Goal: Task Accomplishment & Management: Complete application form

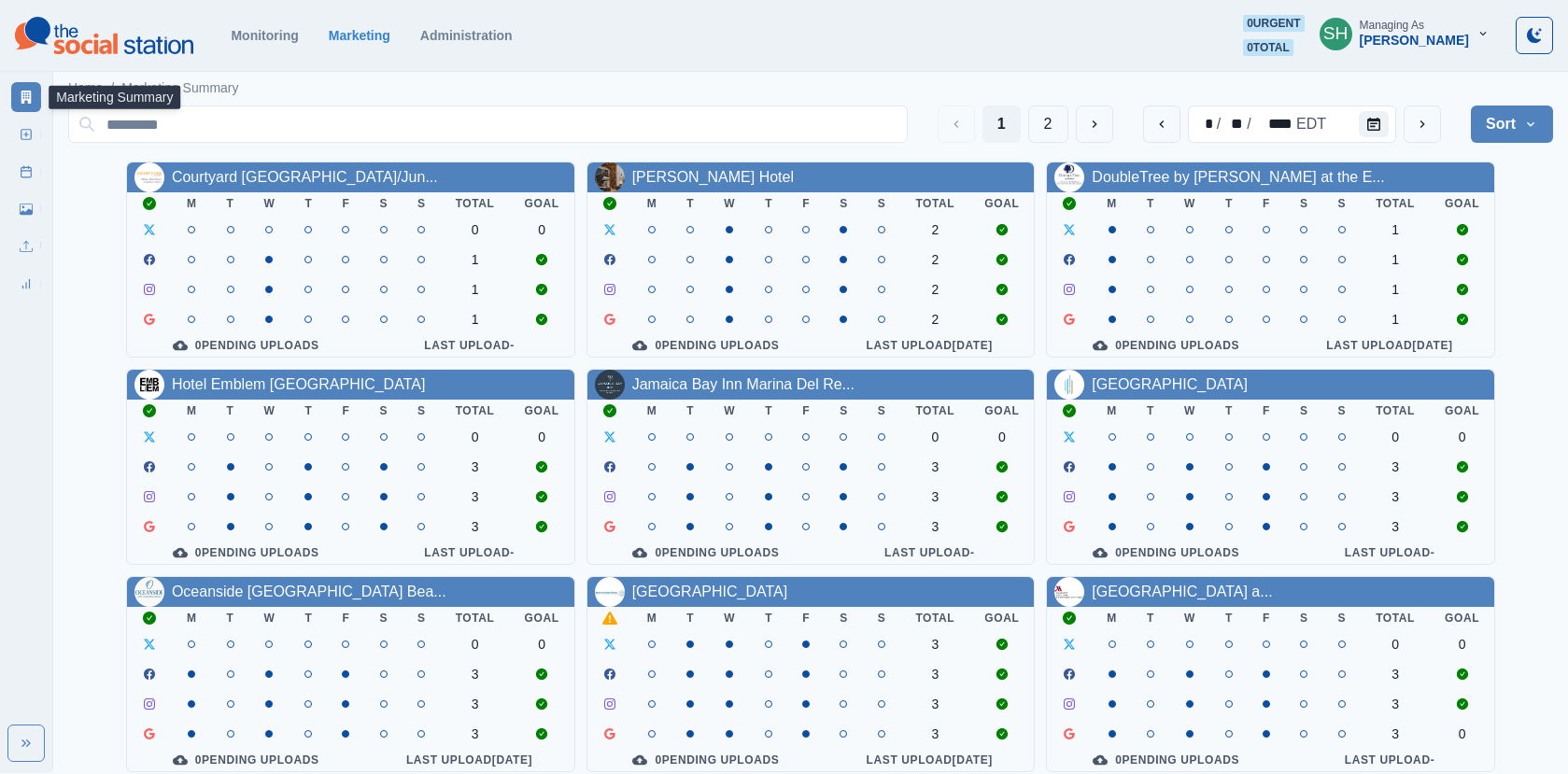
scroll to position [227, 0]
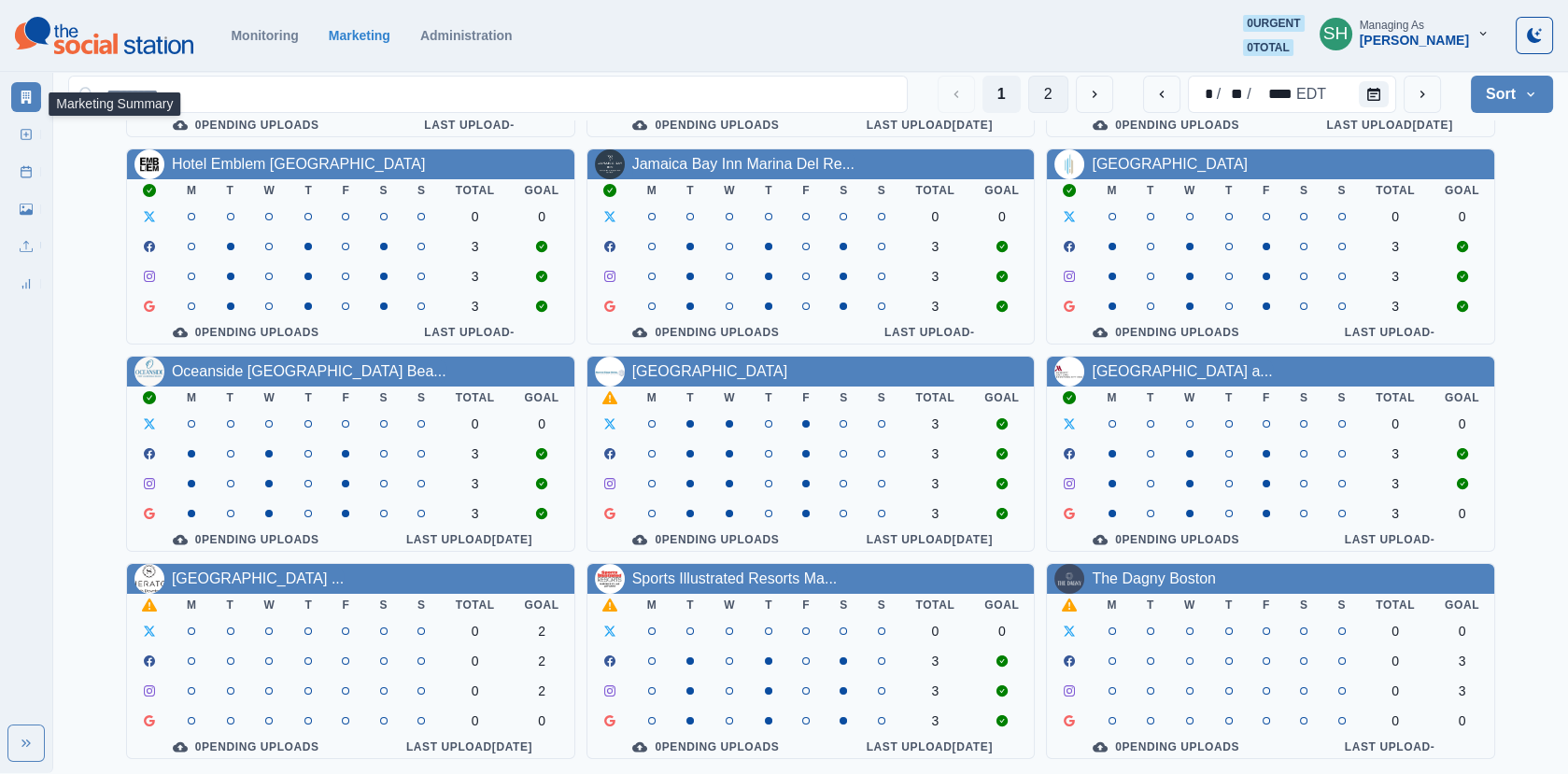
click at [1041, 81] on button "2" at bounding box center [1048, 94] width 40 height 37
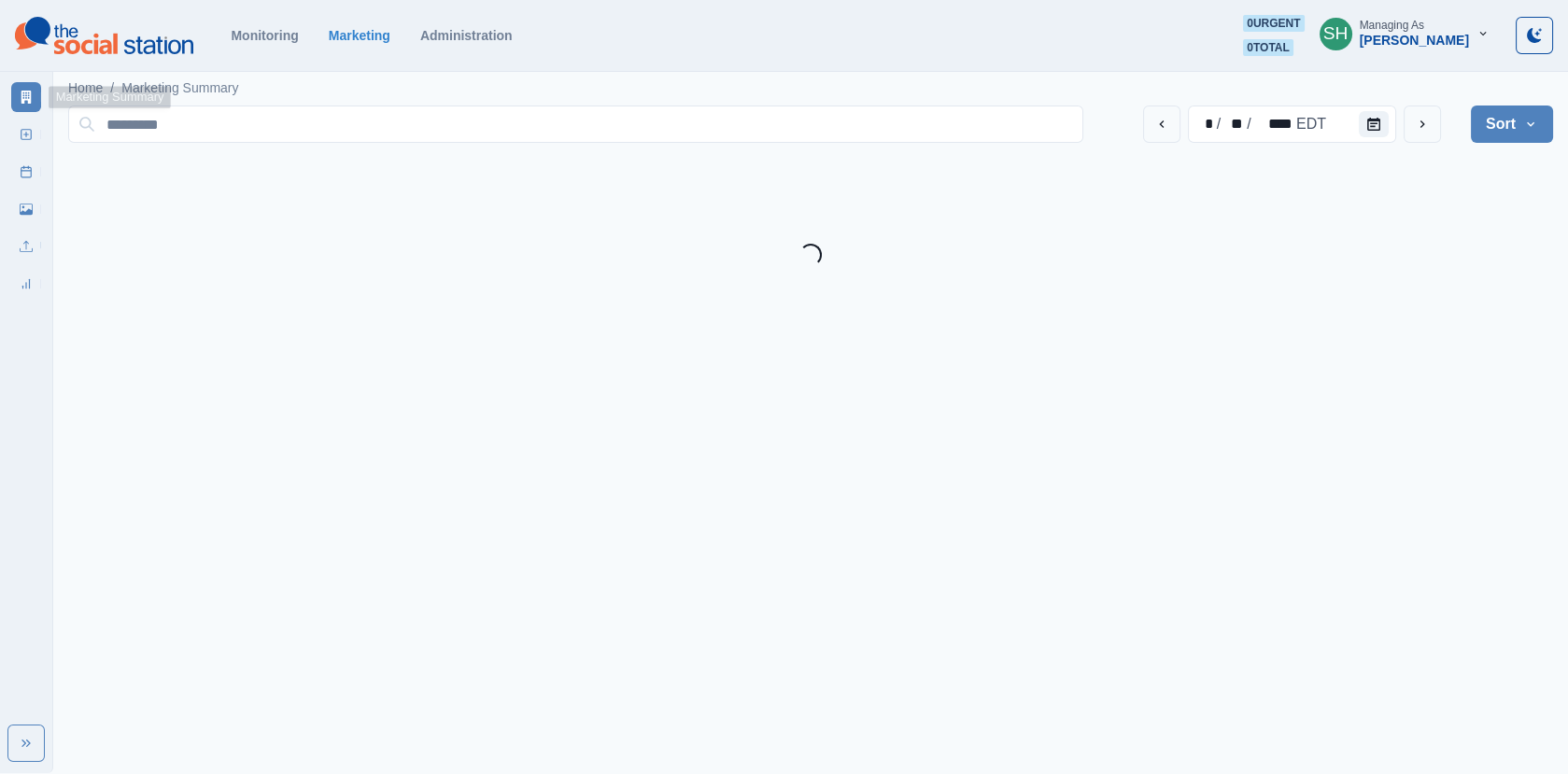
scroll to position [0, 0]
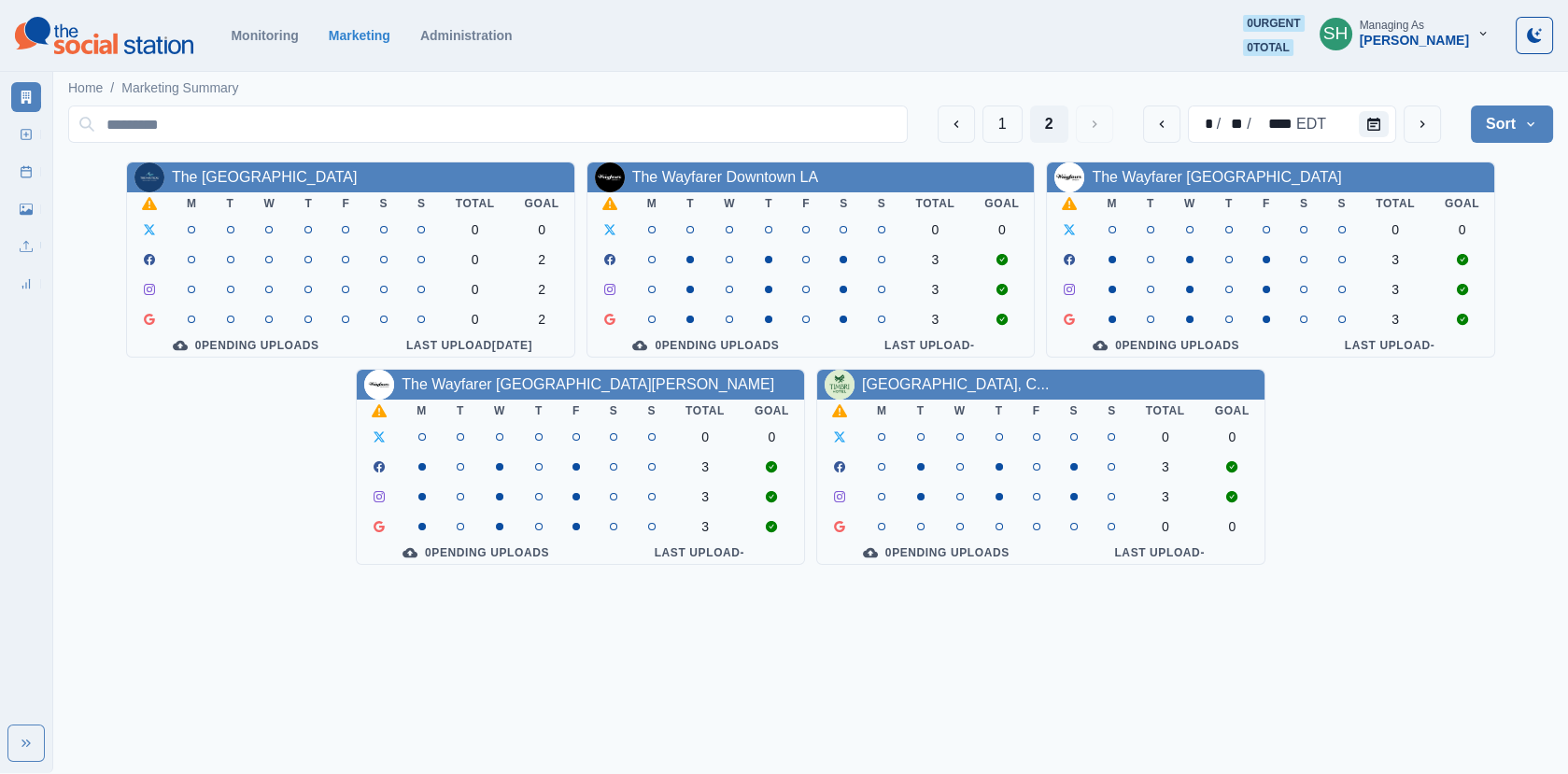
click at [1021, 103] on div "1 2 * / ** / **** EDT Sort Client Name Uploads Pending Post Approval" at bounding box center [810, 124] width 1484 height 52
click at [1001, 126] on button "1" at bounding box center [1002, 124] width 40 height 37
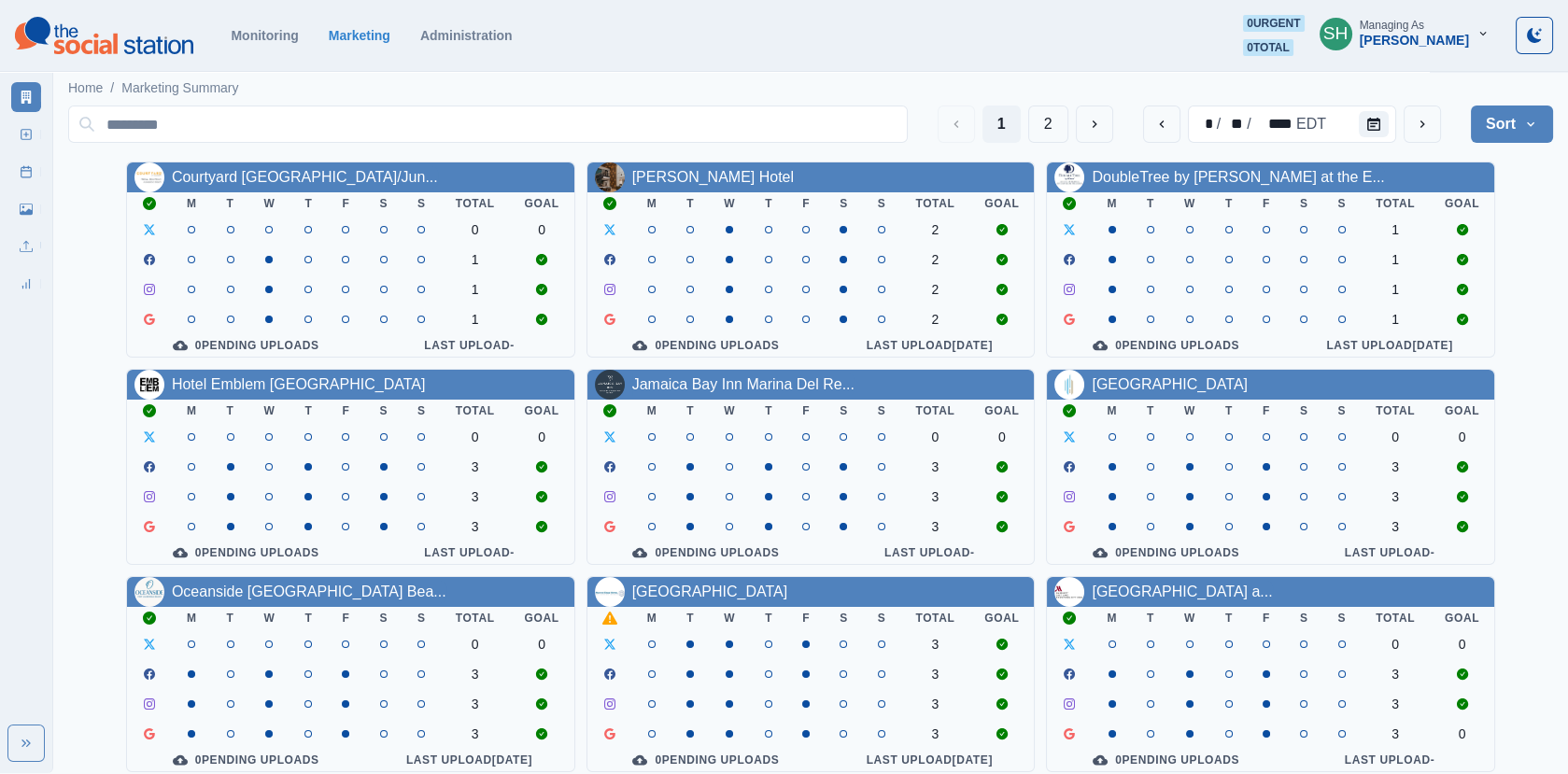
click at [1451, 60] on section "Monitoring Marketing Administration 0 urgent 0 total SH Managing As [PERSON_NAM…" at bounding box center [784, 36] width 1568 height 72
click at [1422, 26] on div "Managing As" at bounding box center [1391, 25] width 64 height 13
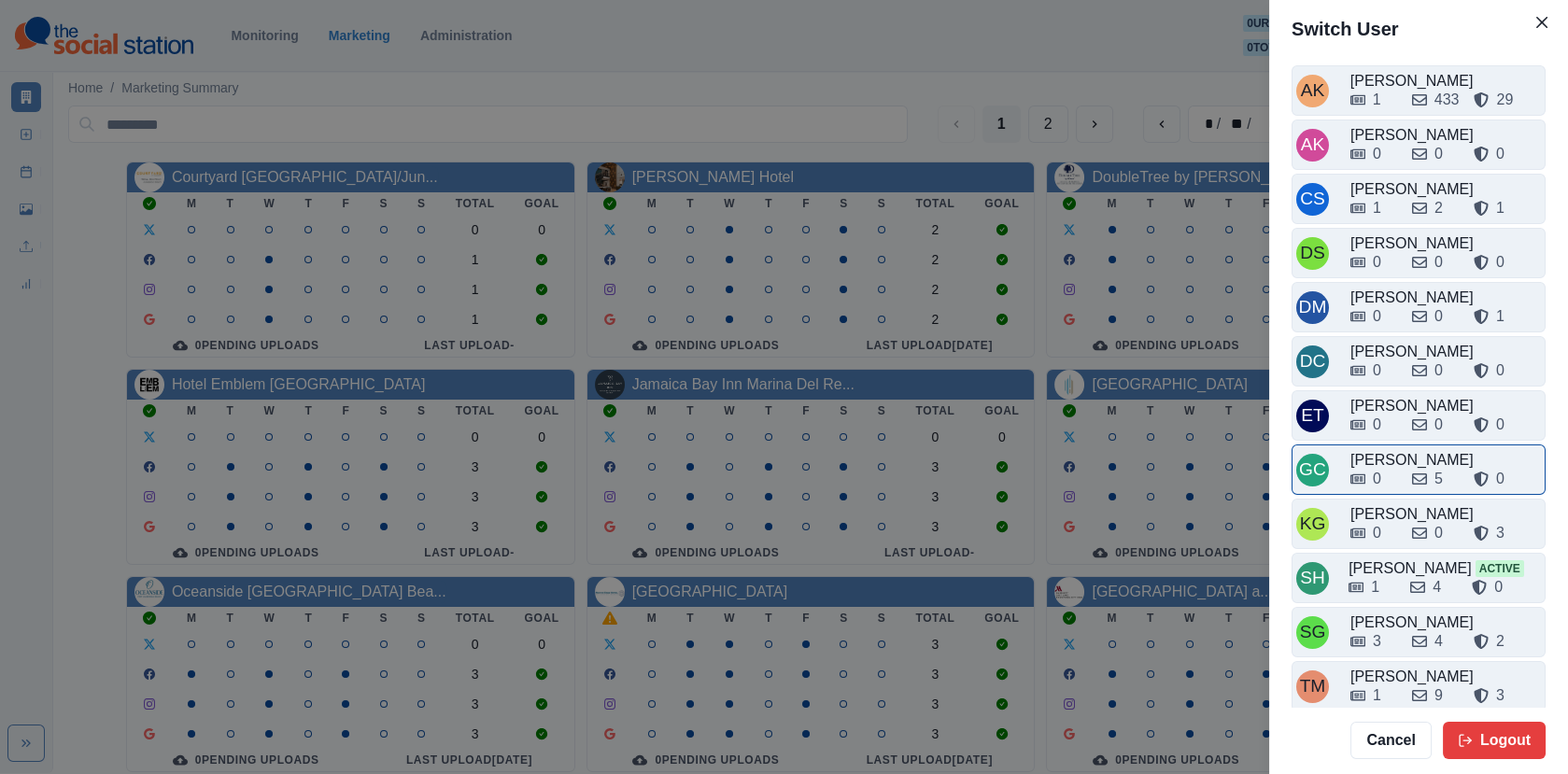
click at [1413, 476] on icon at bounding box center [1419, 479] width 15 height 12
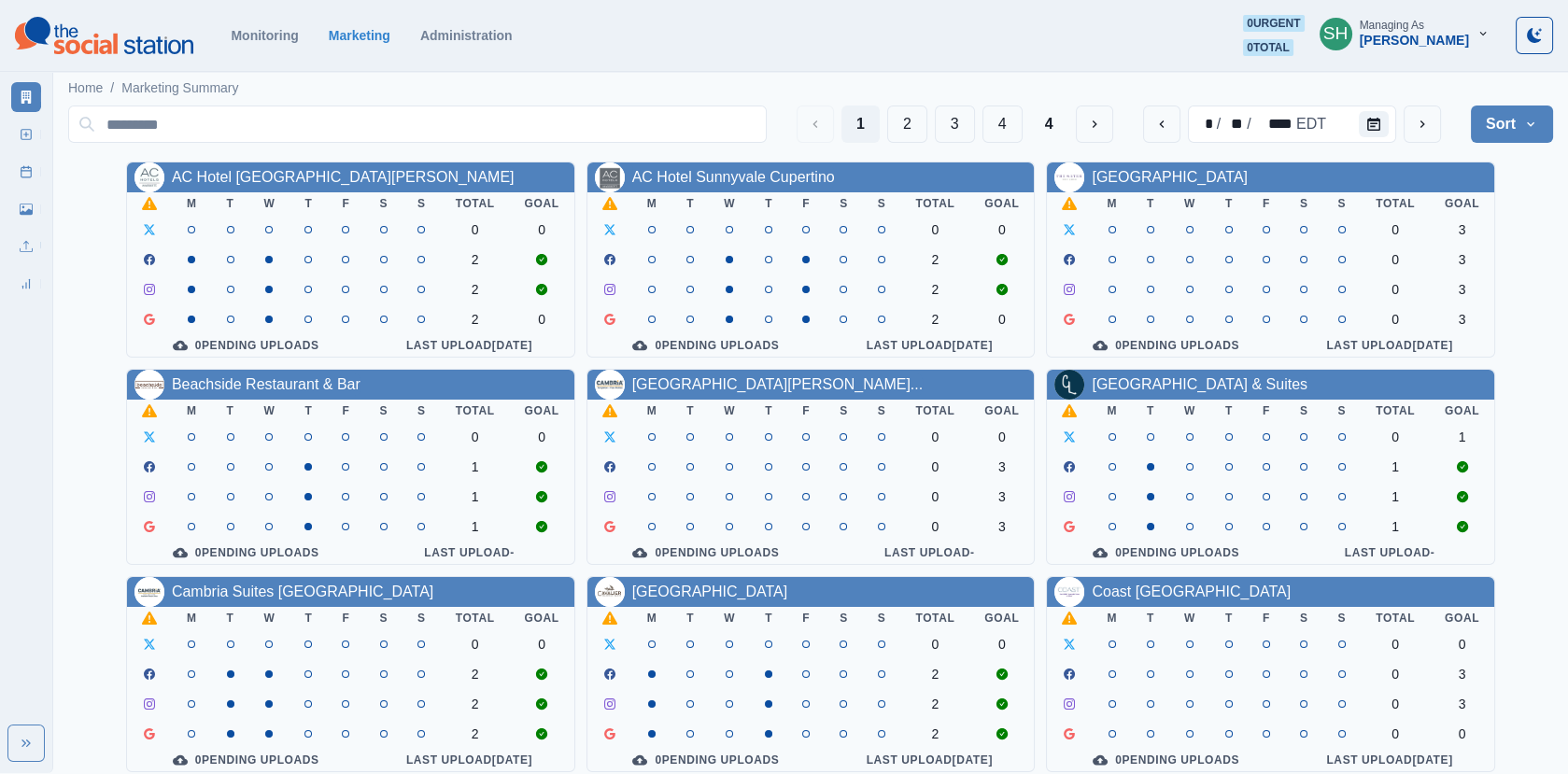
scroll to position [227, 0]
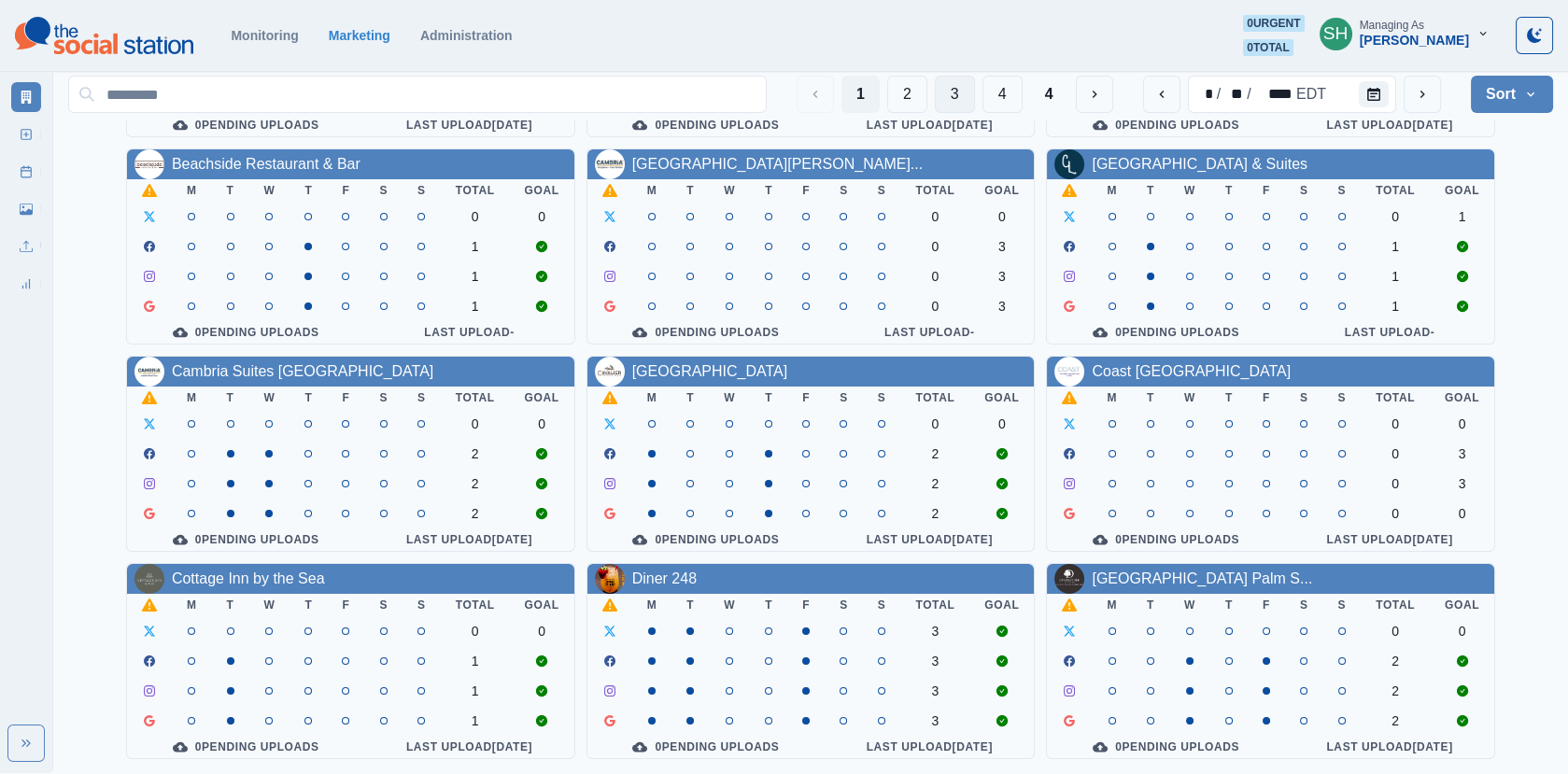
click at [940, 93] on button "3" at bounding box center [955, 94] width 40 height 37
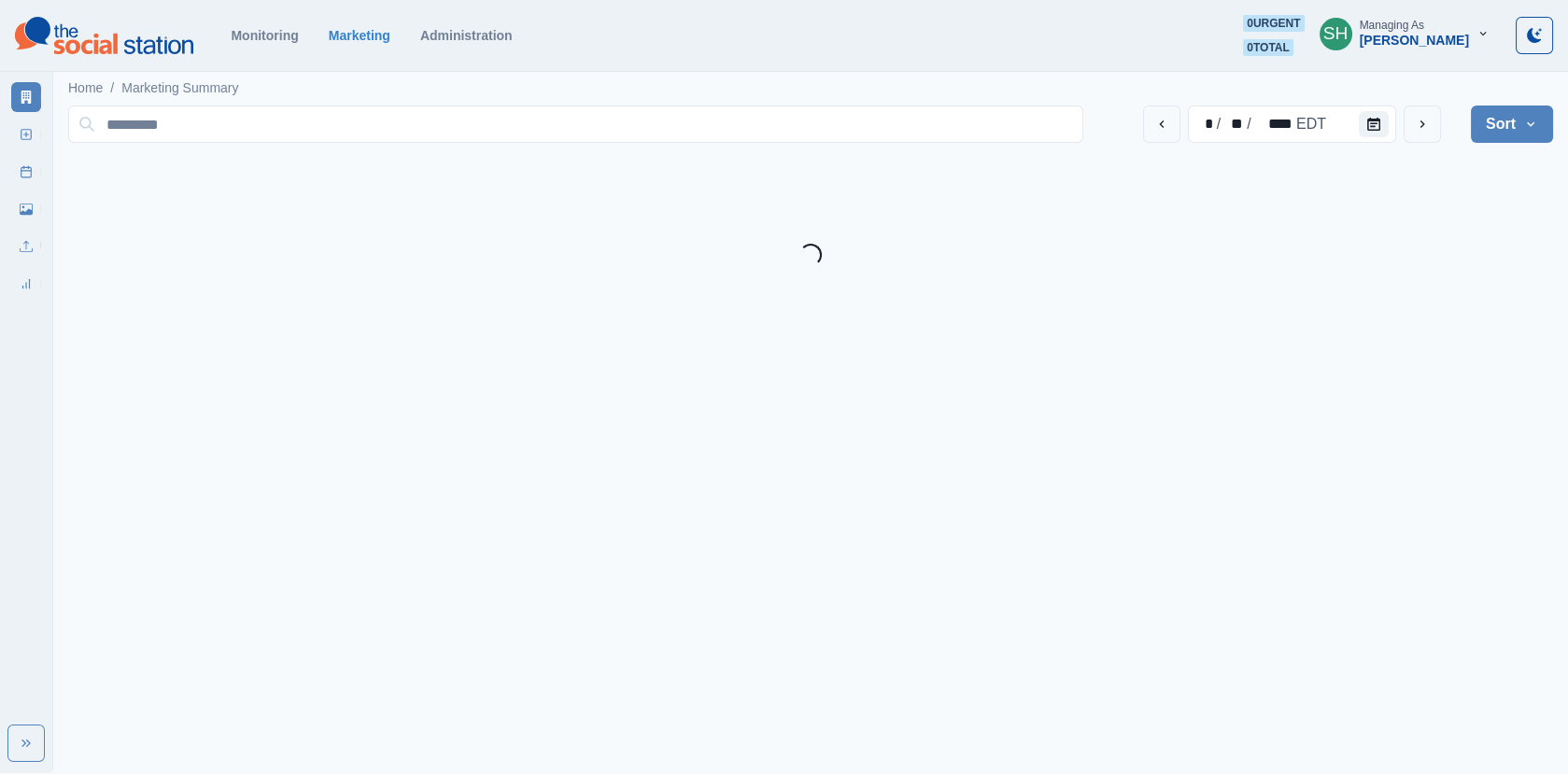
scroll to position [0, 0]
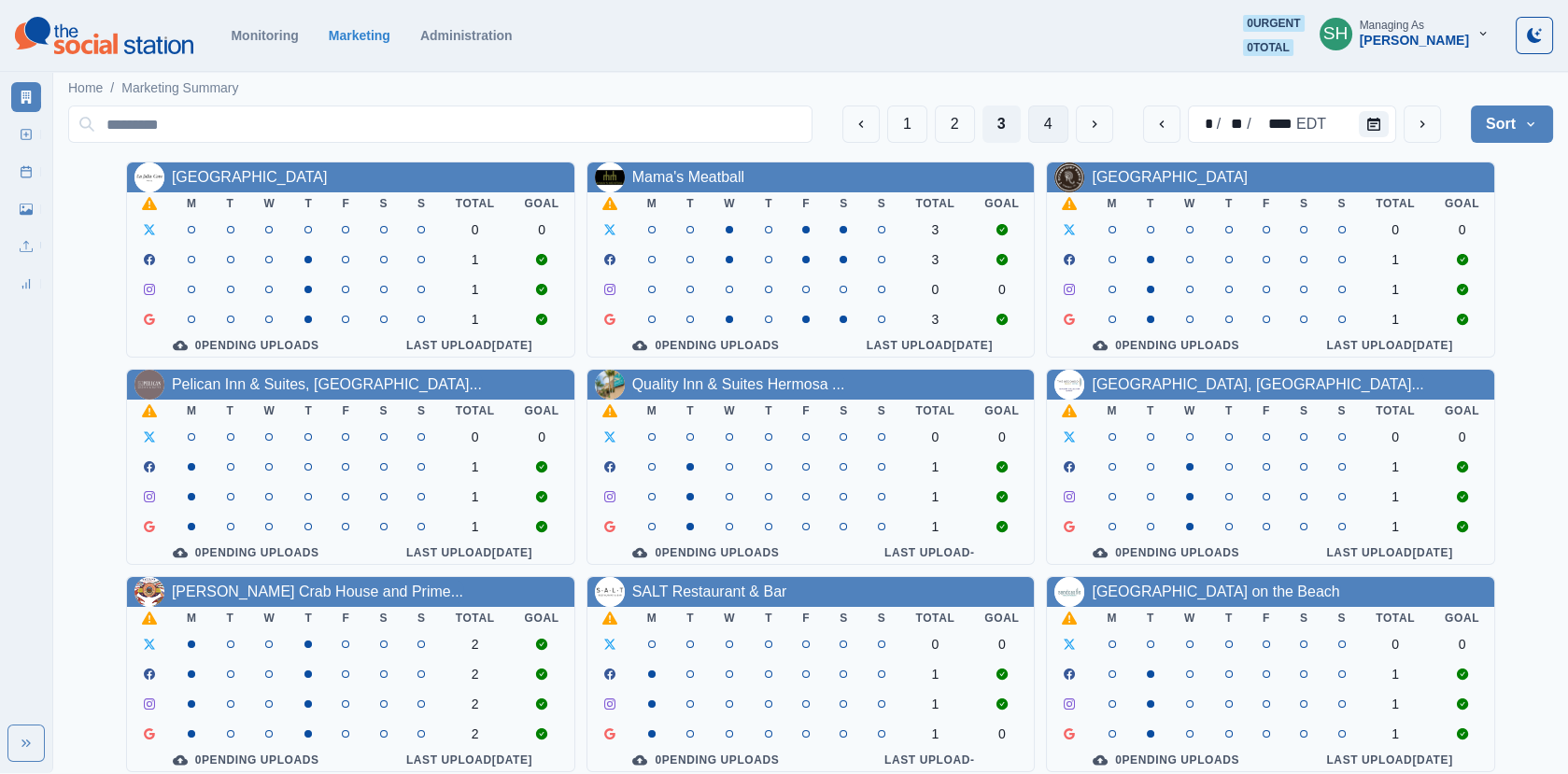
click at [1041, 131] on button "4" at bounding box center [1048, 124] width 40 height 37
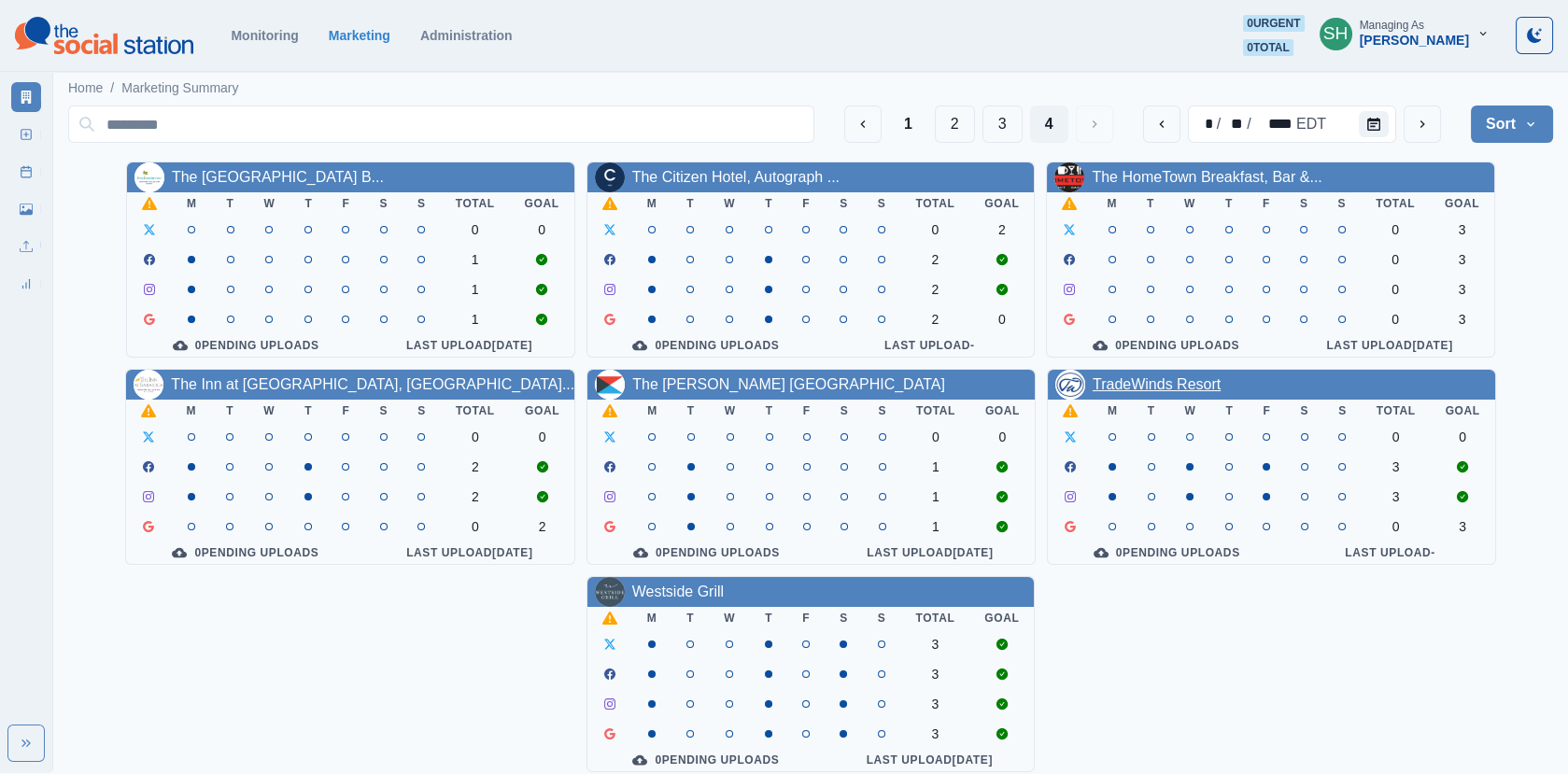
click at [1115, 392] on link "TradeWinds Resort" at bounding box center [1156, 384] width 128 height 16
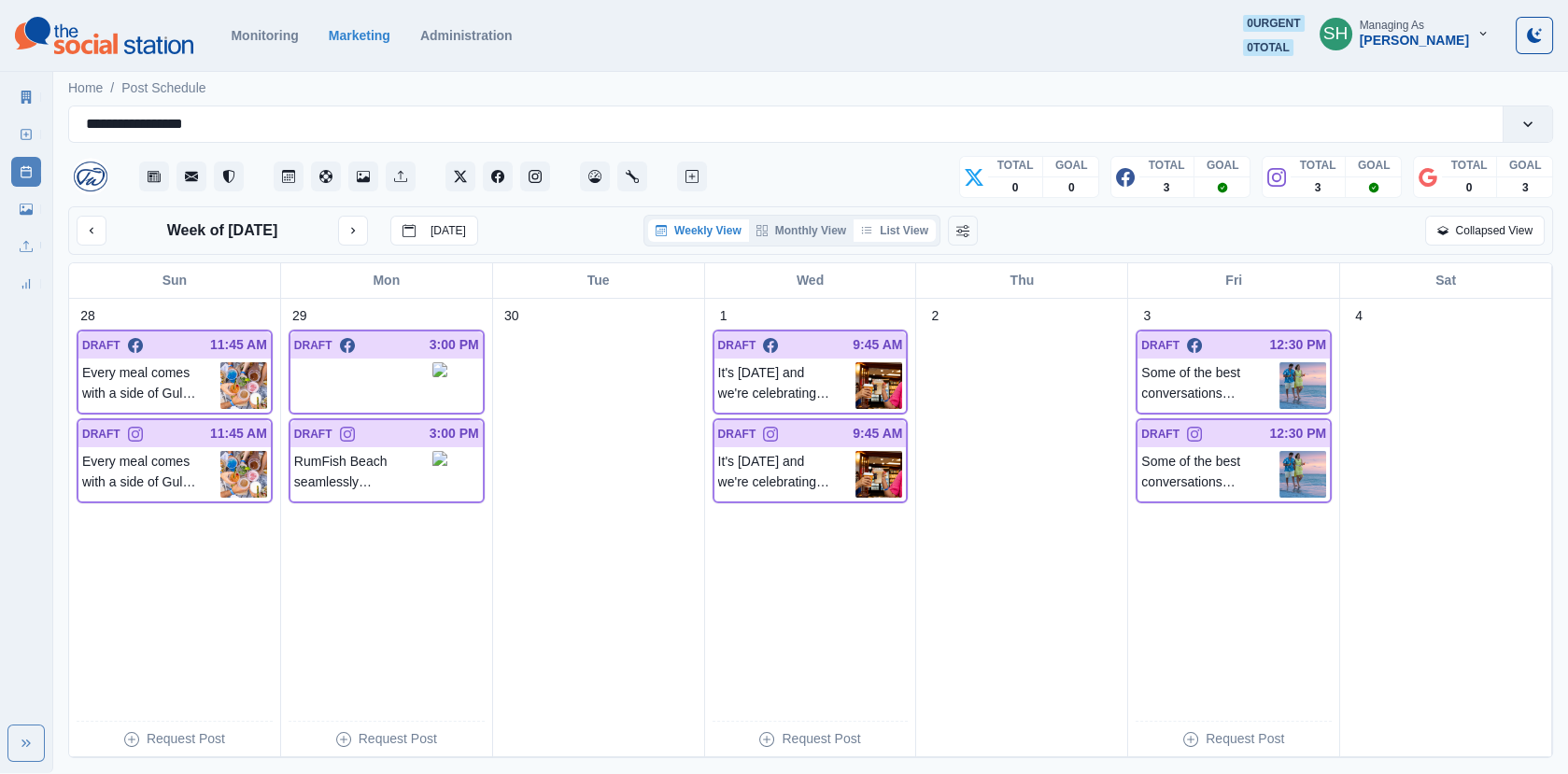
click at [904, 230] on button "List View" at bounding box center [894, 230] width 83 height 22
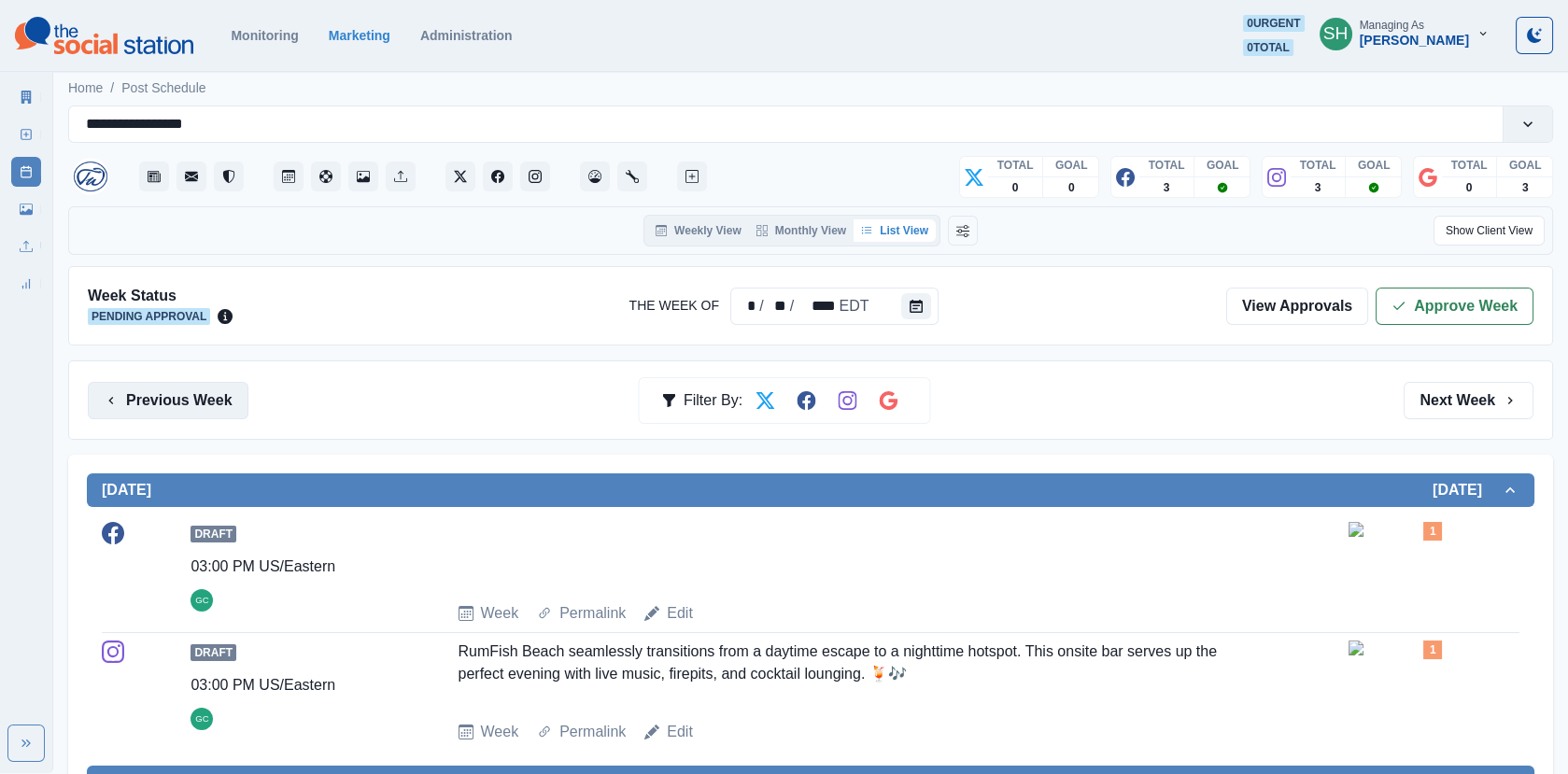
click at [180, 403] on button "Previous Week" at bounding box center [167, 399] width 160 height 37
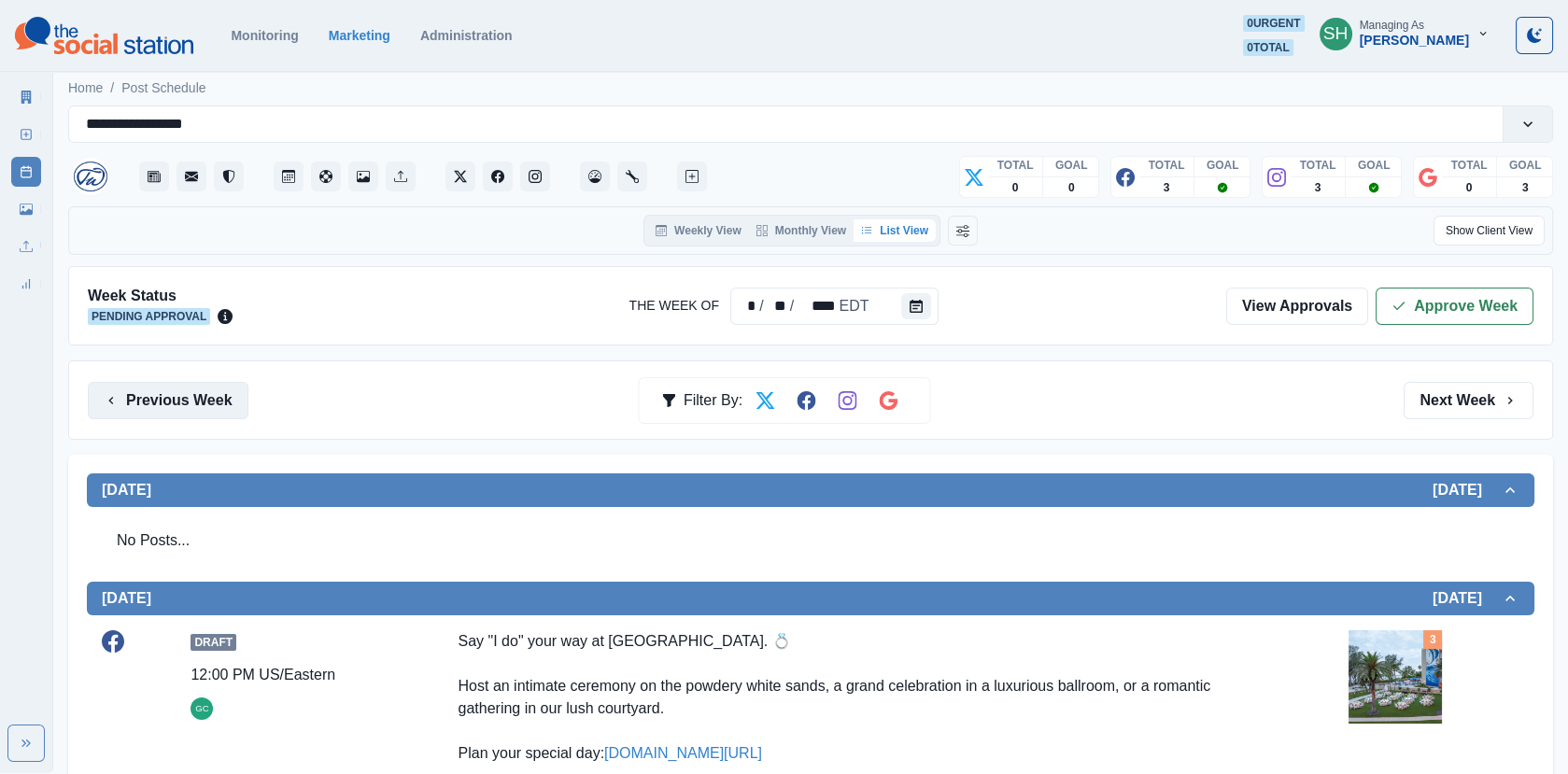
click at [180, 403] on button "Previous Week" at bounding box center [167, 399] width 160 height 37
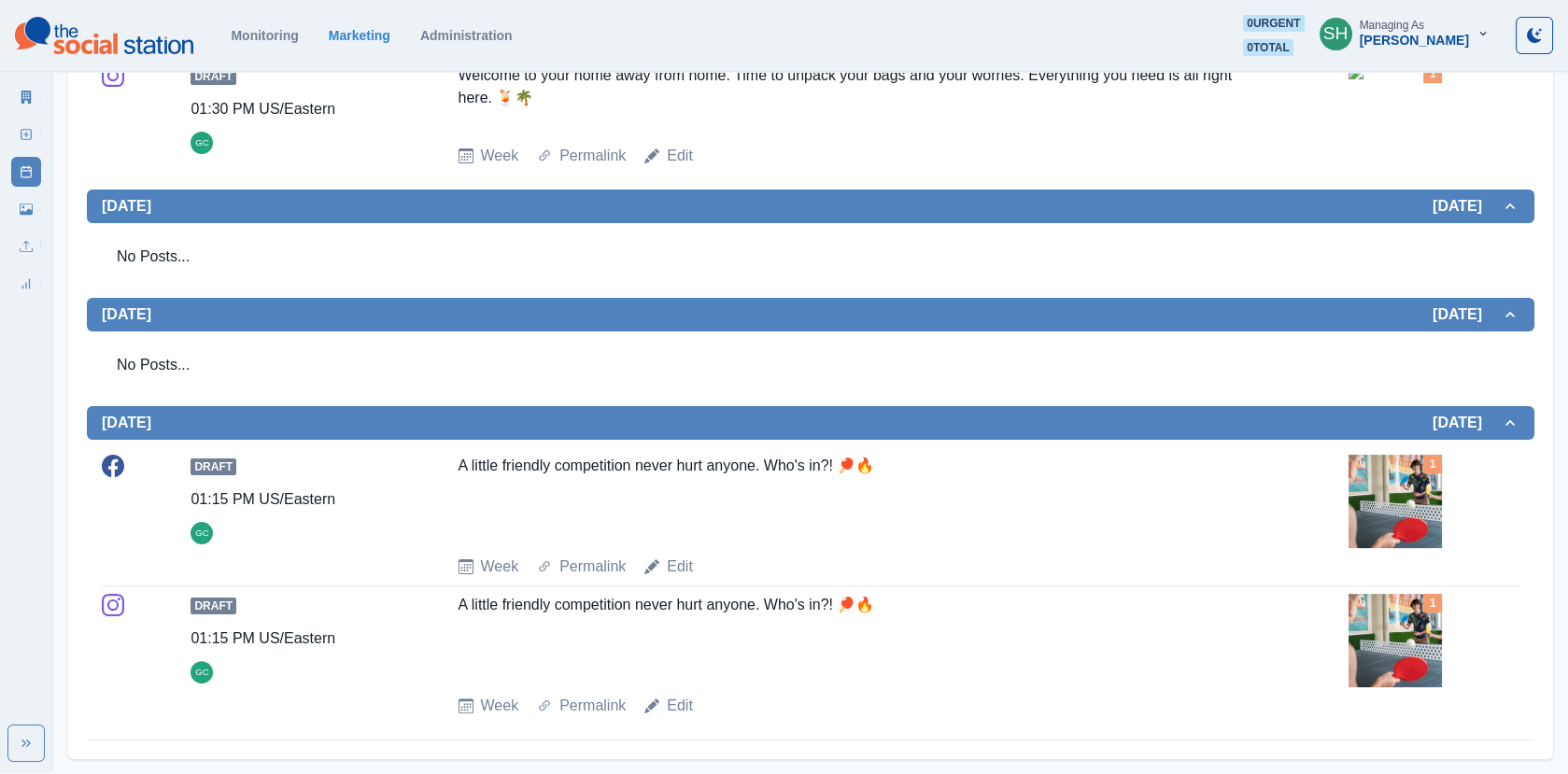
scroll to position [84, 0]
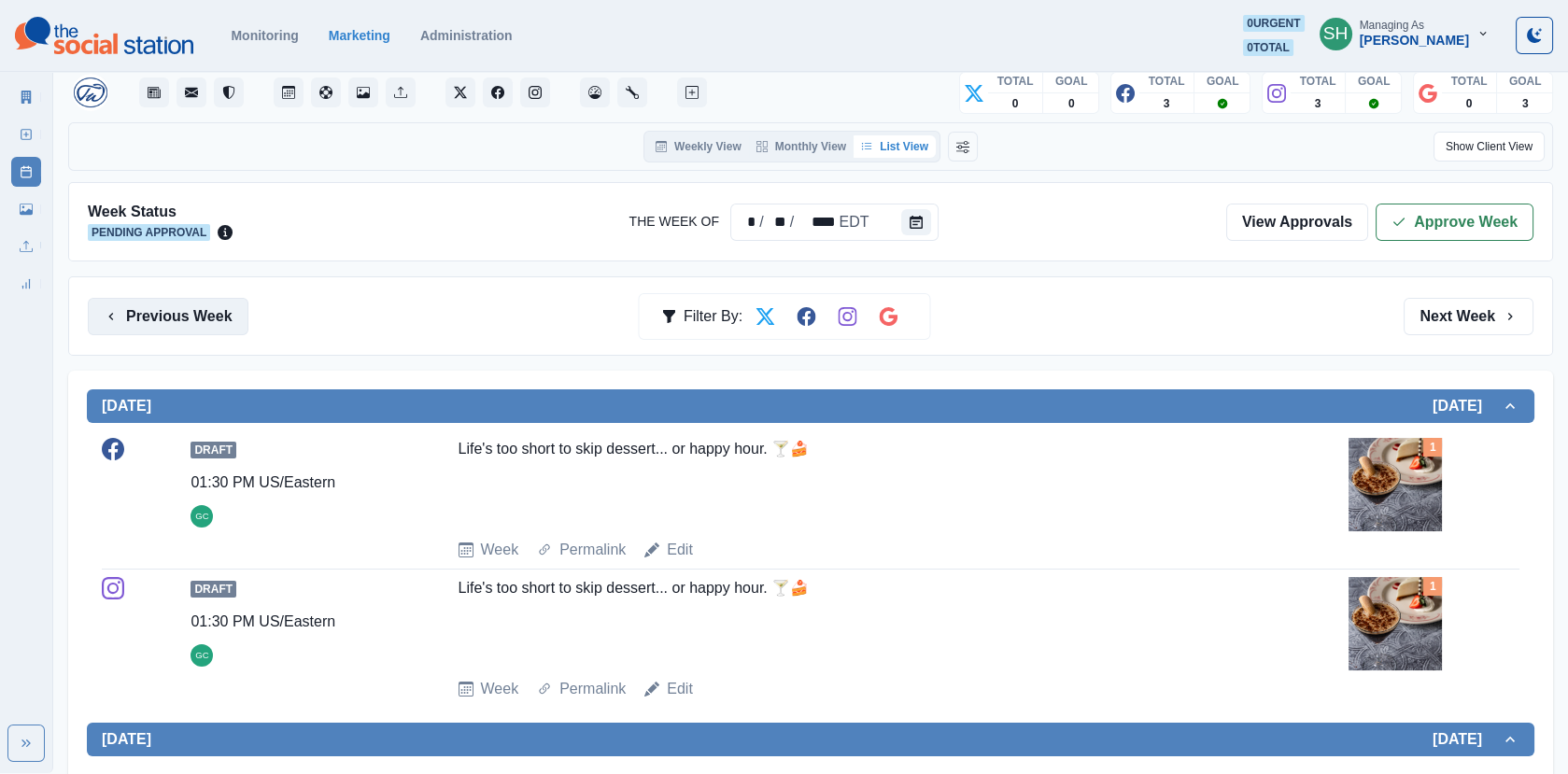
click at [180, 403] on span "[DATE]" at bounding box center [801, 405] width 1399 height 17
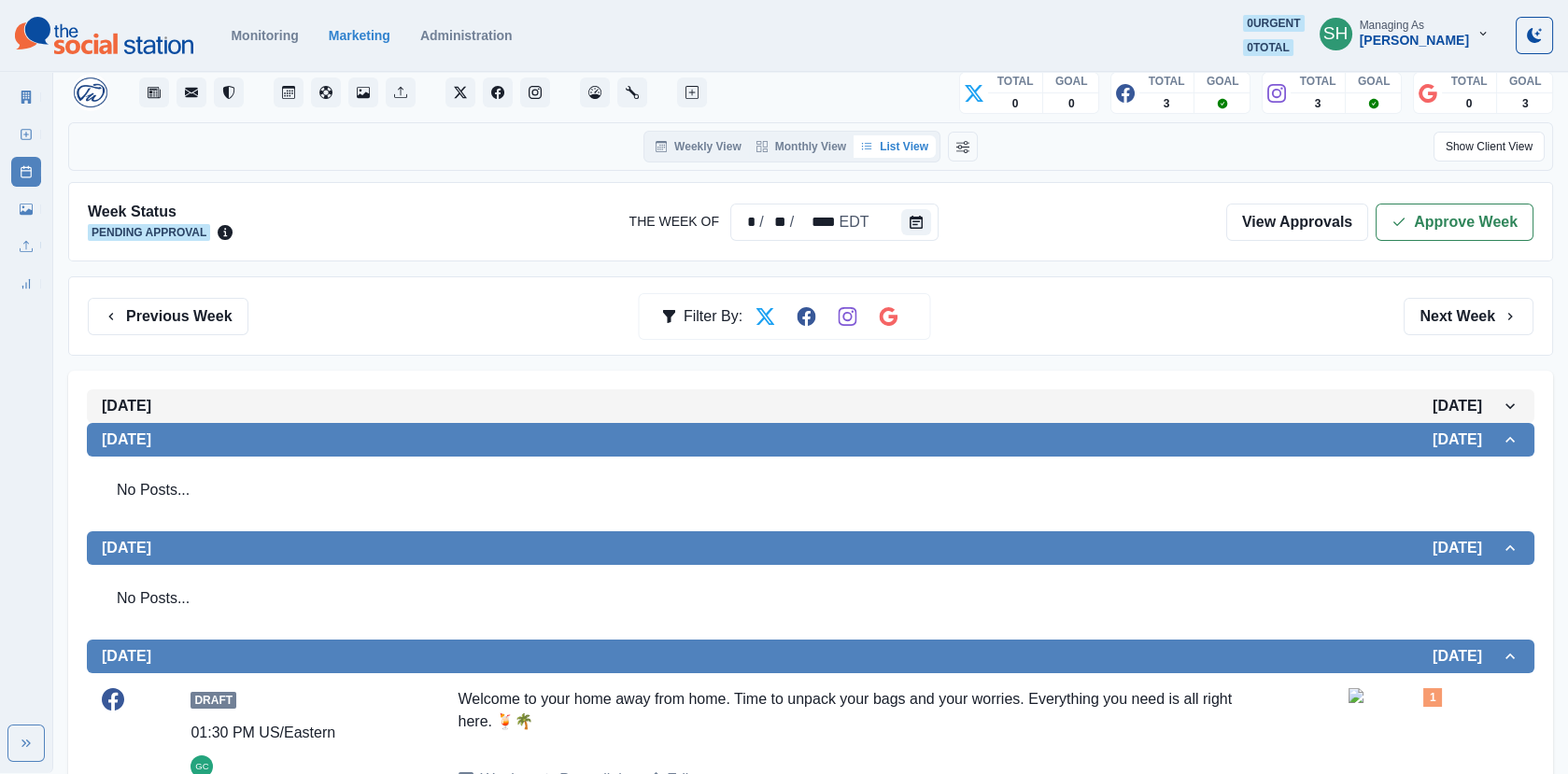
click at [192, 404] on span "[DATE]" at bounding box center [801, 405] width 1399 height 17
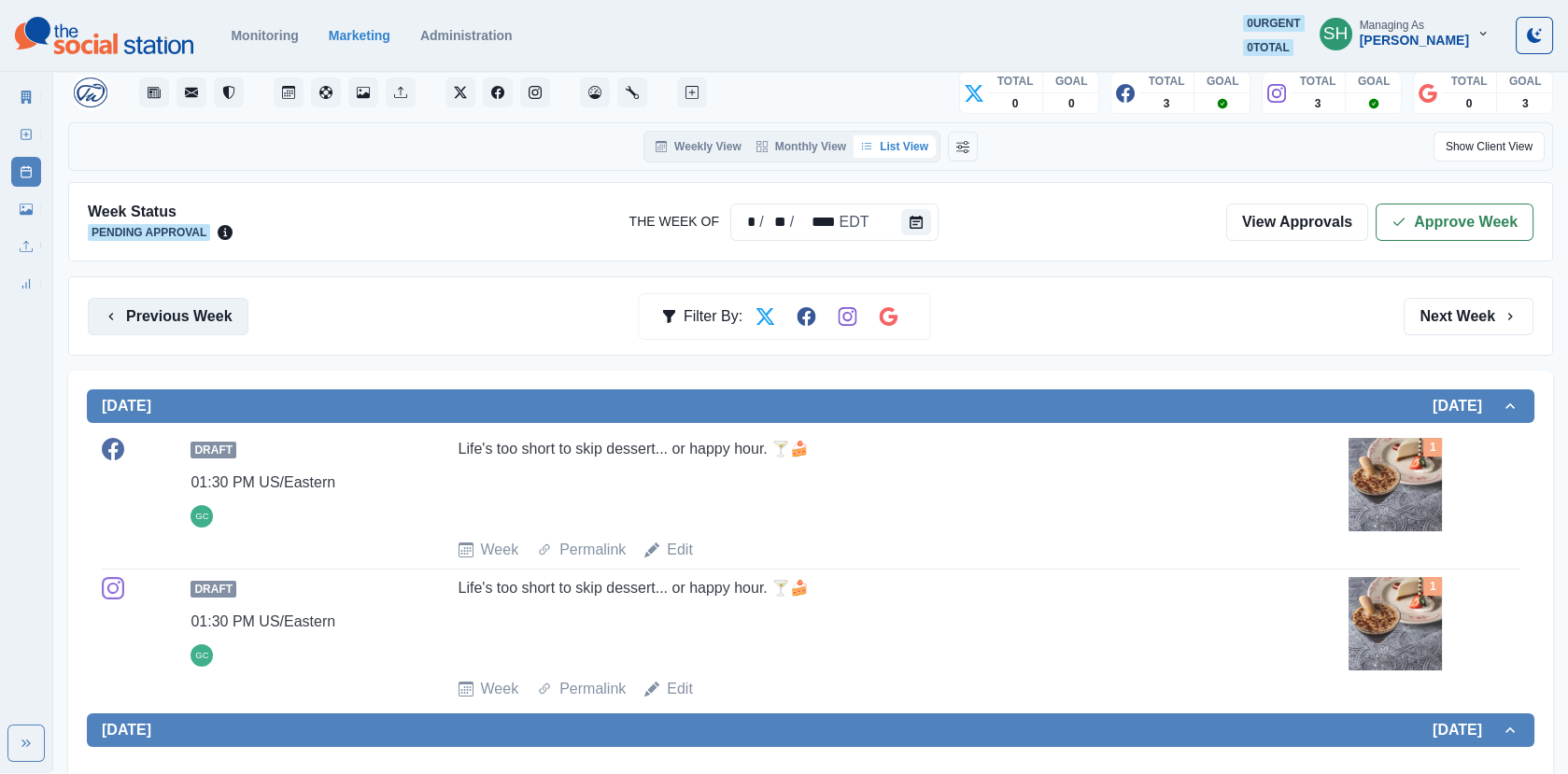
click at [182, 330] on button "Previous Week" at bounding box center [167, 316] width 160 height 37
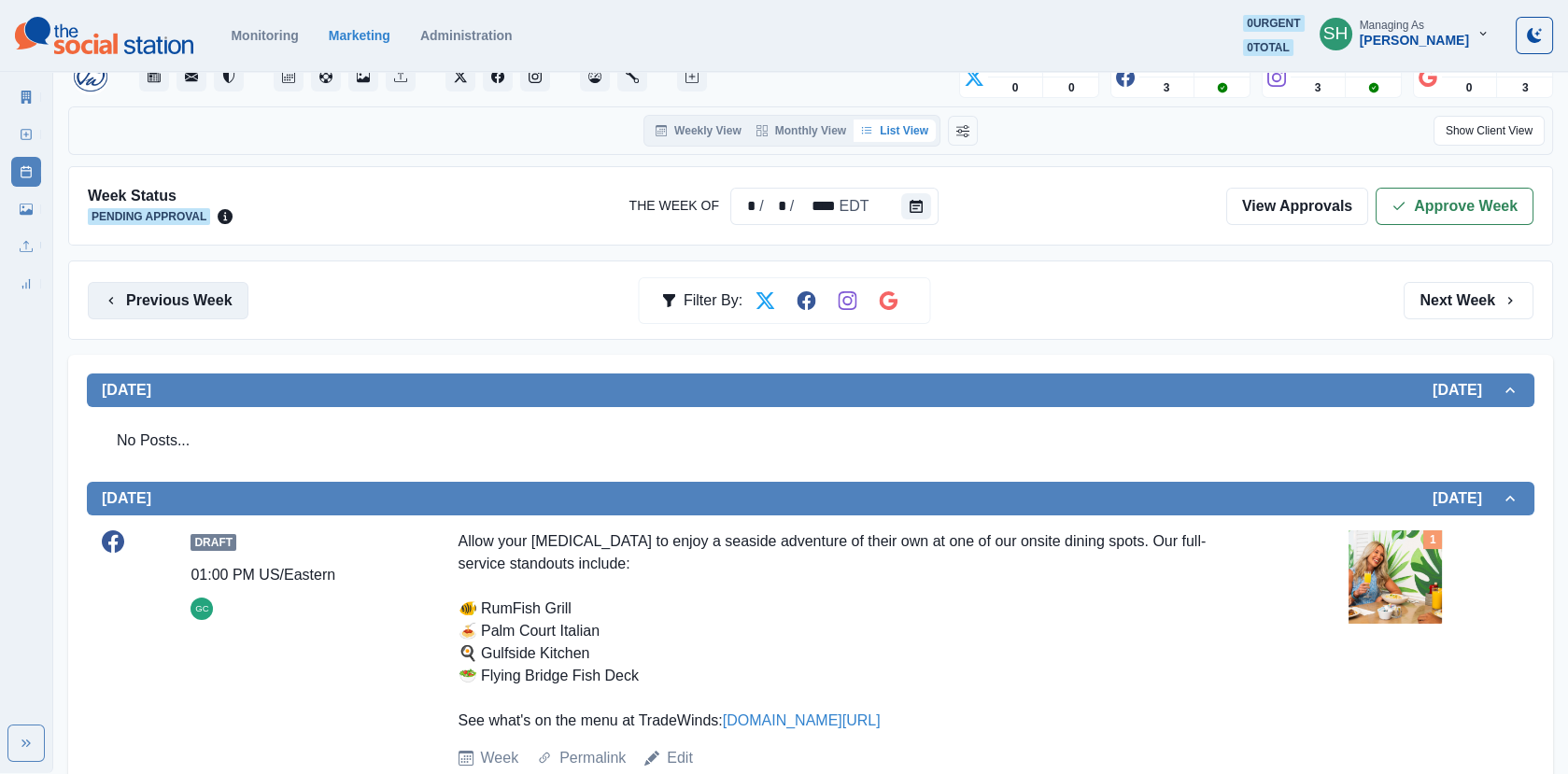
scroll to position [64, 0]
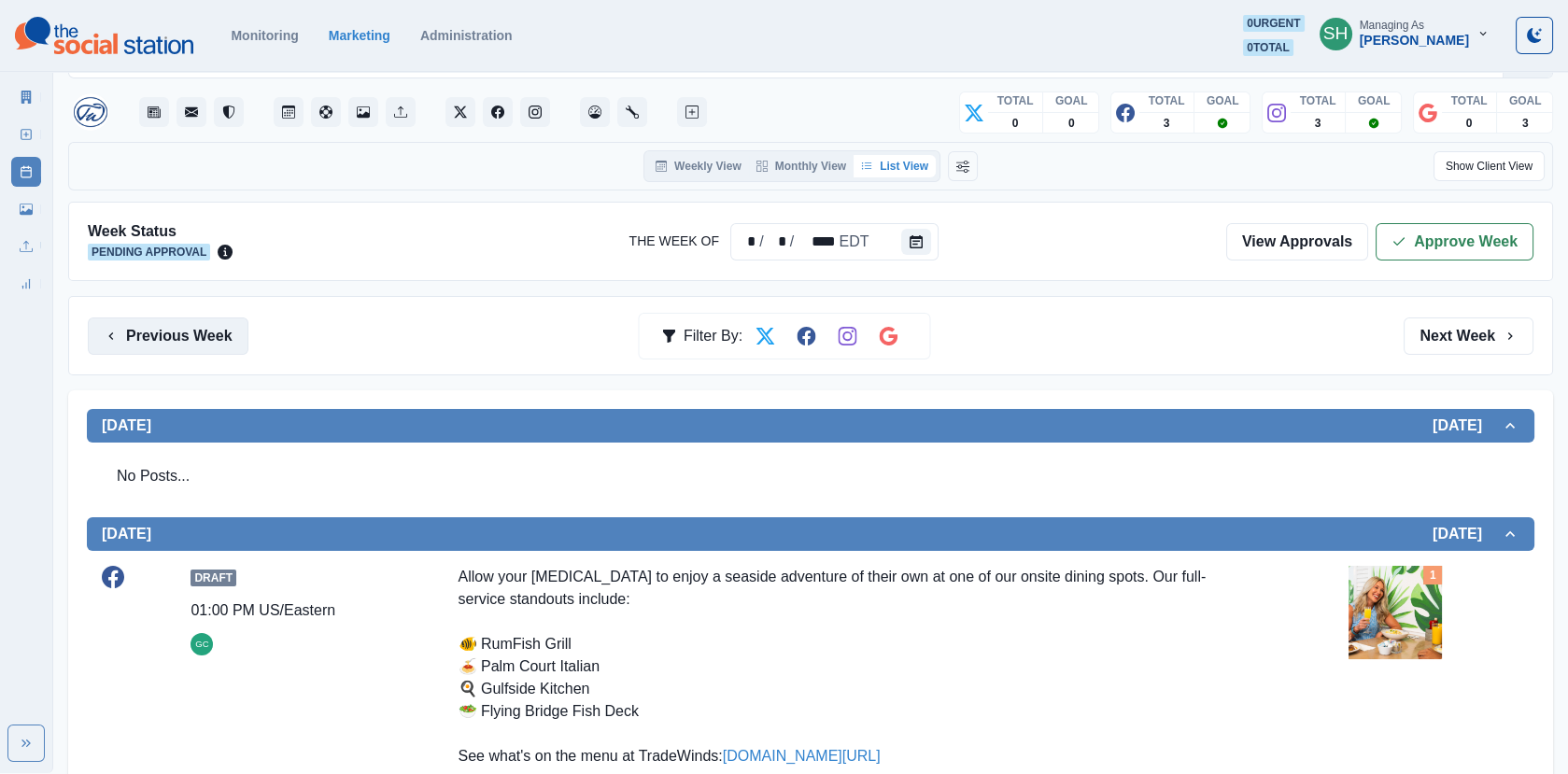
click at [182, 330] on button "Previous Week" at bounding box center [167, 335] width 160 height 37
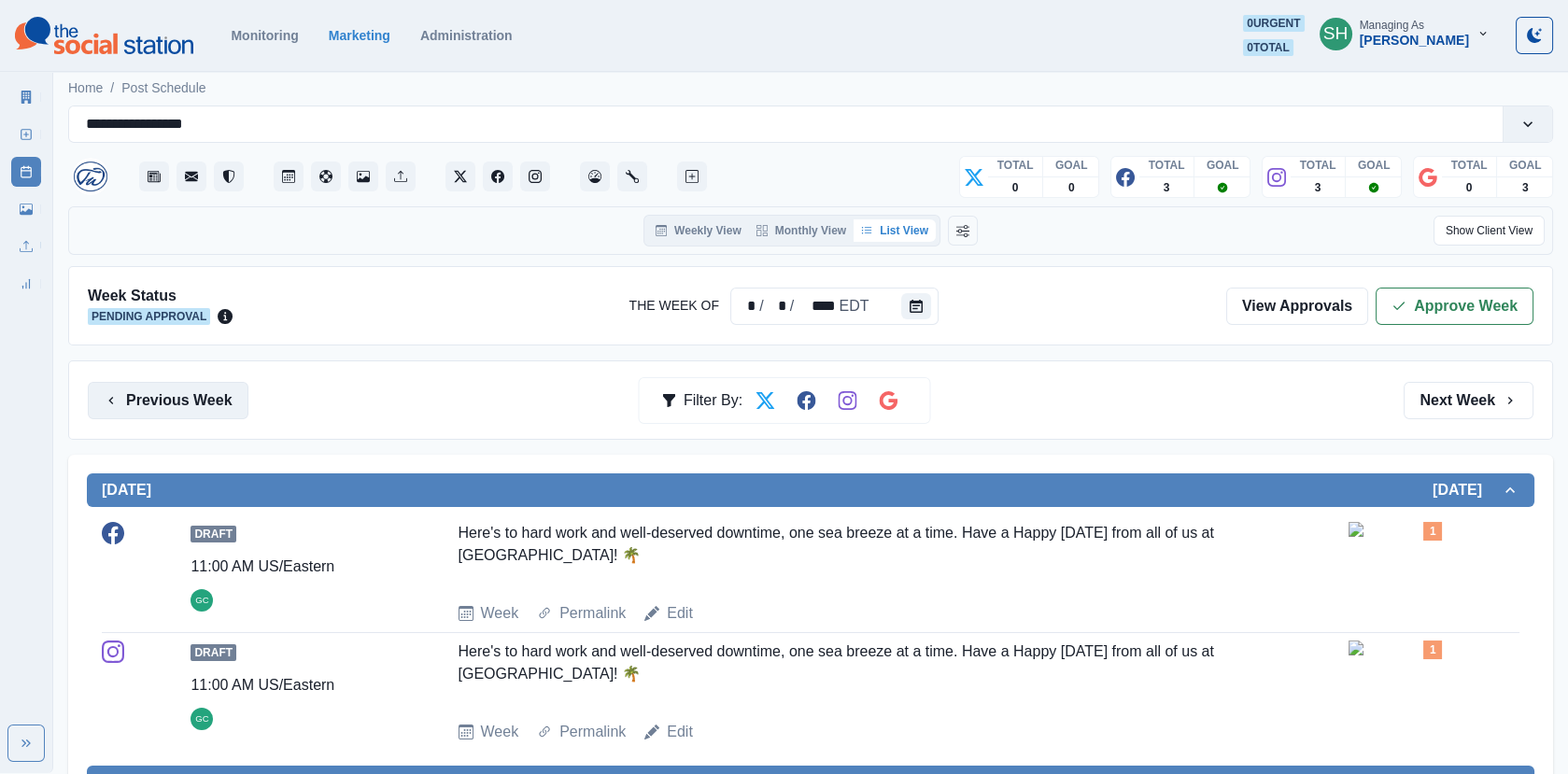
click at [182, 330] on div "Week Status Pending Approval The Week Of * / * / **** EDT View Approvals Approv…" at bounding box center [810, 305] width 1484 height 80
click at [184, 382] on button "Previous Week" at bounding box center [167, 399] width 160 height 37
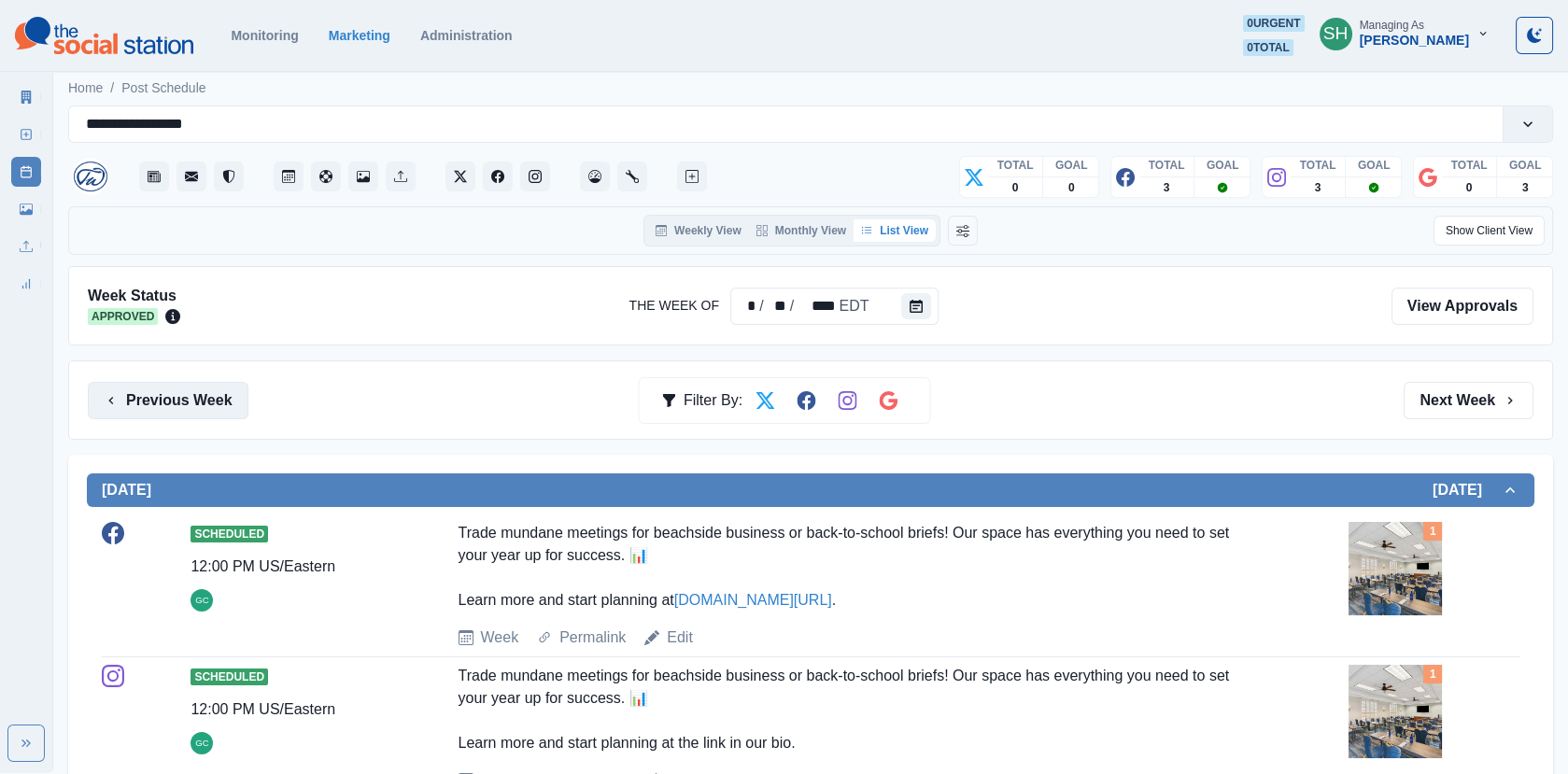
click at [184, 382] on button "Previous Week" at bounding box center [167, 399] width 160 height 37
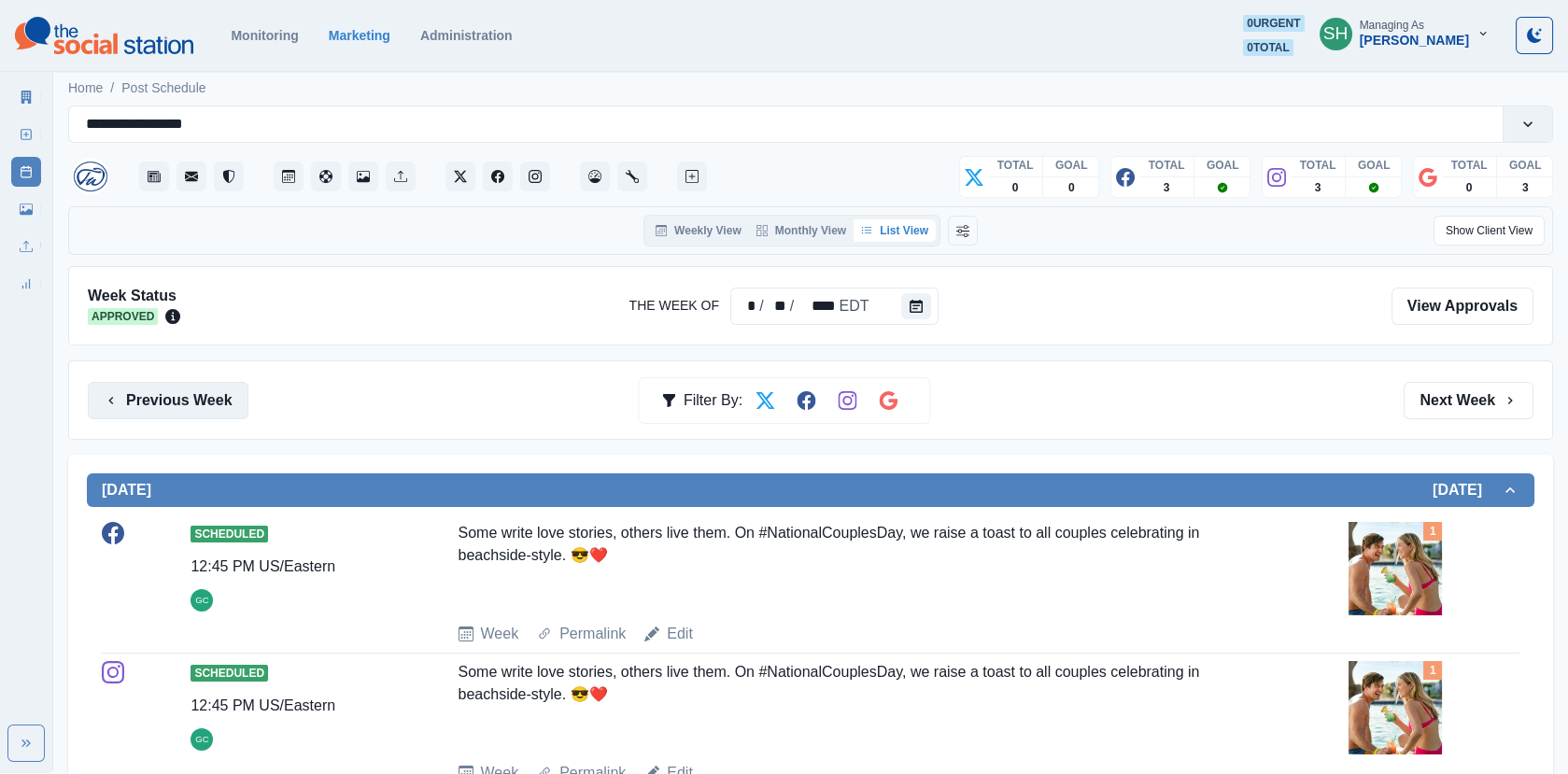
click at [184, 382] on button "Previous Week" at bounding box center [167, 399] width 160 height 37
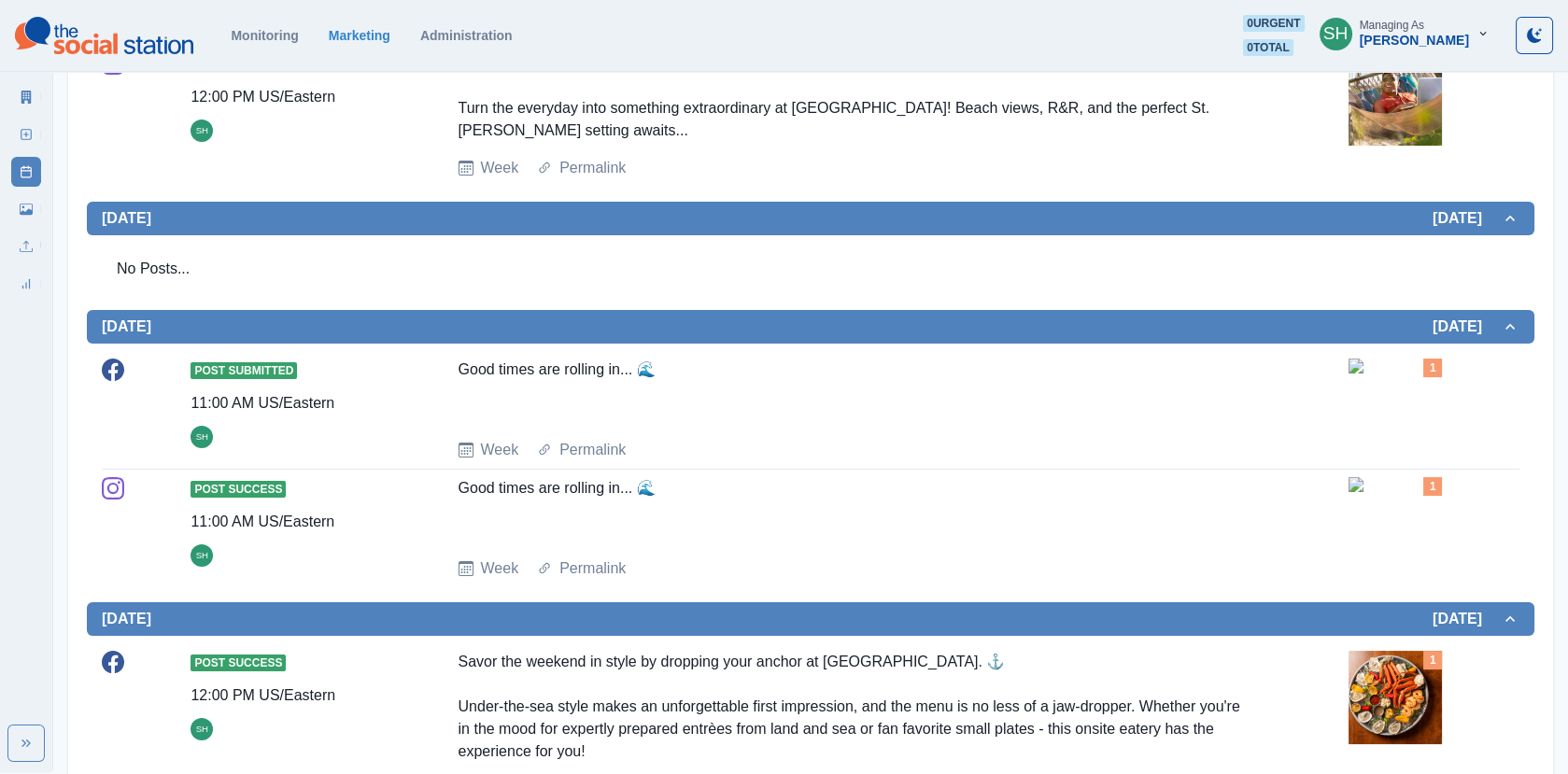
scroll to position [1202, 0]
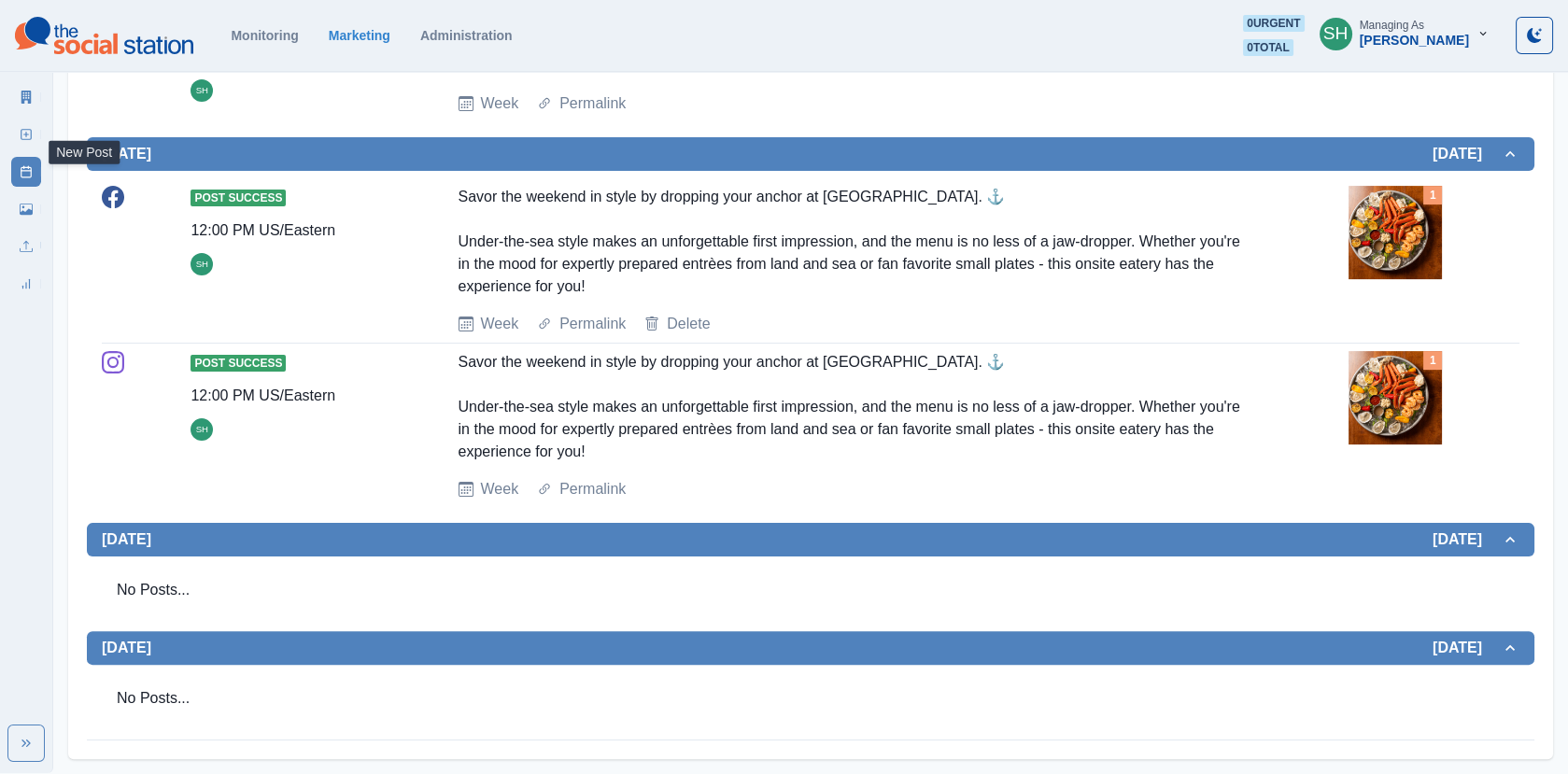
click at [21, 136] on icon at bounding box center [26, 134] width 13 height 13
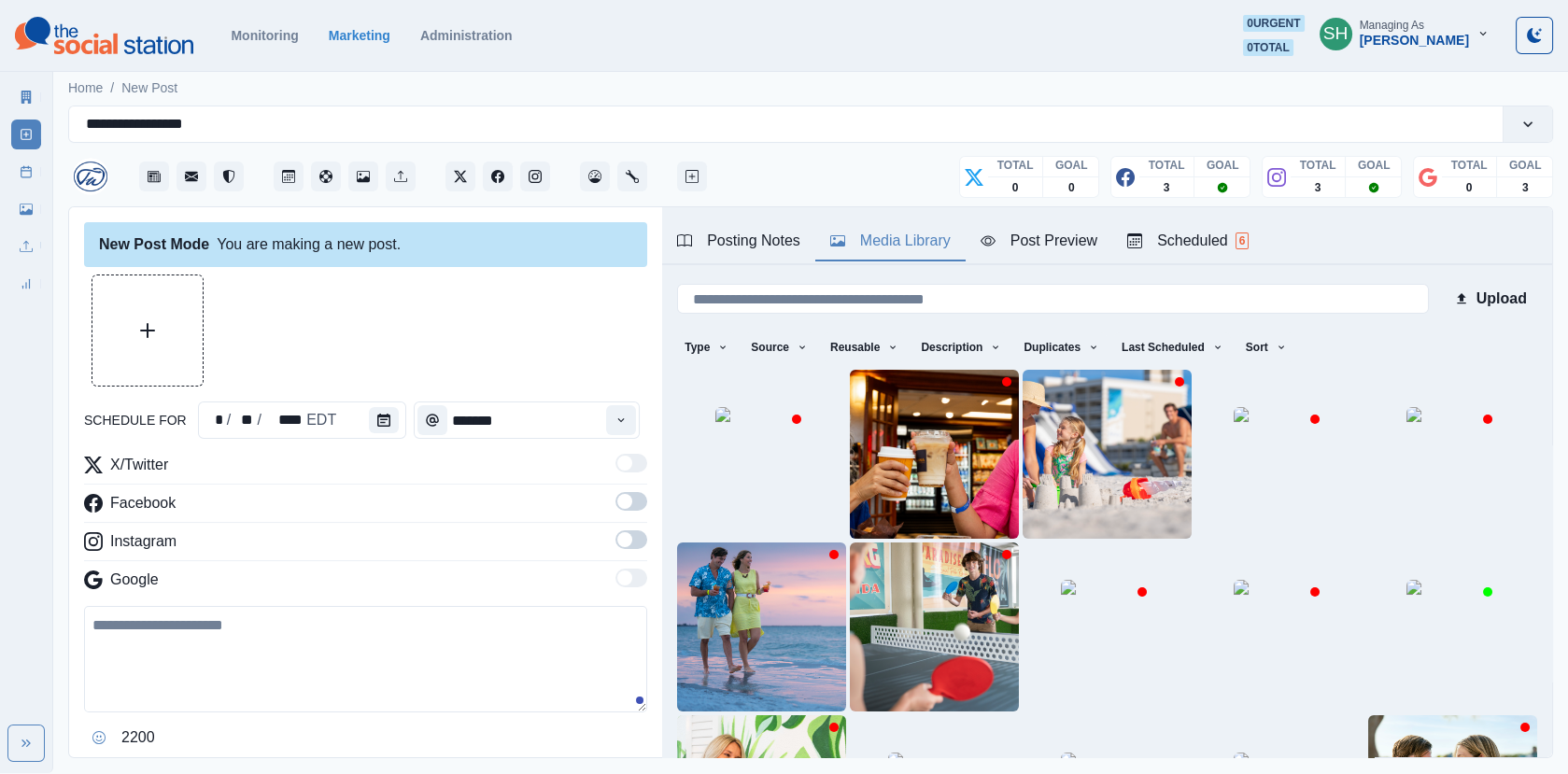
click at [869, 237] on div "Media Library" at bounding box center [890, 240] width 120 height 22
click at [1164, 356] on button "Last Scheduled" at bounding box center [1171, 347] width 116 height 30
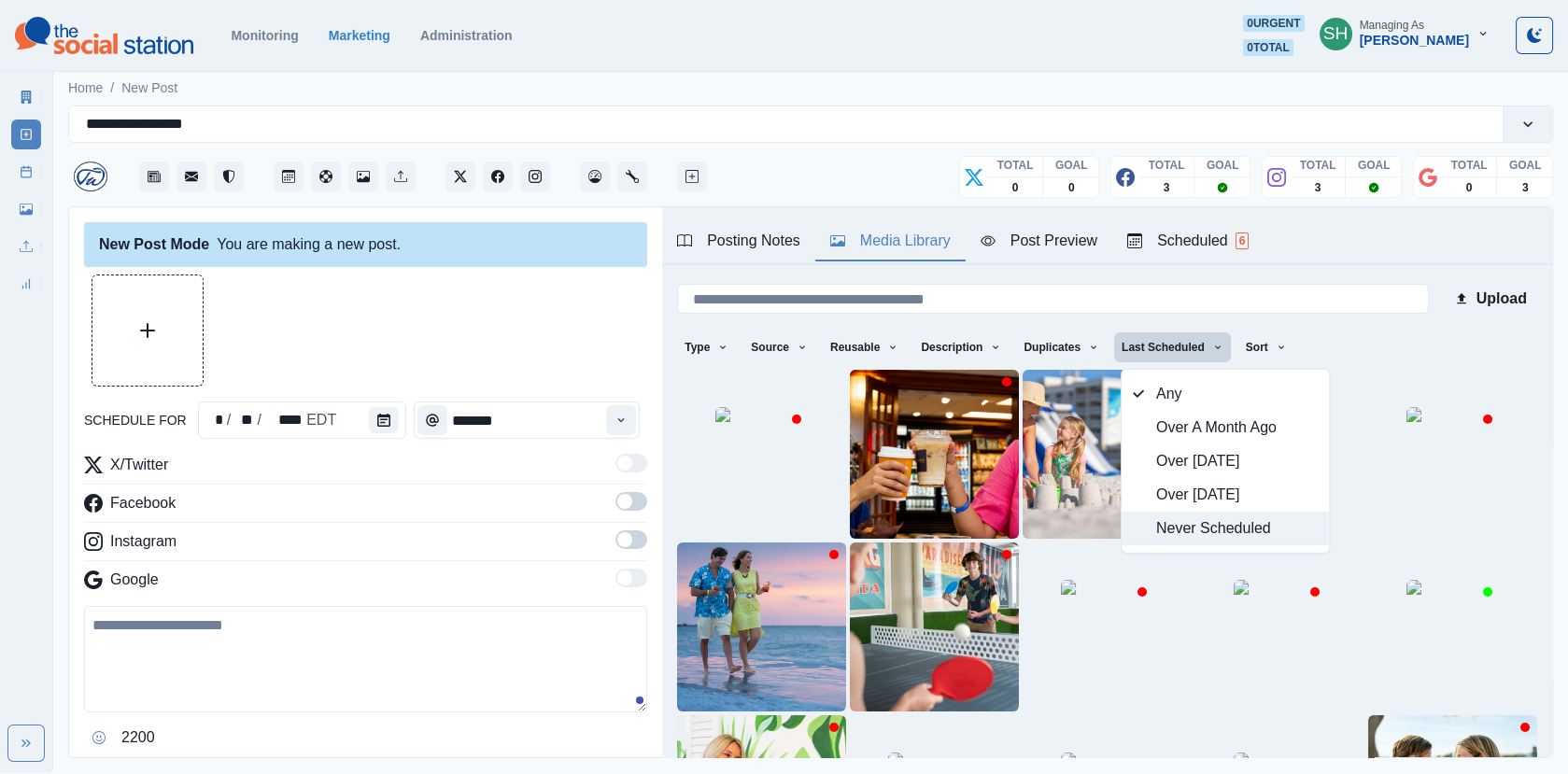
click at [1175, 535] on span "Never Scheduled" at bounding box center [1237, 527] width 161 height 22
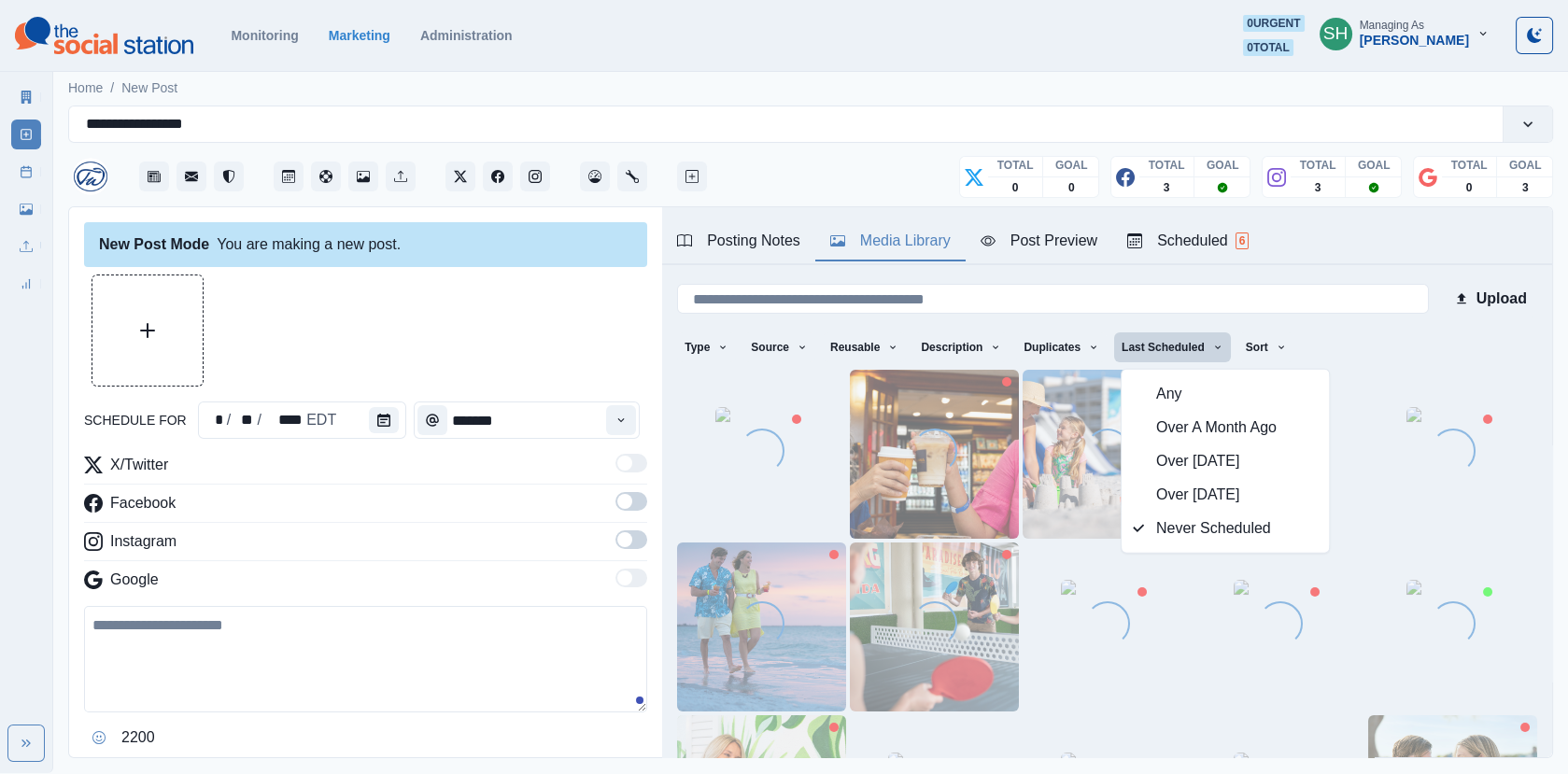
click at [1331, 238] on div "Posting Notes Media Library Post Preview Scheduled 6" at bounding box center [1107, 236] width 890 height 58
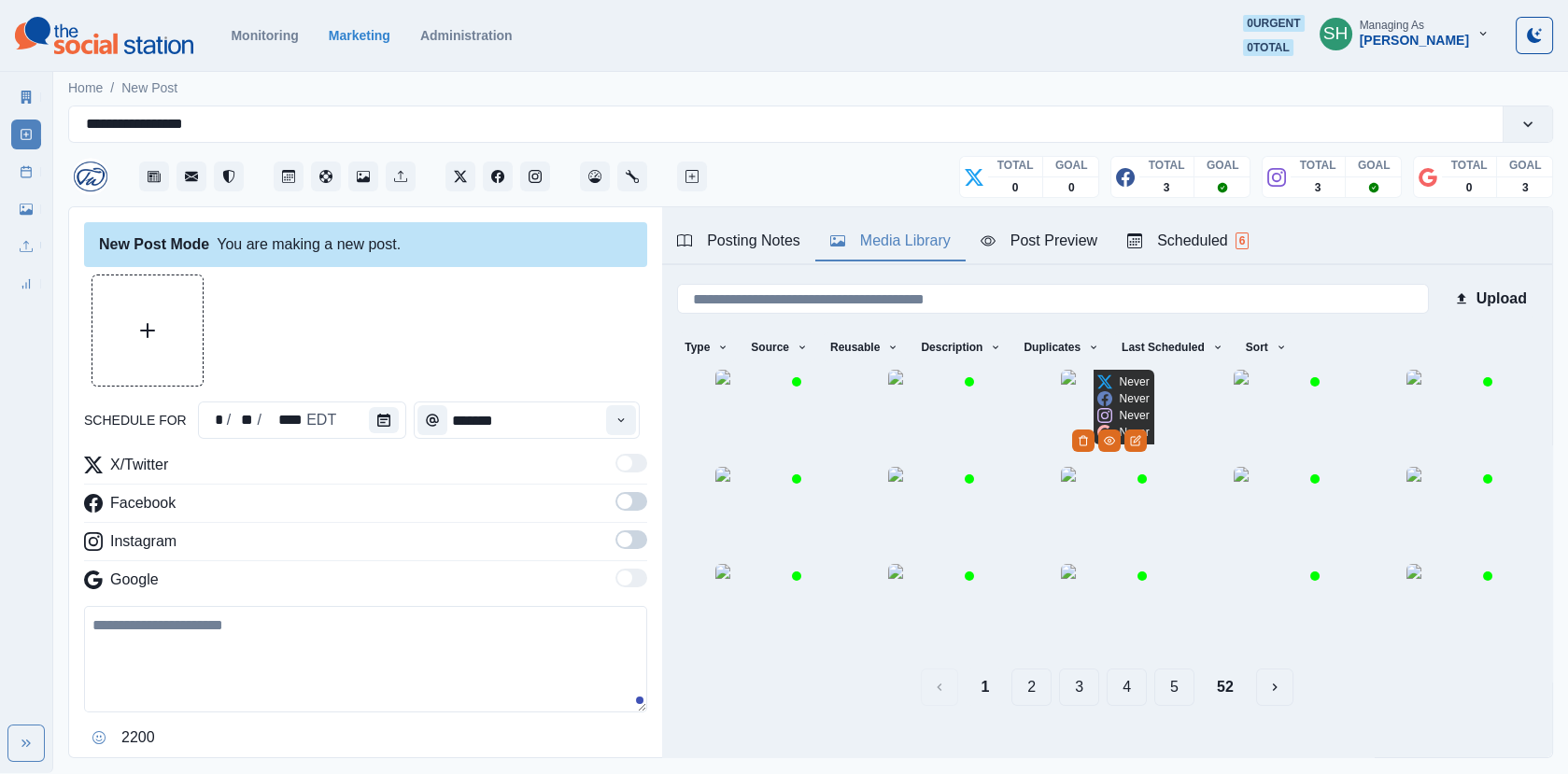
scroll to position [248, 0]
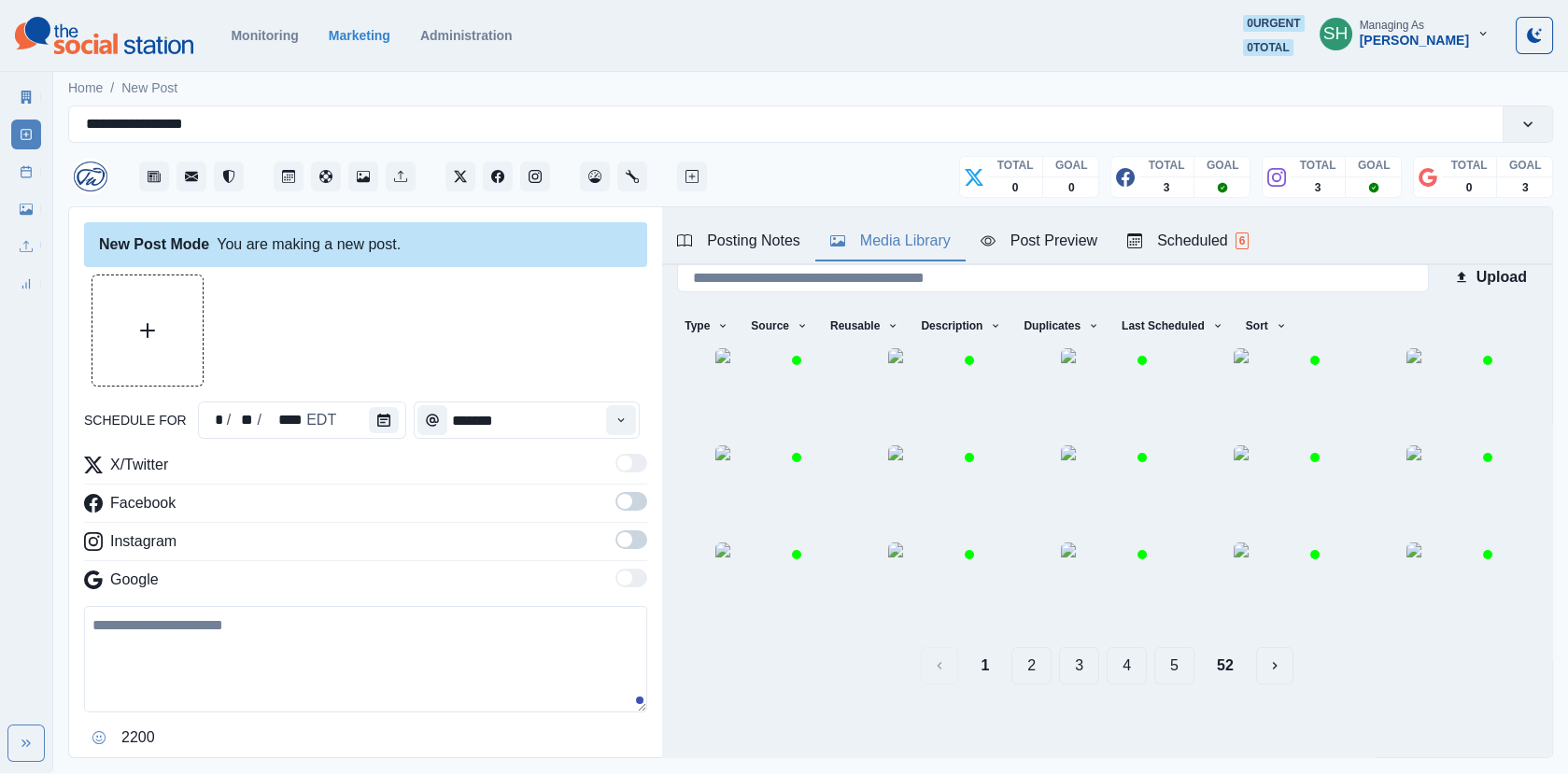
click at [1107, 666] on button "4" at bounding box center [1127, 665] width 40 height 37
click at [1130, 673] on button "5" at bounding box center [1150, 665] width 40 height 37
click at [1155, 678] on button "6" at bounding box center [1150, 665] width 40 height 37
click at [1164, 680] on button "7" at bounding box center [1150, 665] width 40 height 37
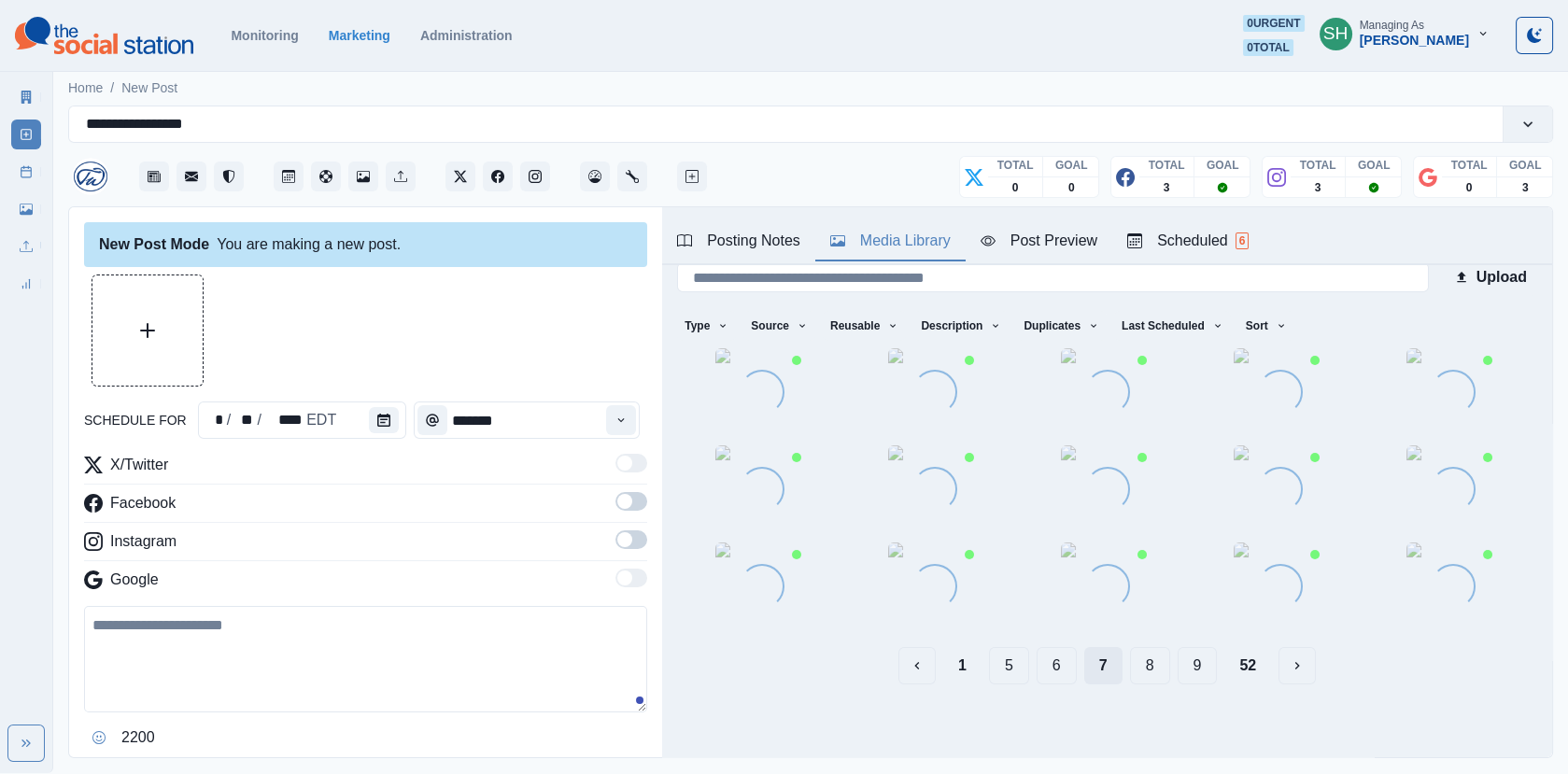
scroll to position [0, 0]
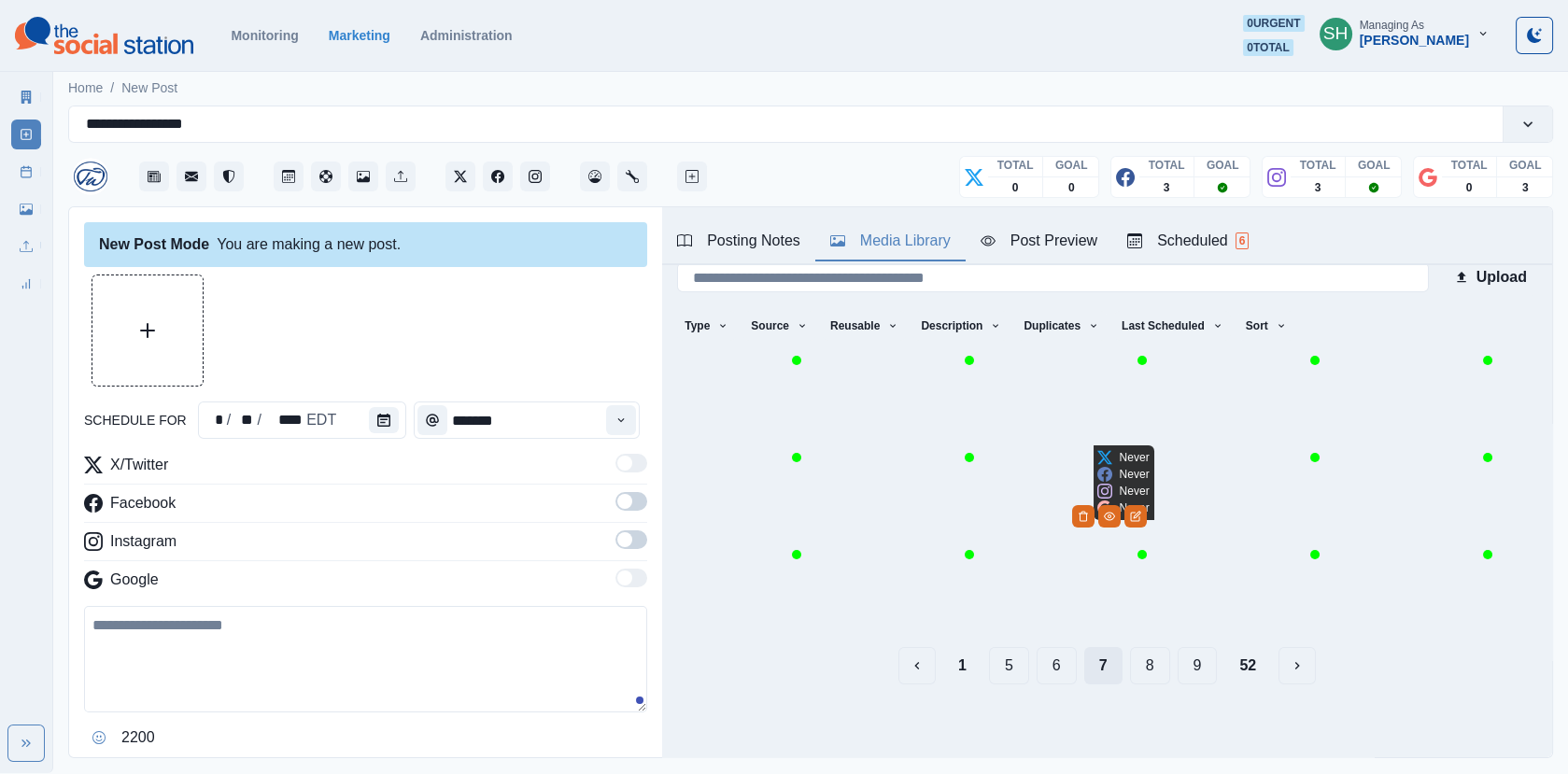
click at [1164, 680] on button "8" at bounding box center [1150, 665] width 40 height 37
click at [1164, 680] on button "9" at bounding box center [1145, 665] width 40 height 37
click at [1164, 680] on button "10" at bounding box center [1145, 665] width 49 height 37
click at [1164, 680] on button "11" at bounding box center [1149, 665] width 49 height 37
click at [1194, 672] on button "13" at bounding box center [1209, 665] width 49 height 37
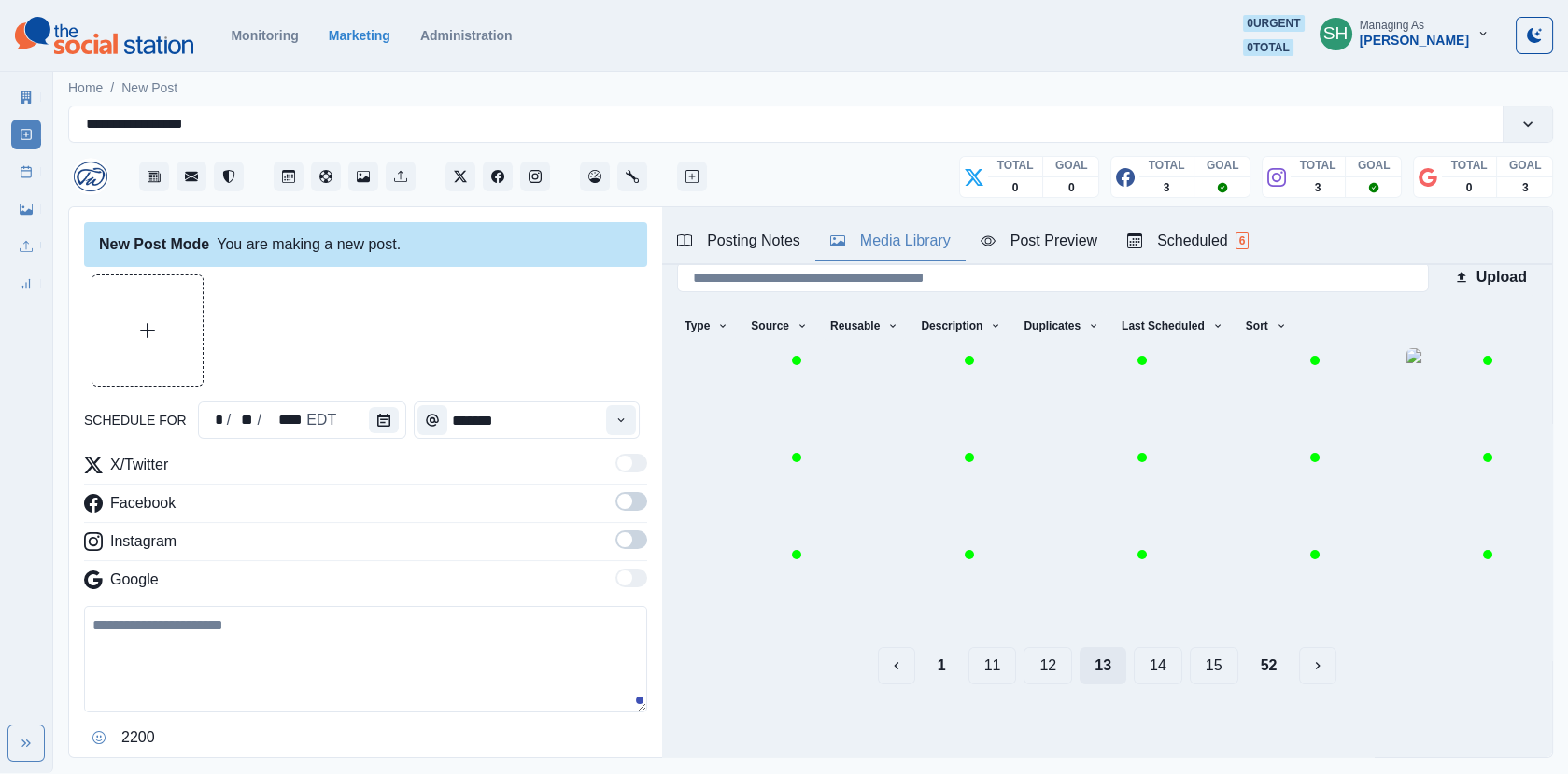
click at [1194, 672] on button "15" at bounding box center [1213, 665] width 49 height 37
click at [1194, 672] on button "17" at bounding box center [1213, 665] width 49 height 37
click at [1194, 672] on button "19" at bounding box center [1213, 665] width 49 height 37
click at [1239, 661] on div "1 17 18 19 20 21 52" at bounding box center [1107, 665] width 860 height 37
click at [1218, 662] on button "21" at bounding box center [1213, 665] width 49 height 37
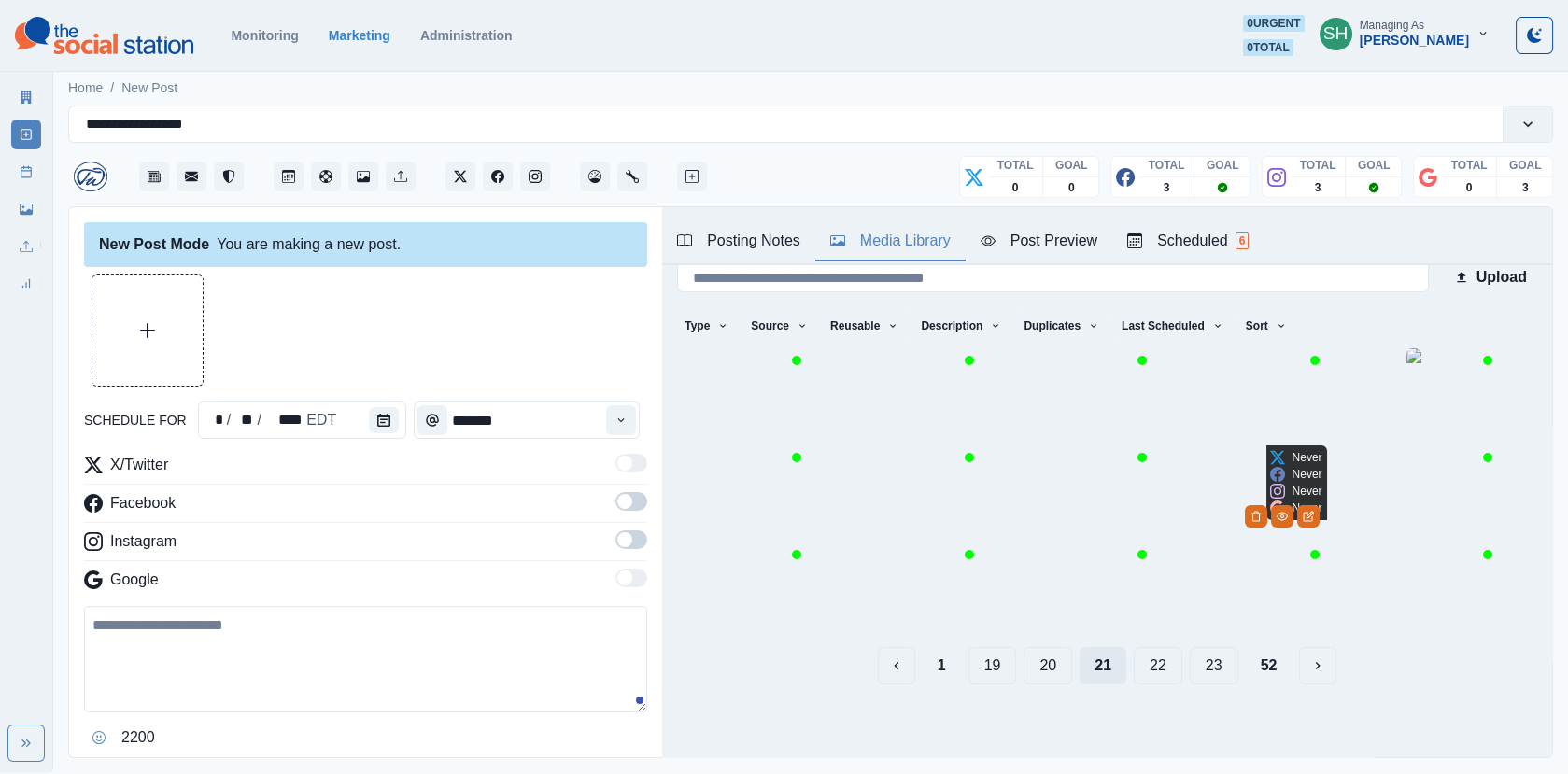
click at [1218, 662] on button "23" at bounding box center [1213, 665] width 49 height 37
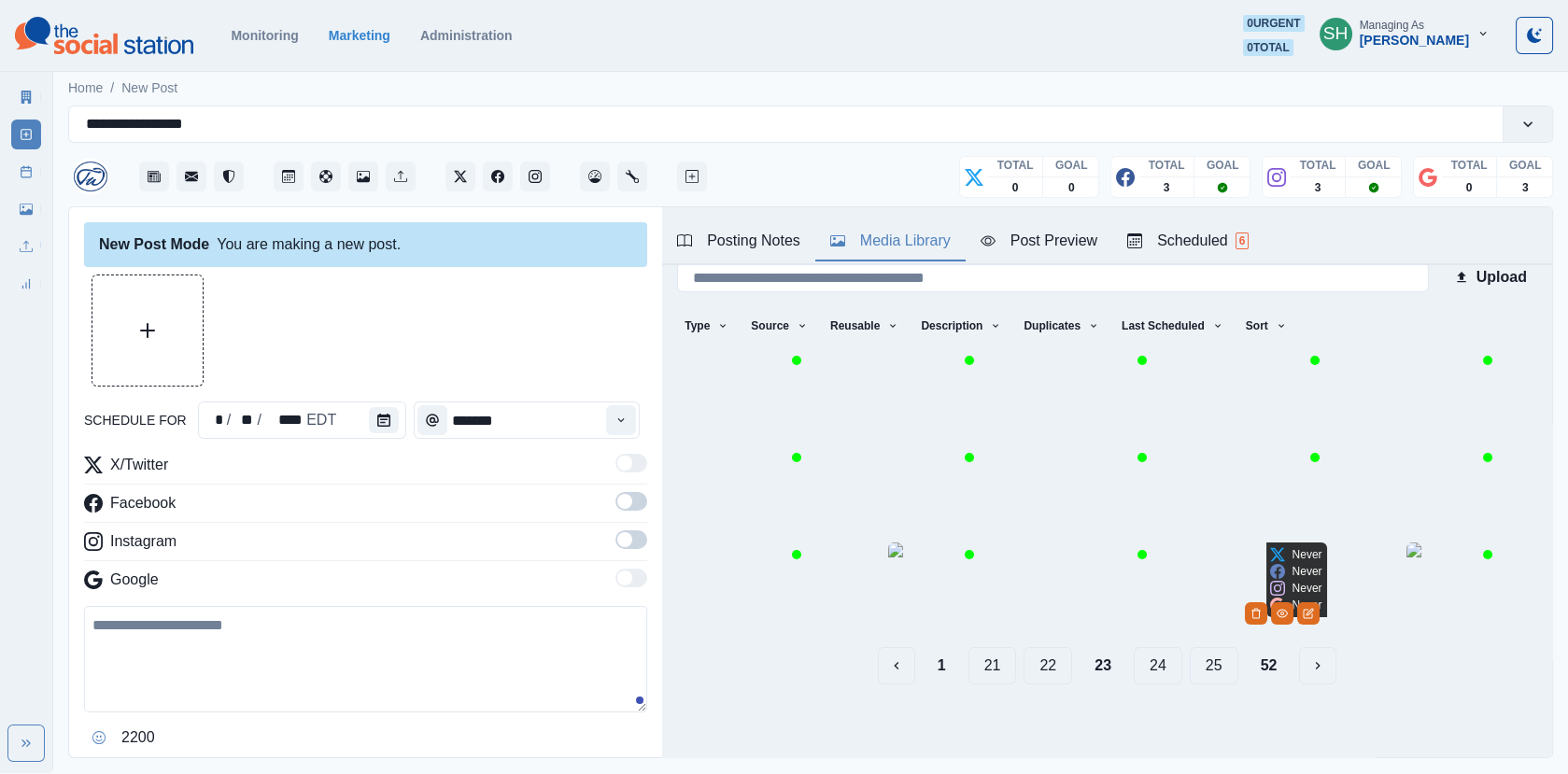
click at [1218, 662] on button "25" at bounding box center [1213, 665] width 49 height 37
click at [1218, 662] on button "27" at bounding box center [1213, 665] width 49 height 37
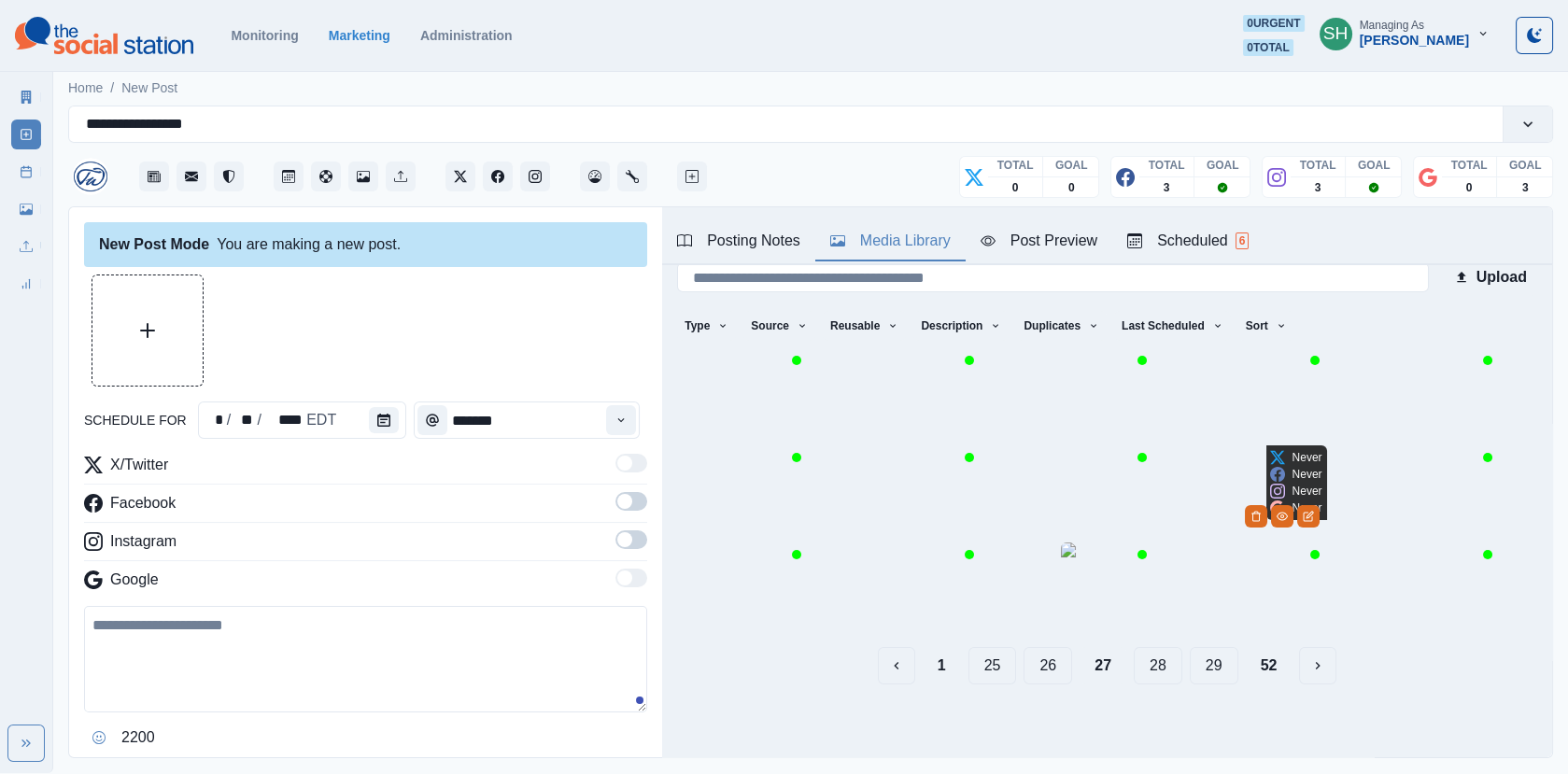
click at [1218, 662] on button "29" at bounding box center [1213, 665] width 49 height 37
click at [1218, 662] on button "31" at bounding box center [1213, 665] width 49 height 37
click at [1218, 662] on button "33" at bounding box center [1213, 665] width 49 height 37
click at [1218, 662] on button "35" at bounding box center [1213, 665] width 49 height 37
click at [1218, 662] on button "37" at bounding box center [1213, 665] width 49 height 37
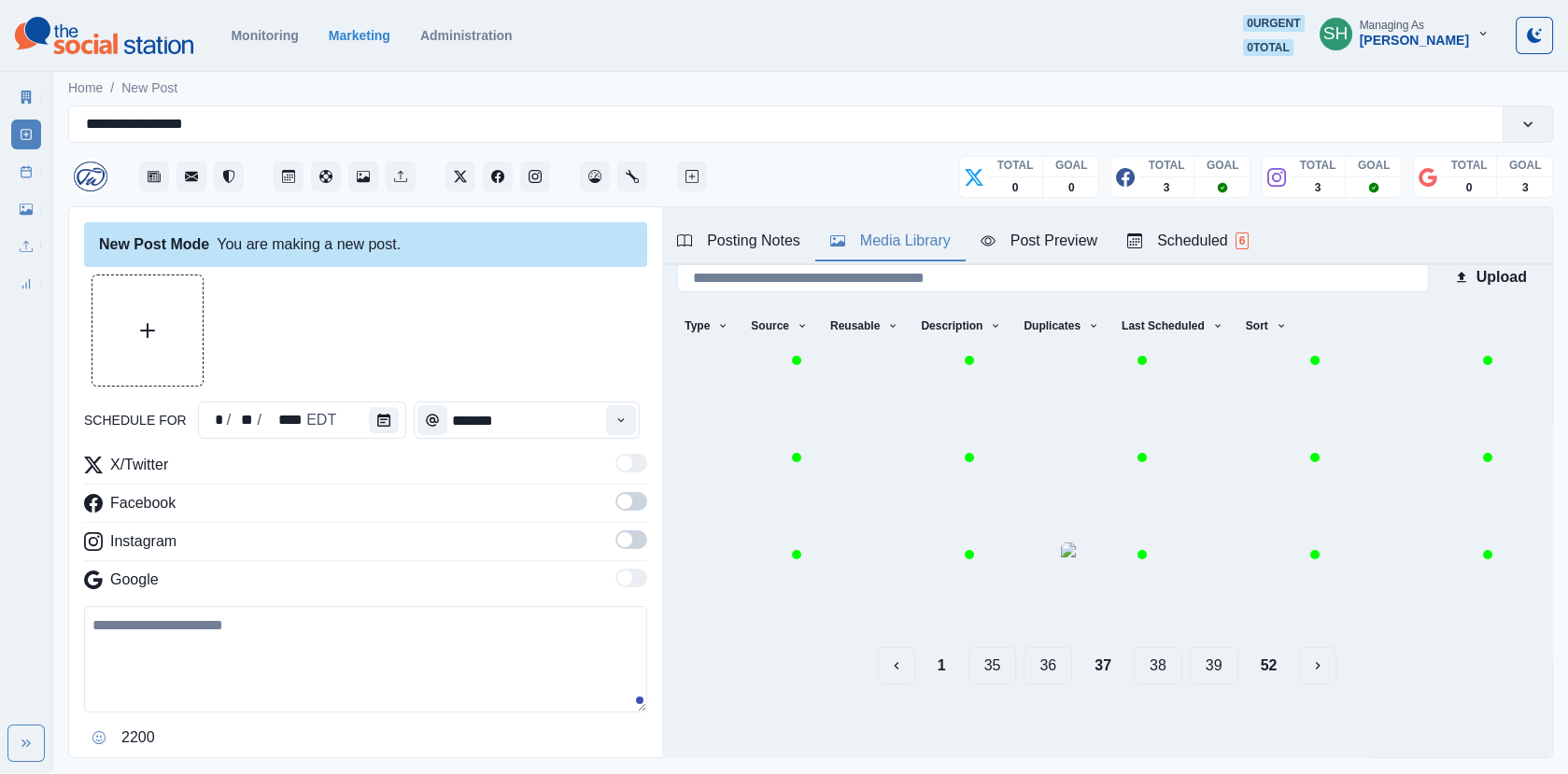
click at [1218, 662] on button "39" at bounding box center [1213, 665] width 49 height 37
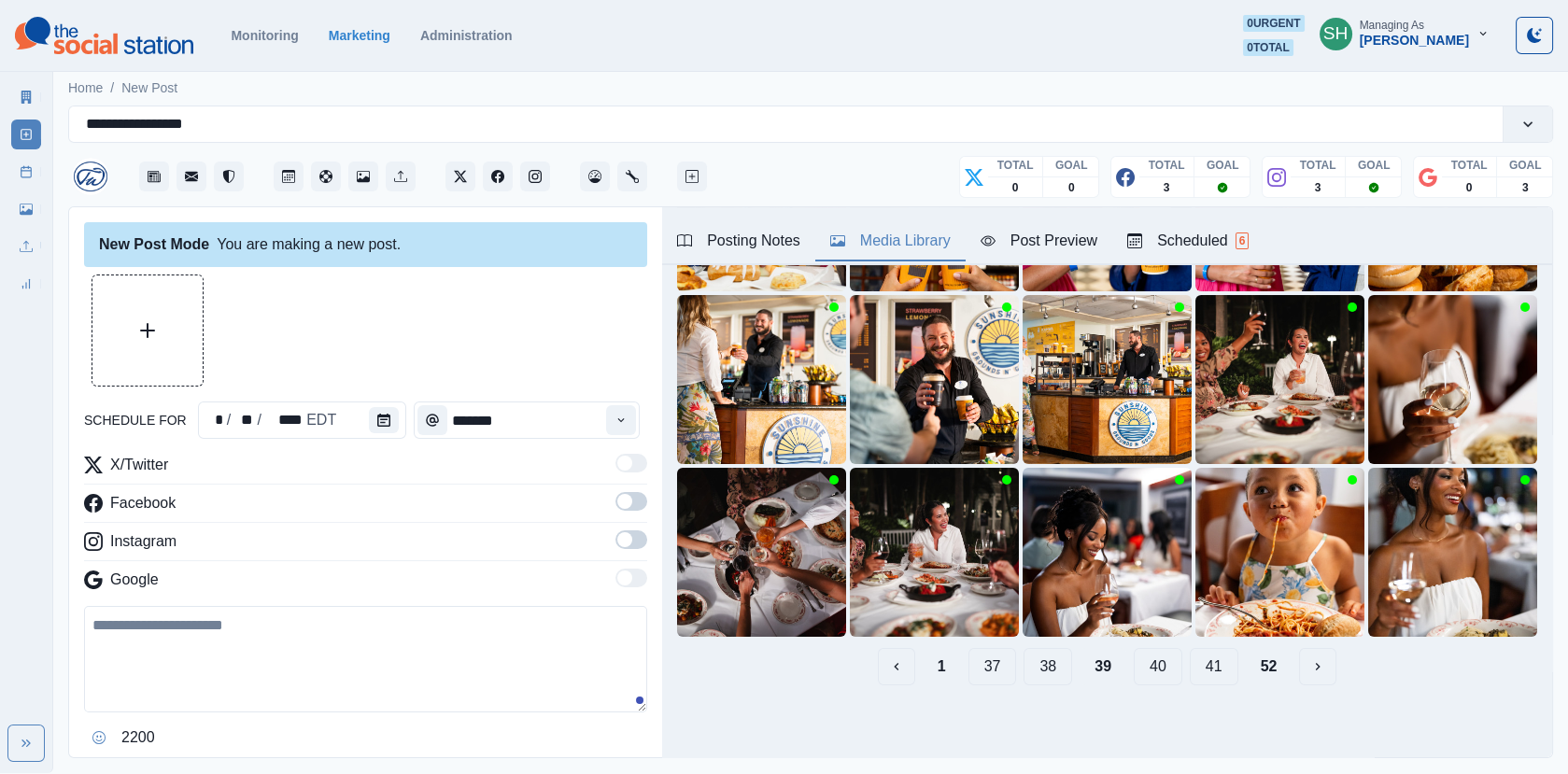
click at [1150, 663] on button "40" at bounding box center [1158, 665] width 49 height 37
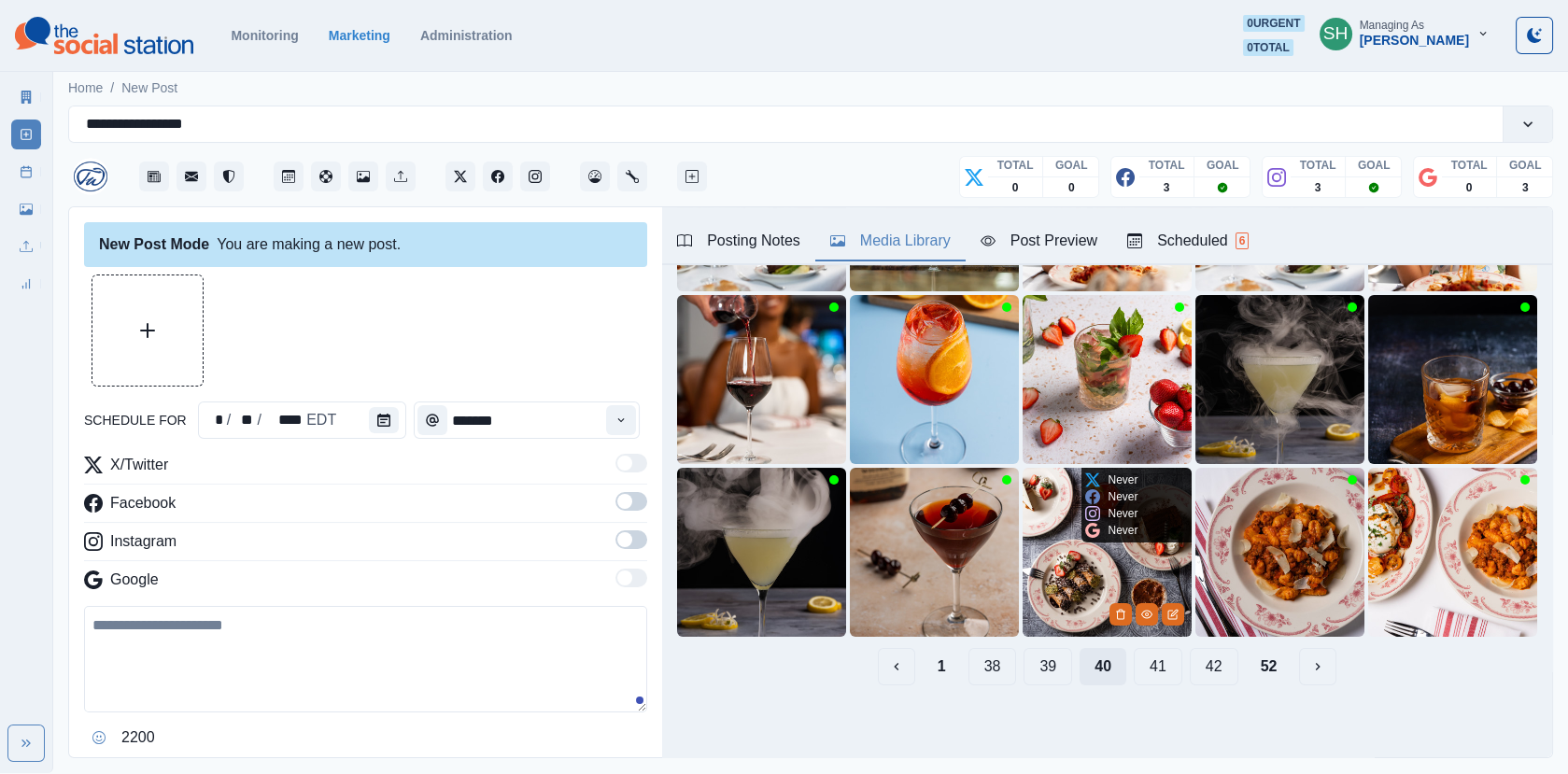
click at [1150, 663] on button "41" at bounding box center [1158, 665] width 49 height 37
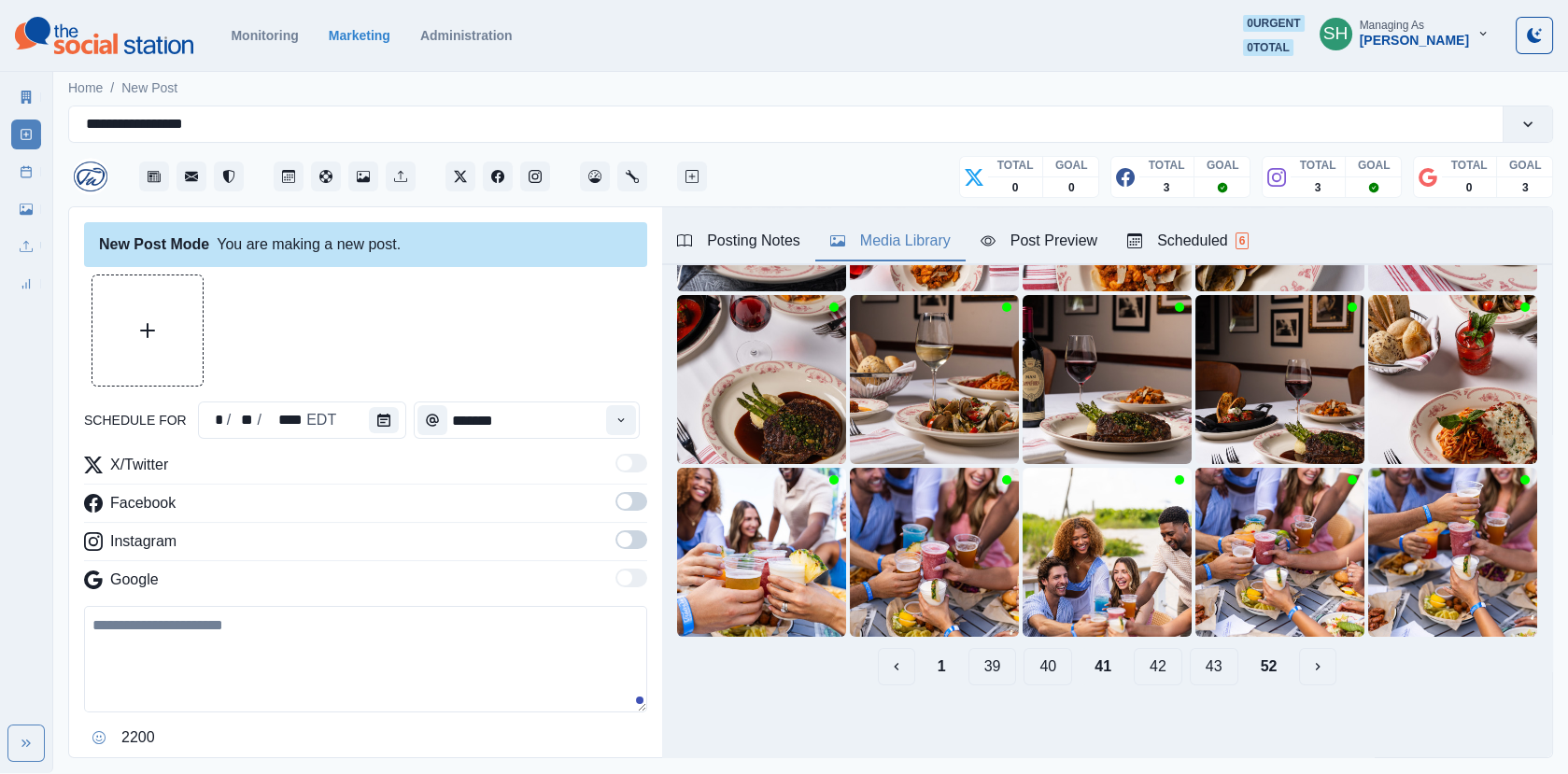
click at [1150, 663] on button "42" at bounding box center [1158, 665] width 49 height 37
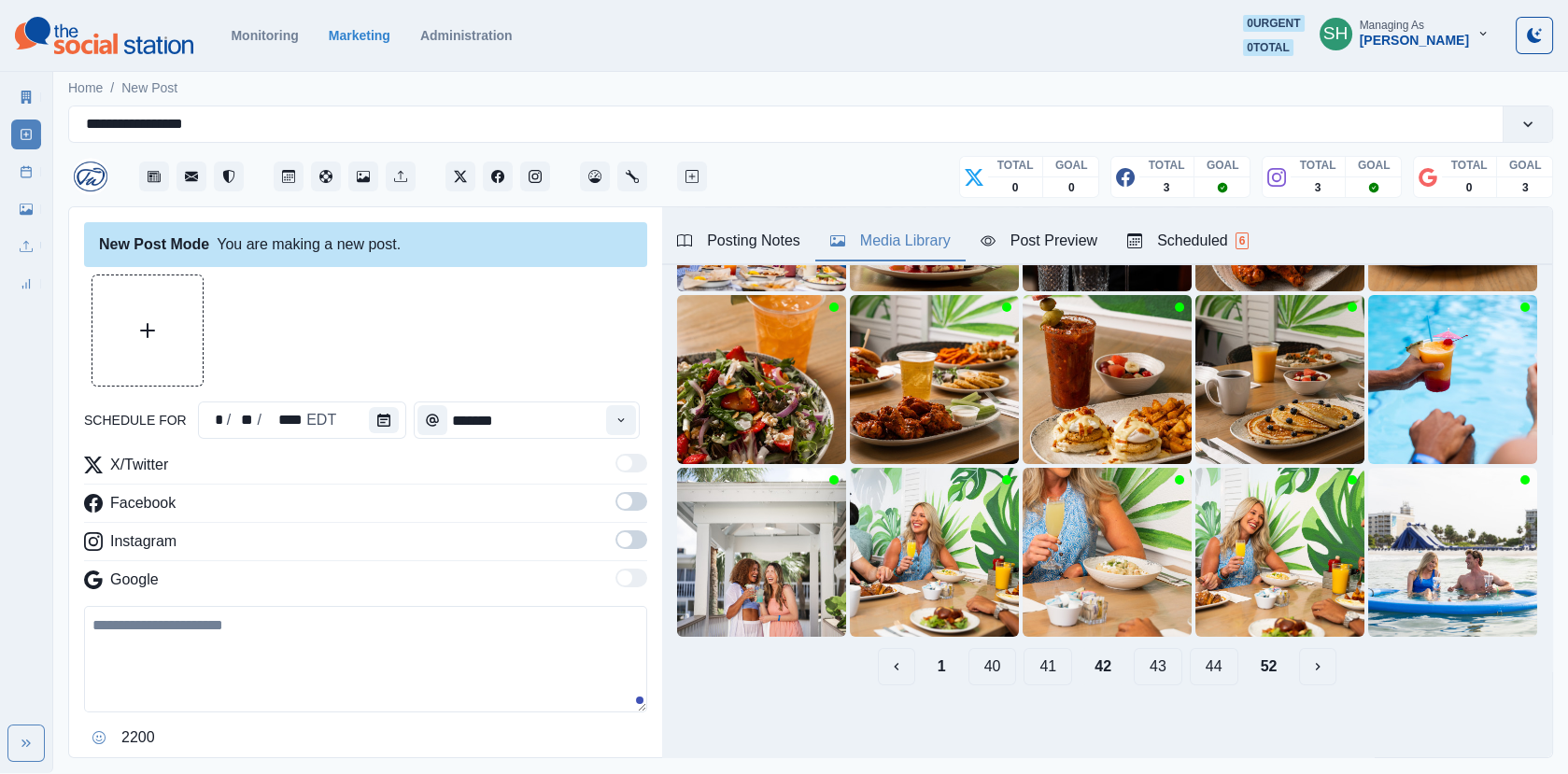
click at [1061, 670] on button "41" at bounding box center [1047, 665] width 49 height 37
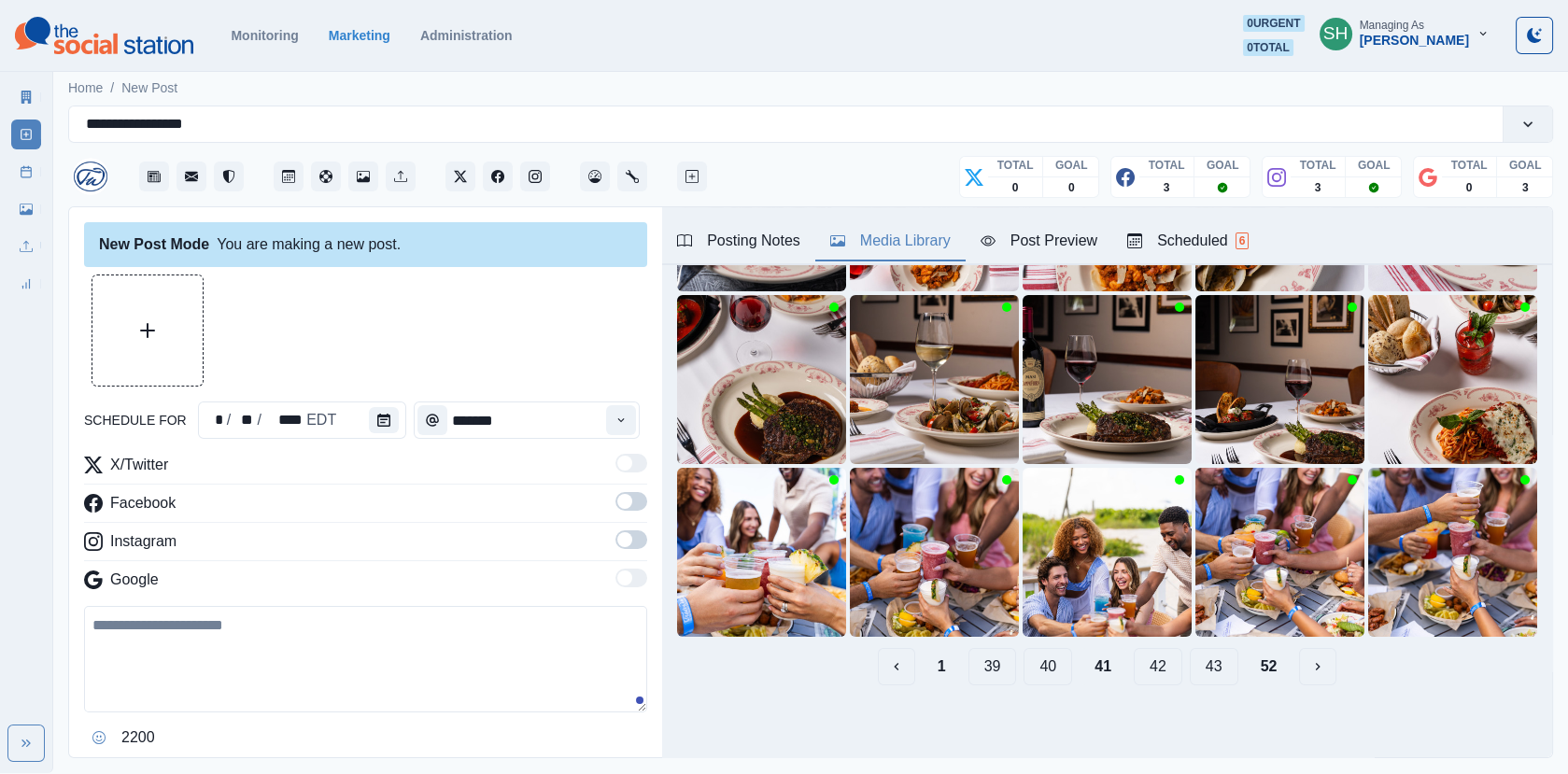
click at [1154, 675] on button "42" at bounding box center [1158, 665] width 49 height 37
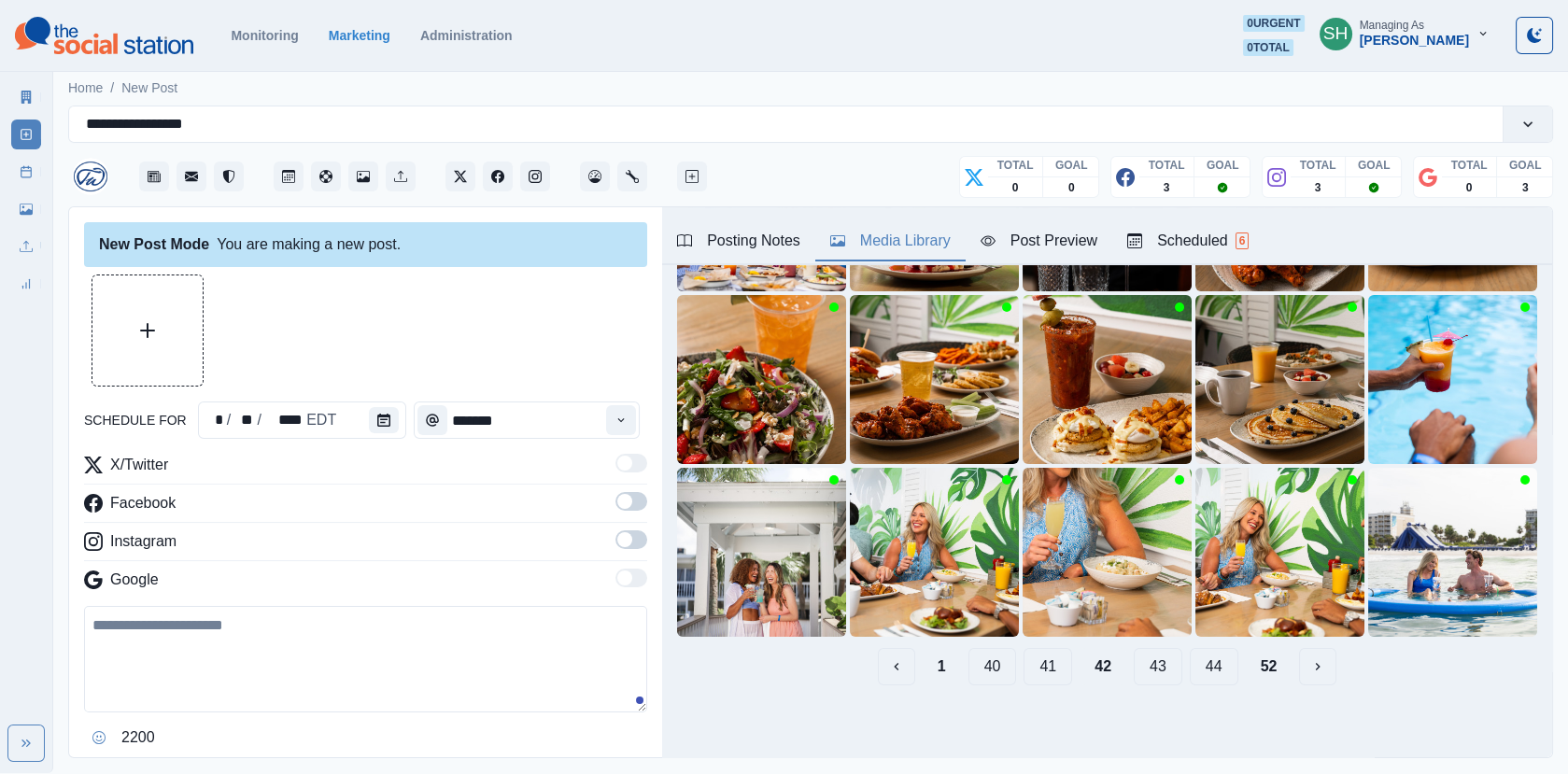
click at [1159, 669] on button "43" at bounding box center [1158, 665] width 49 height 37
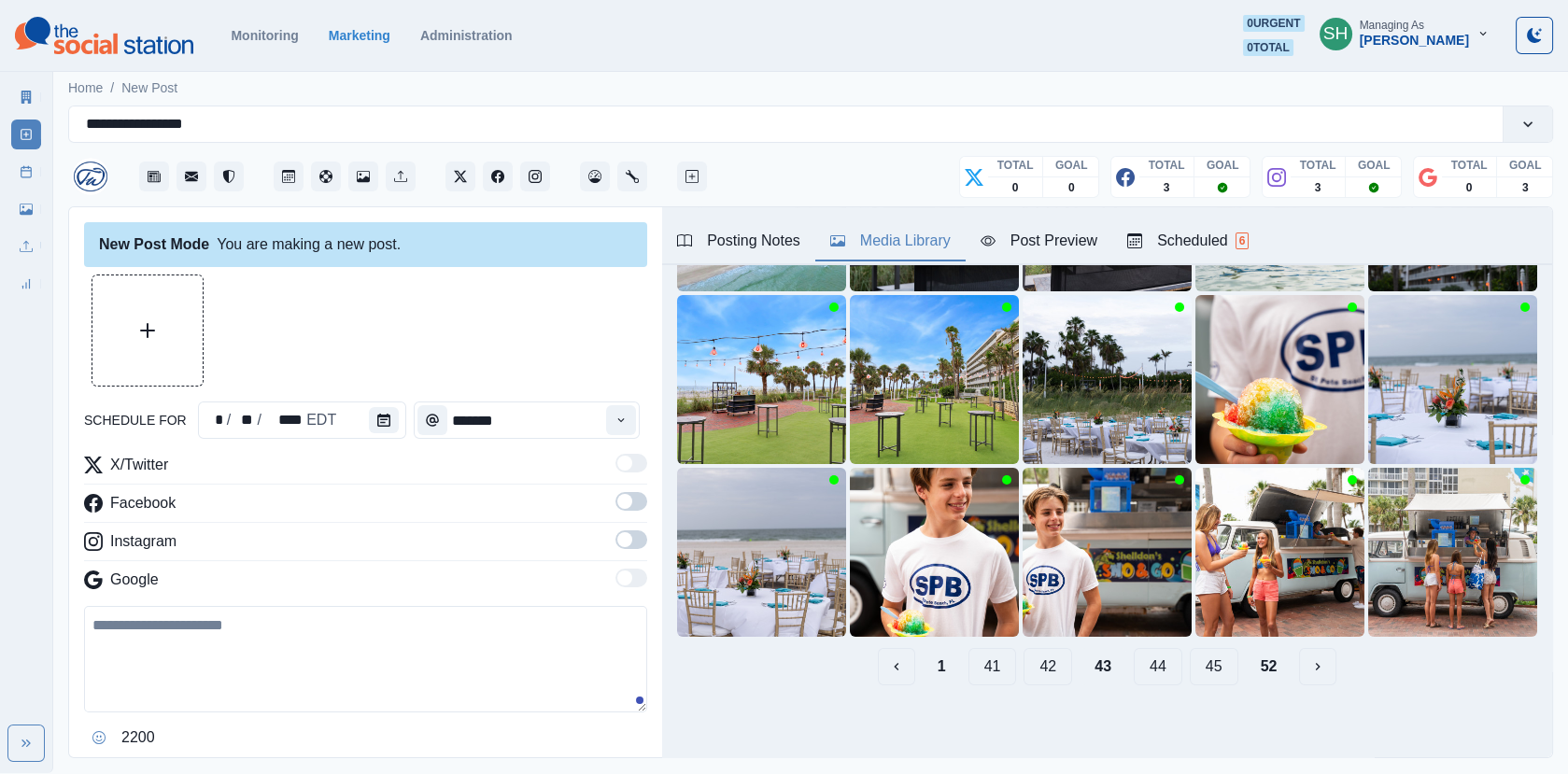
click at [1159, 667] on button "44" at bounding box center [1158, 665] width 49 height 37
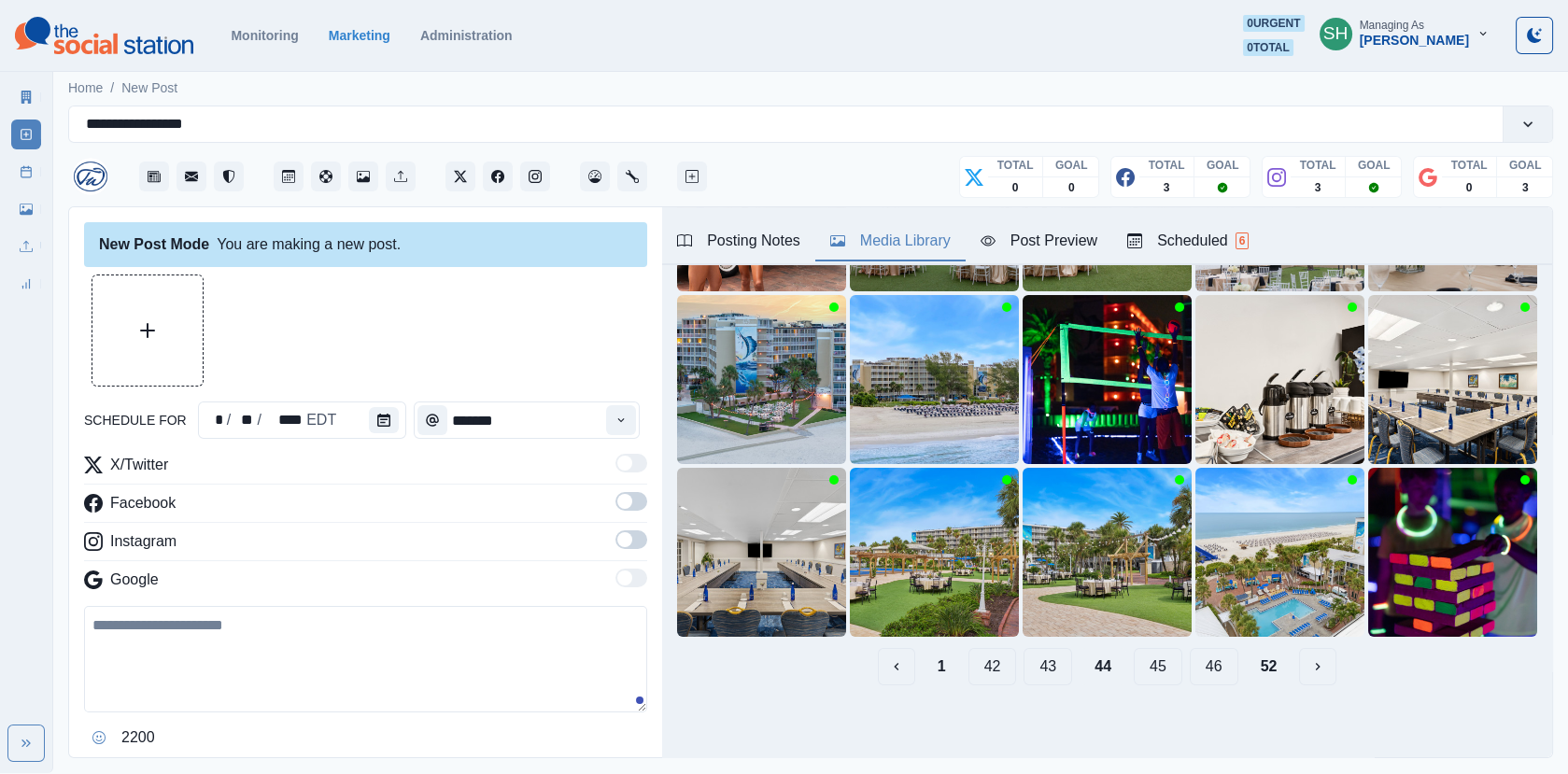
click at [1159, 667] on button "45" at bounding box center [1158, 665] width 49 height 37
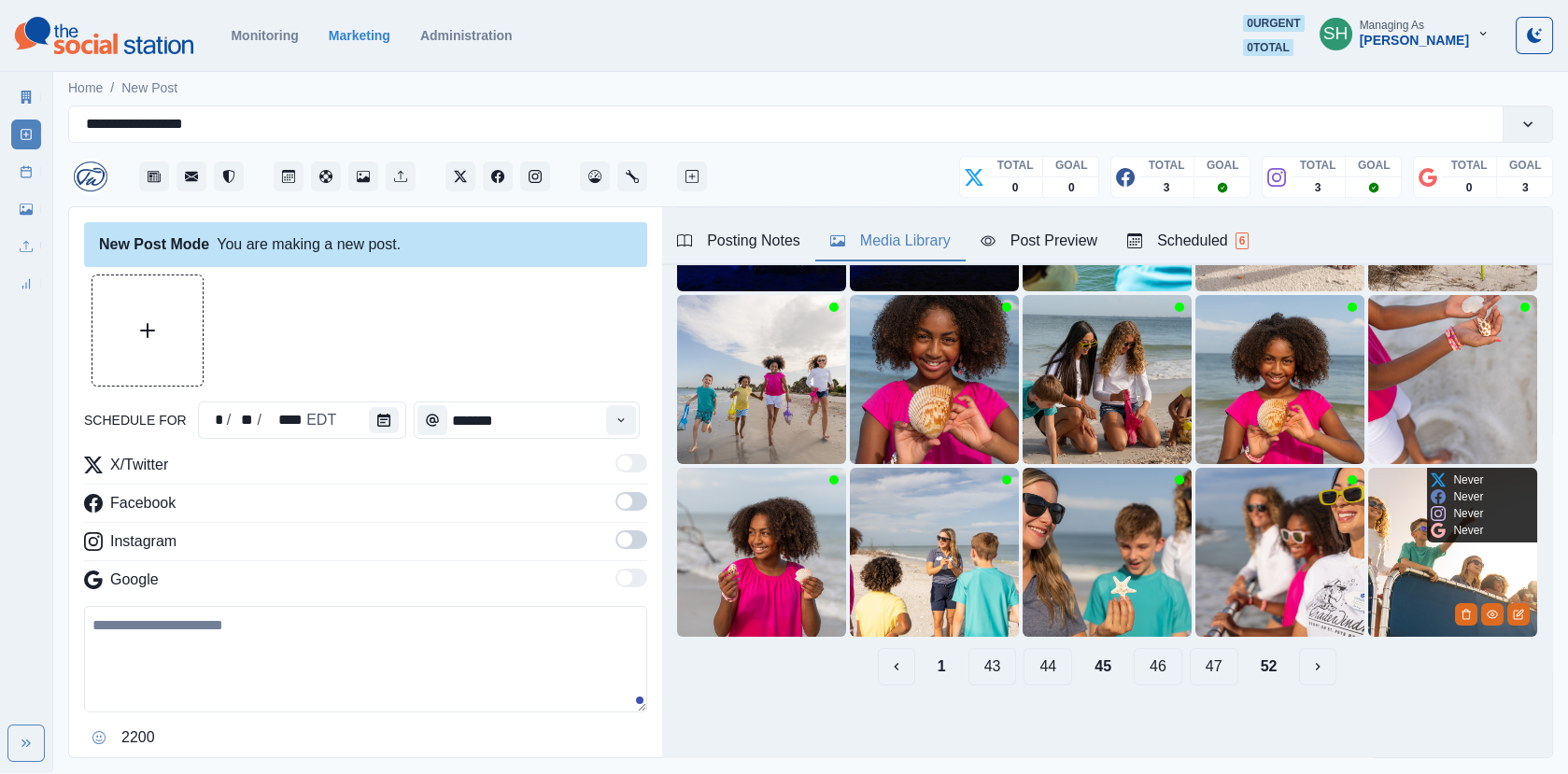
click at [1472, 573] on img at bounding box center [1453, 552] width 169 height 169
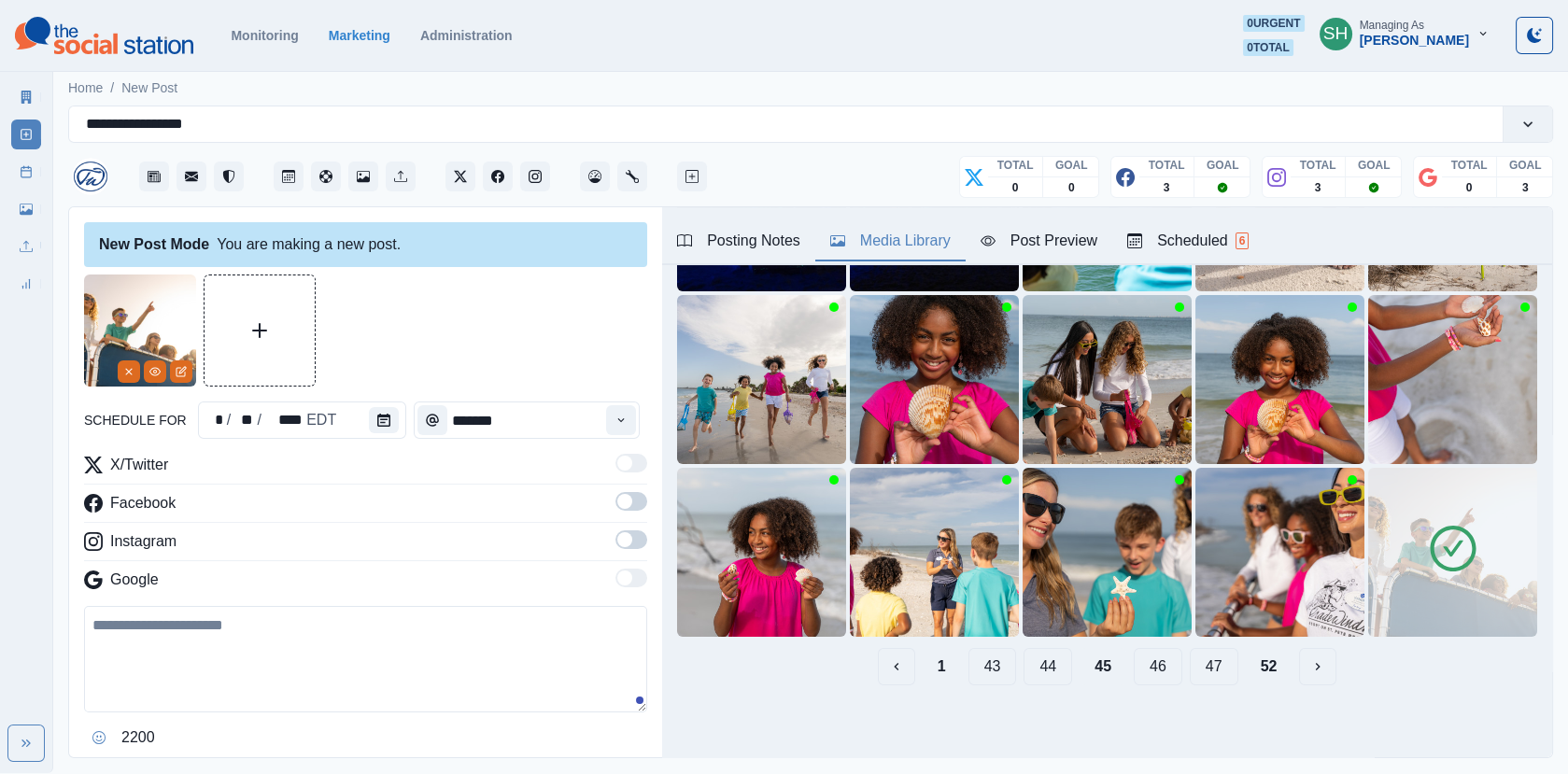
click at [1039, 247] on div "Post Preview" at bounding box center [1038, 240] width 116 height 22
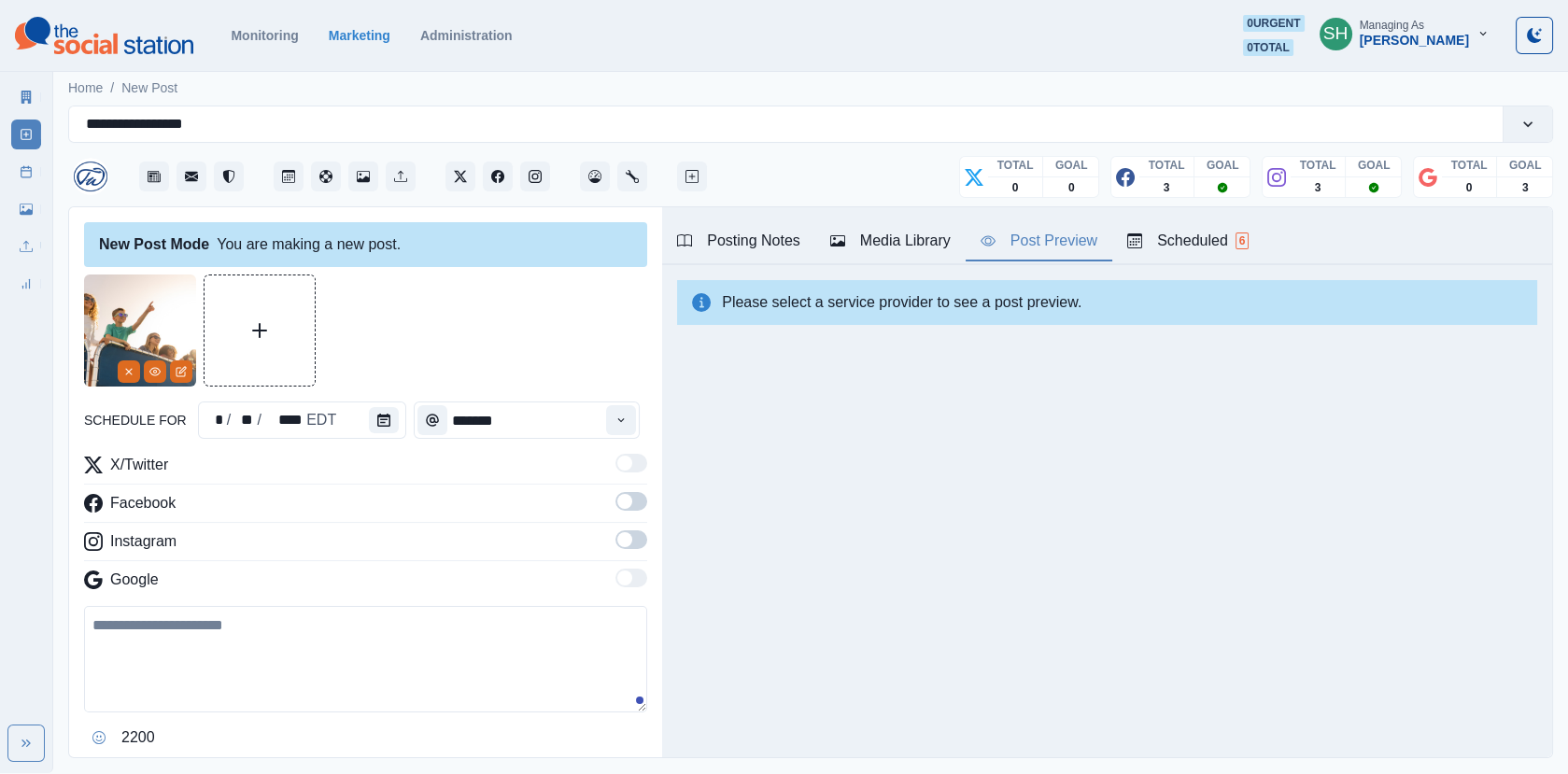
click at [624, 499] on span at bounding box center [625, 501] width 15 height 15
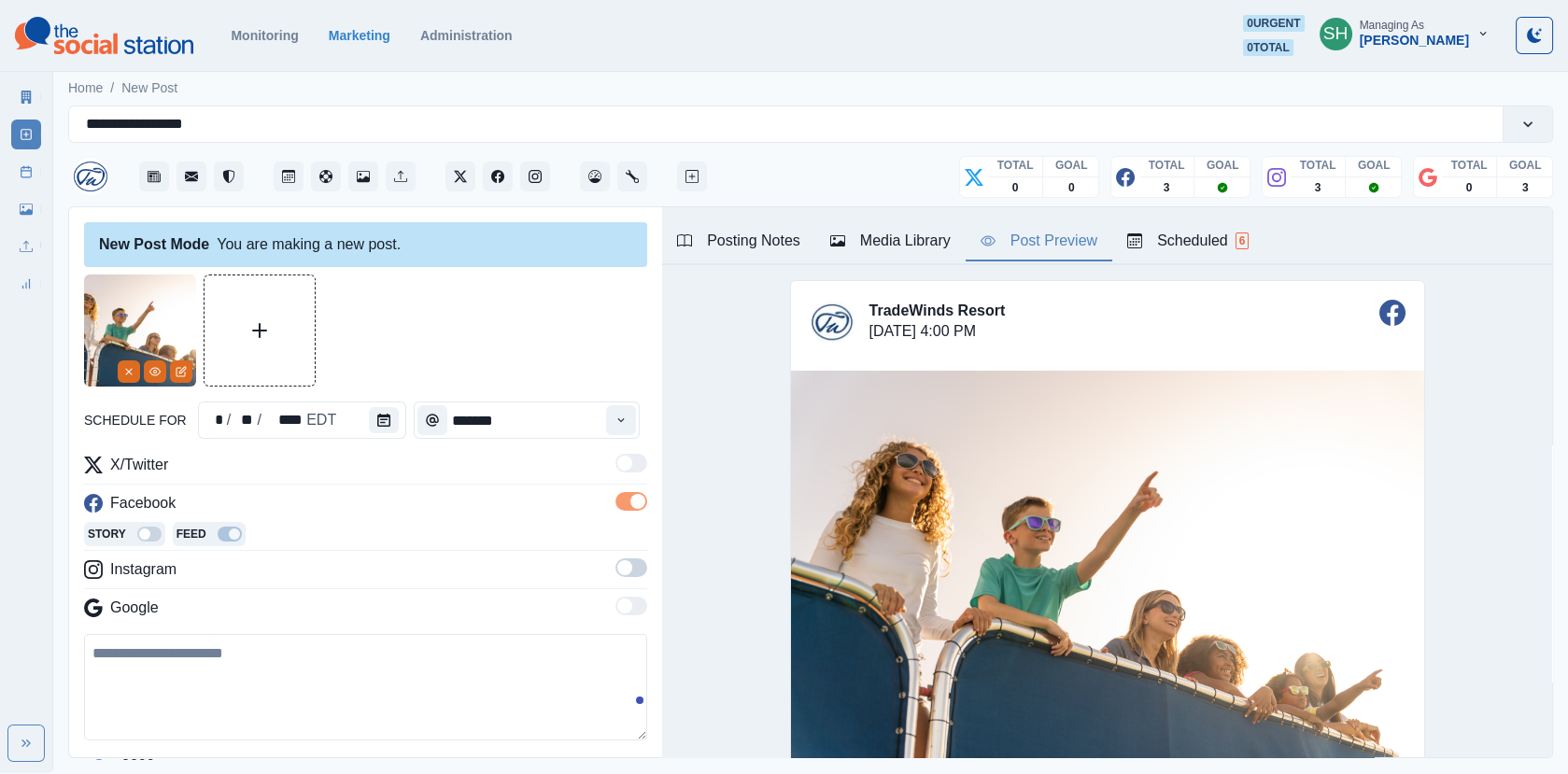
click at [628, 568] on span at bounding box center [625, 568] width 15 height 15
click at [622, 429] on button "Time" at bounding box center [621, 420] width 30 height 30
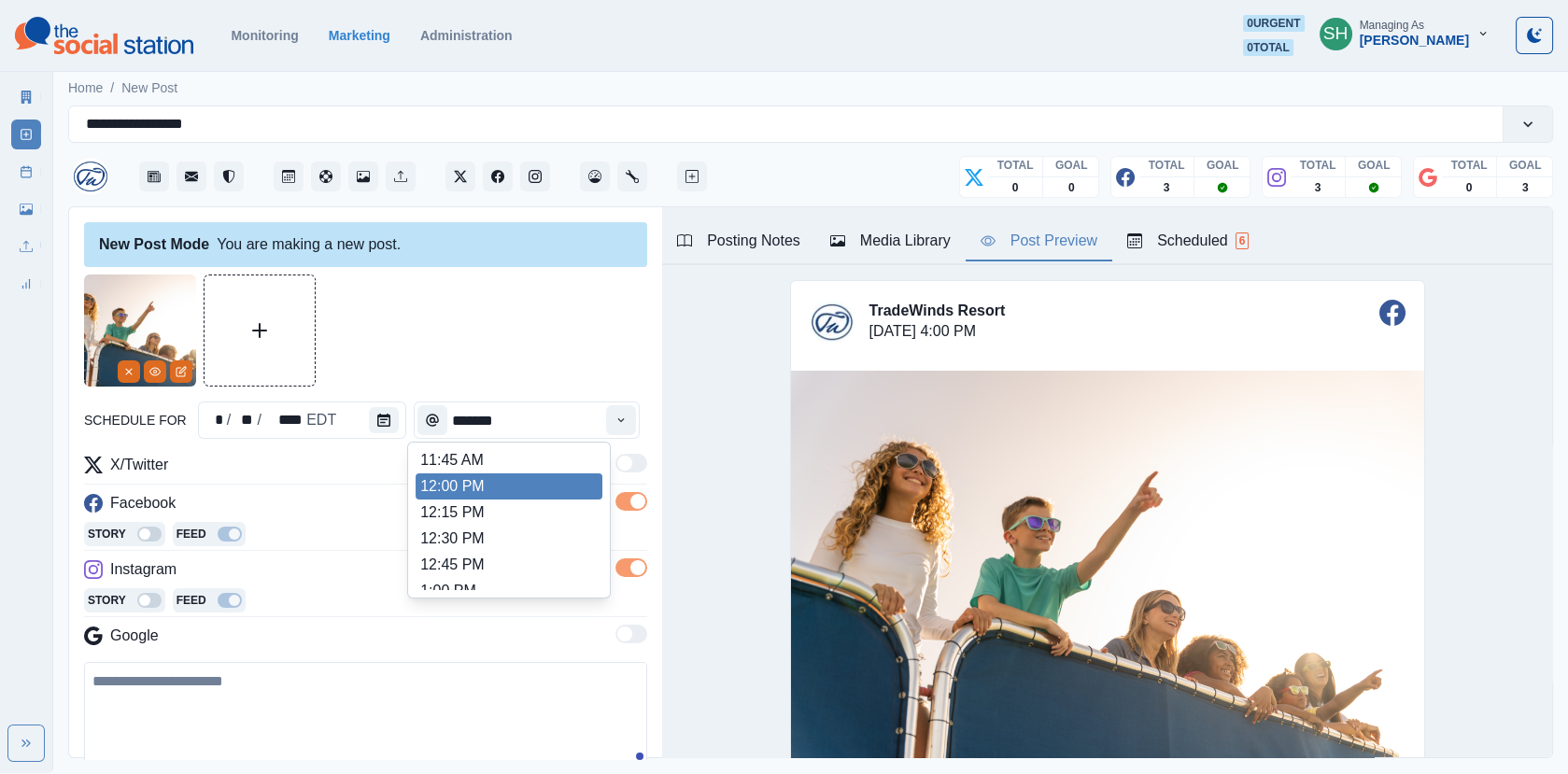
click at [483, 488] on li "12:00 PM" at bounding box center [508, 486] width 186 height 26
type input "********"
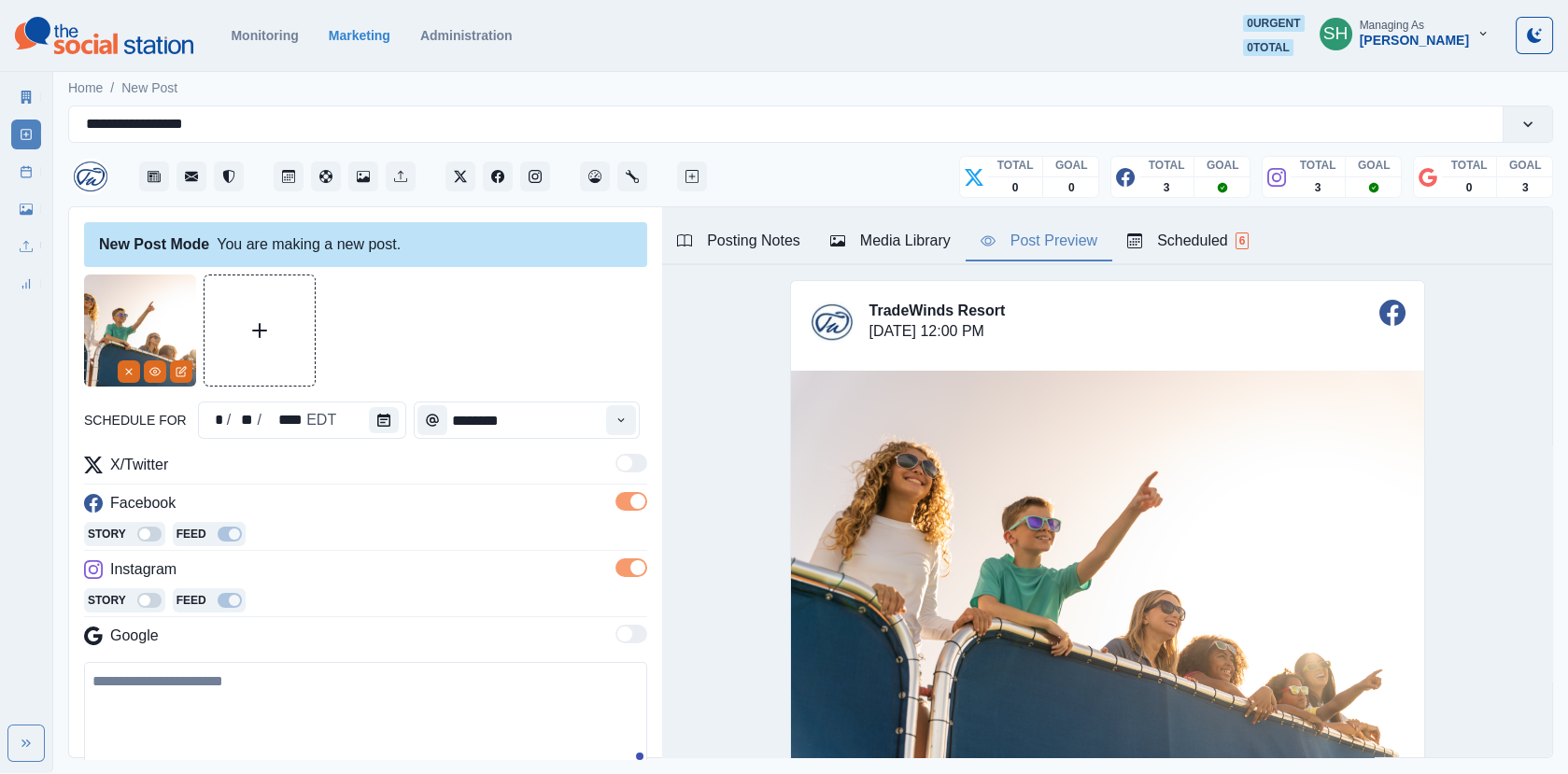
click at [384, 651] on div "Google" at bounding box center [365, 639] width 563 height 30
click at [395, 690] on textarea at bounding box center [365, 714] width 563 height 107
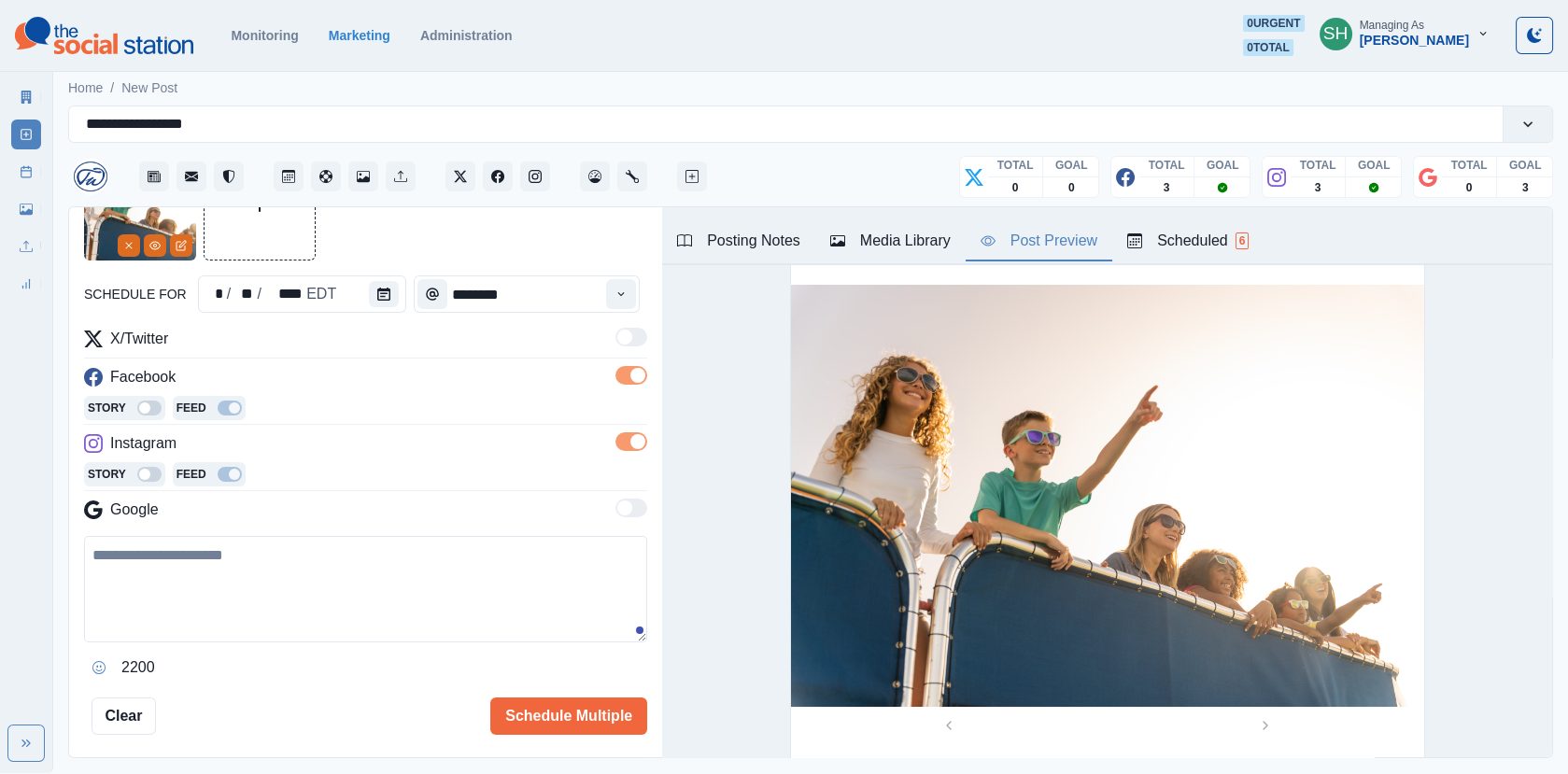
paste textarea "**********"
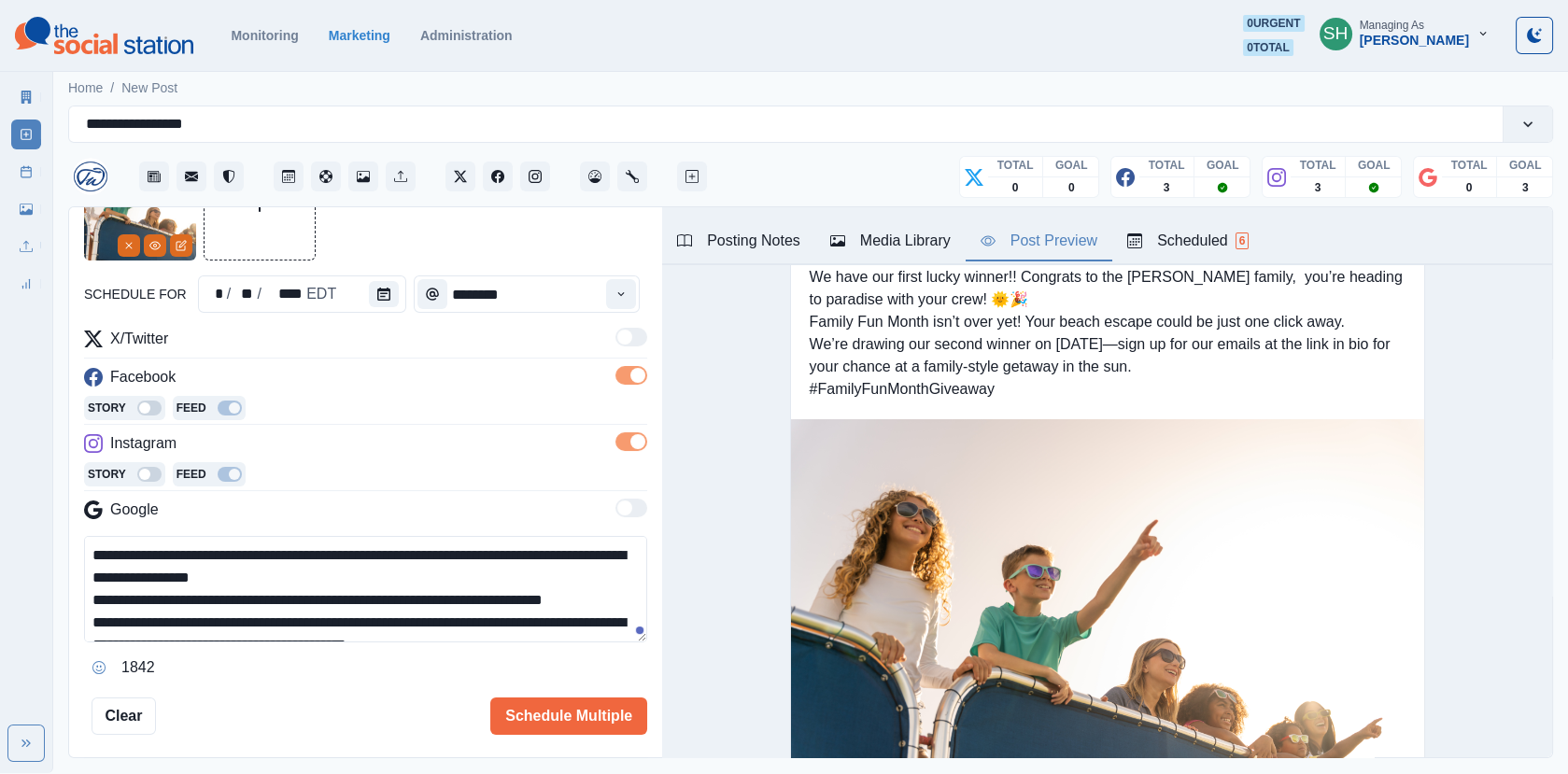
scroll to position [35, 0]
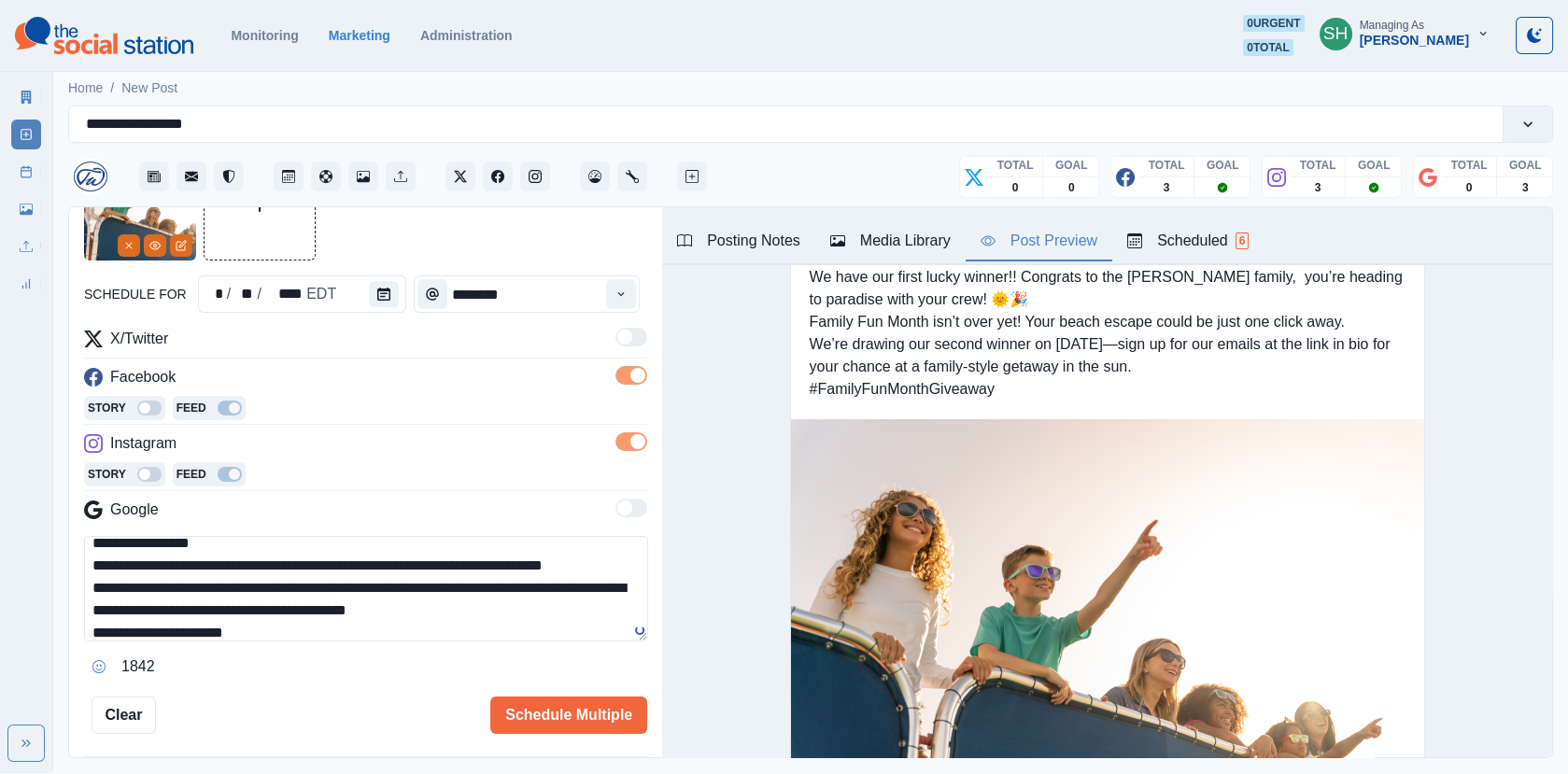
click at [875, 223] on button "Media Library" at bounding box center [890, 241] width 150 height 39
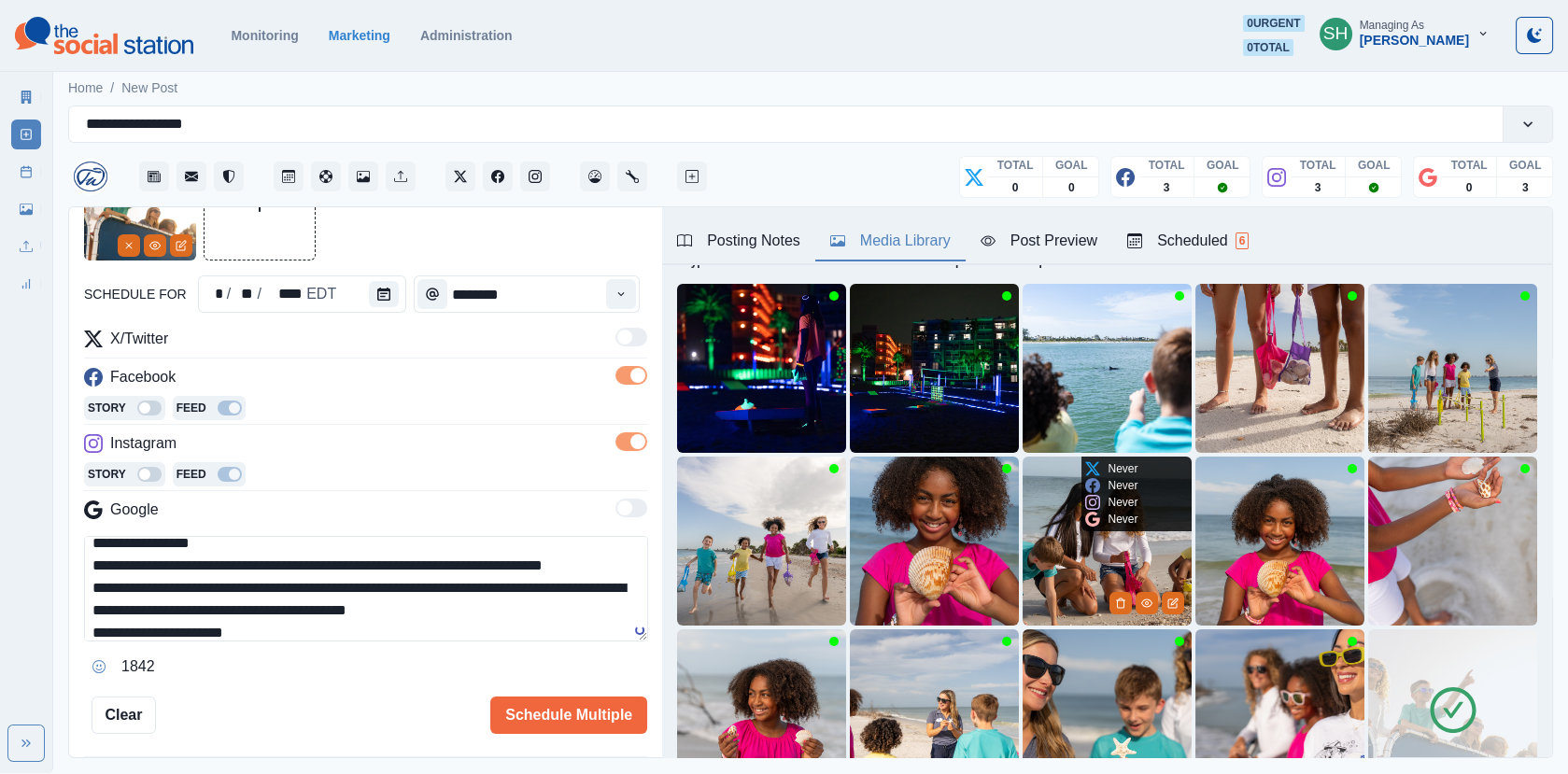
scroll to position [248, 0]
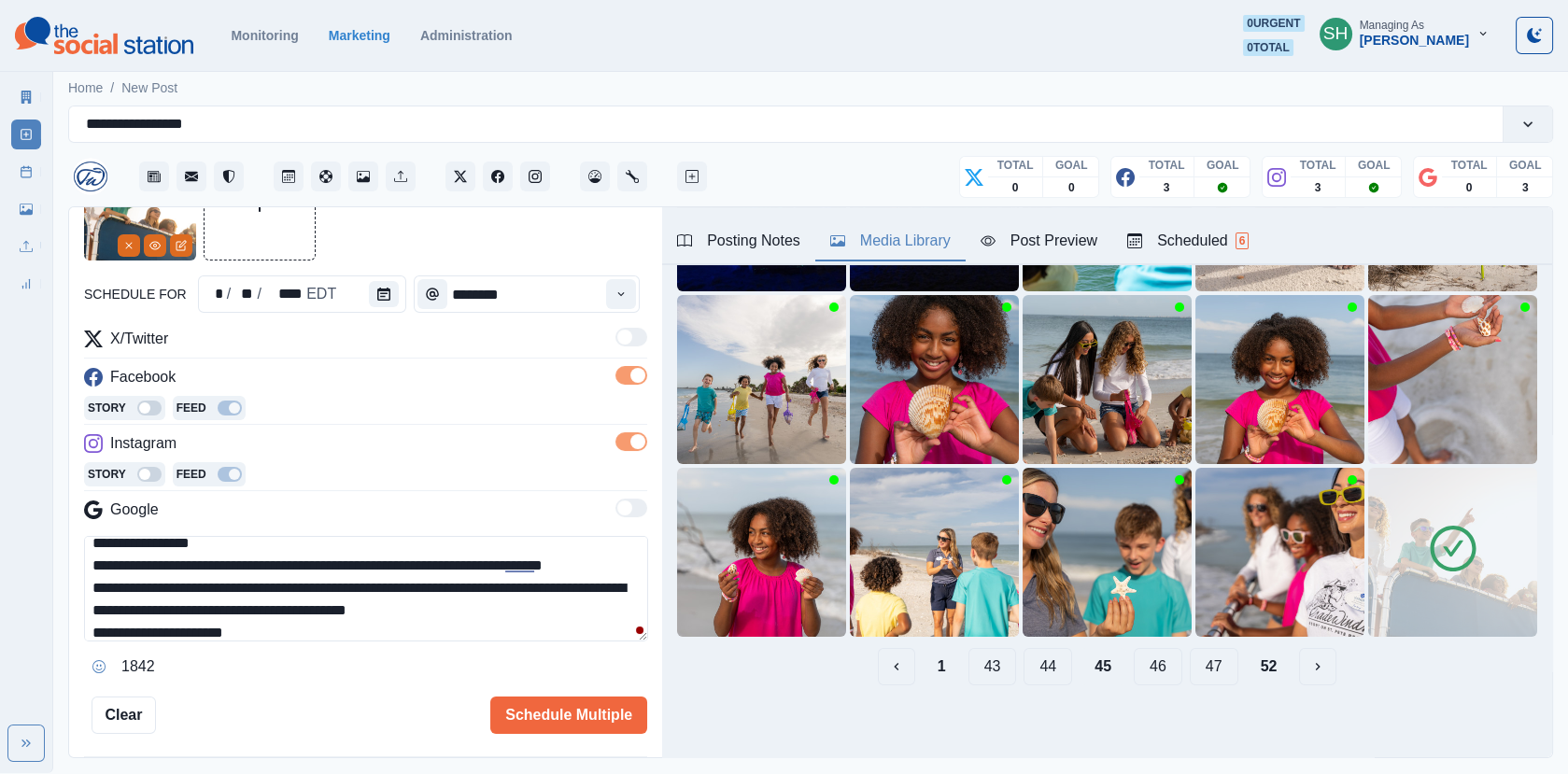
click at [1160, 663] on button "46" at bounding box center [1158, 665] width 49 height 37
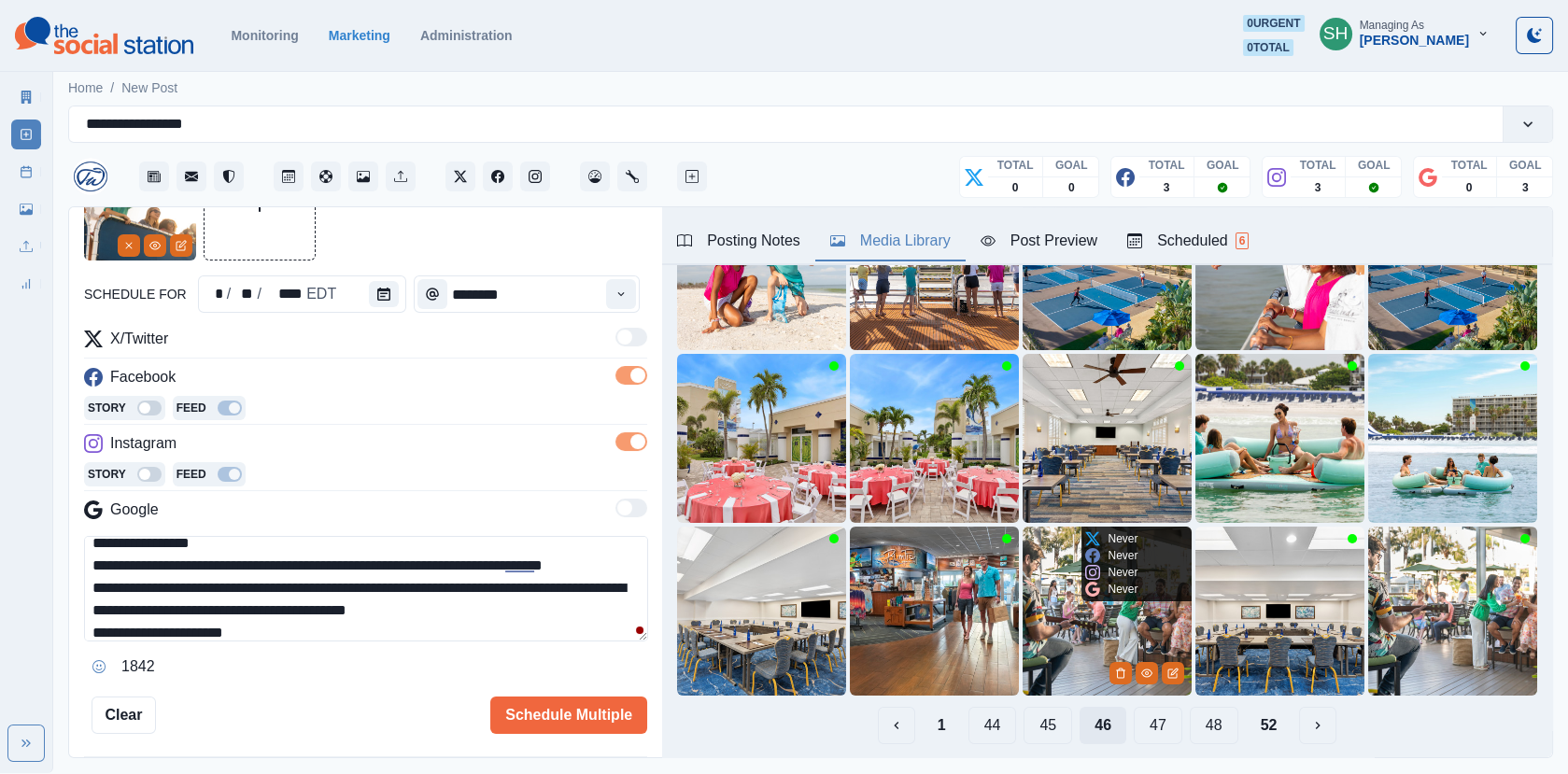
scroll to position [198, 0]
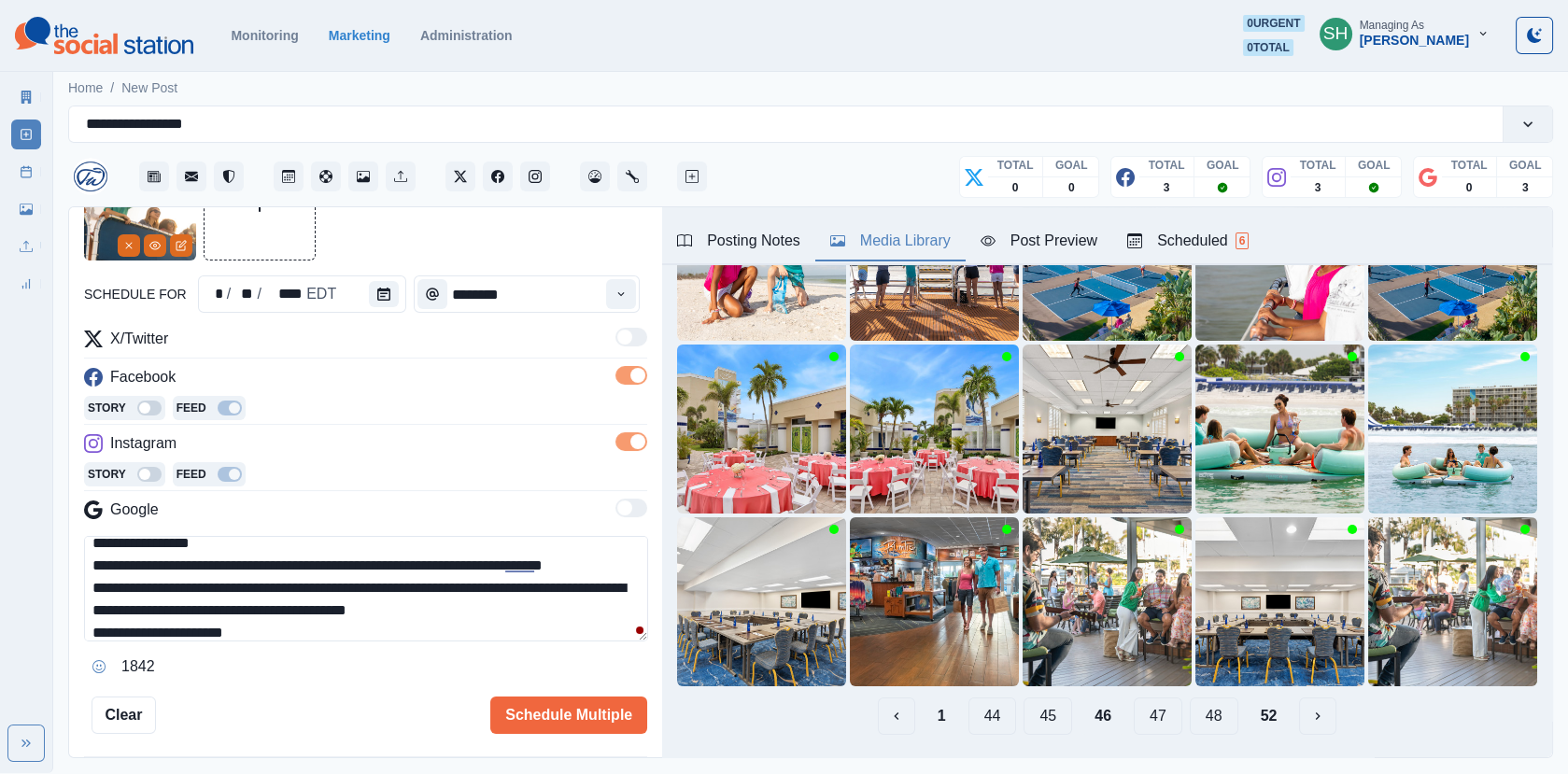
click at [1159, 720] on button "47" at bounding box center [1158, 715] width 49 height 37
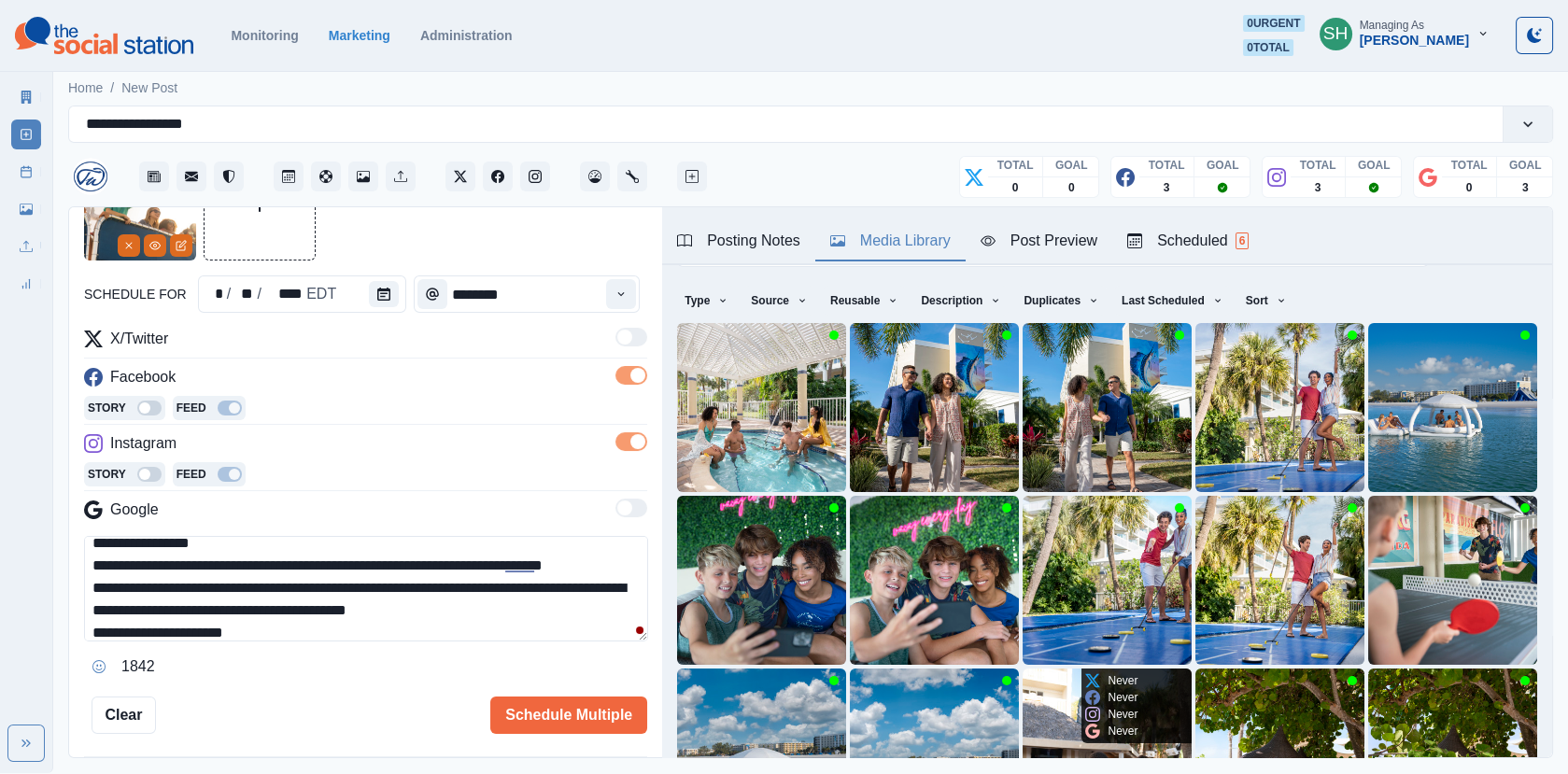
scroll to position [248, 0]
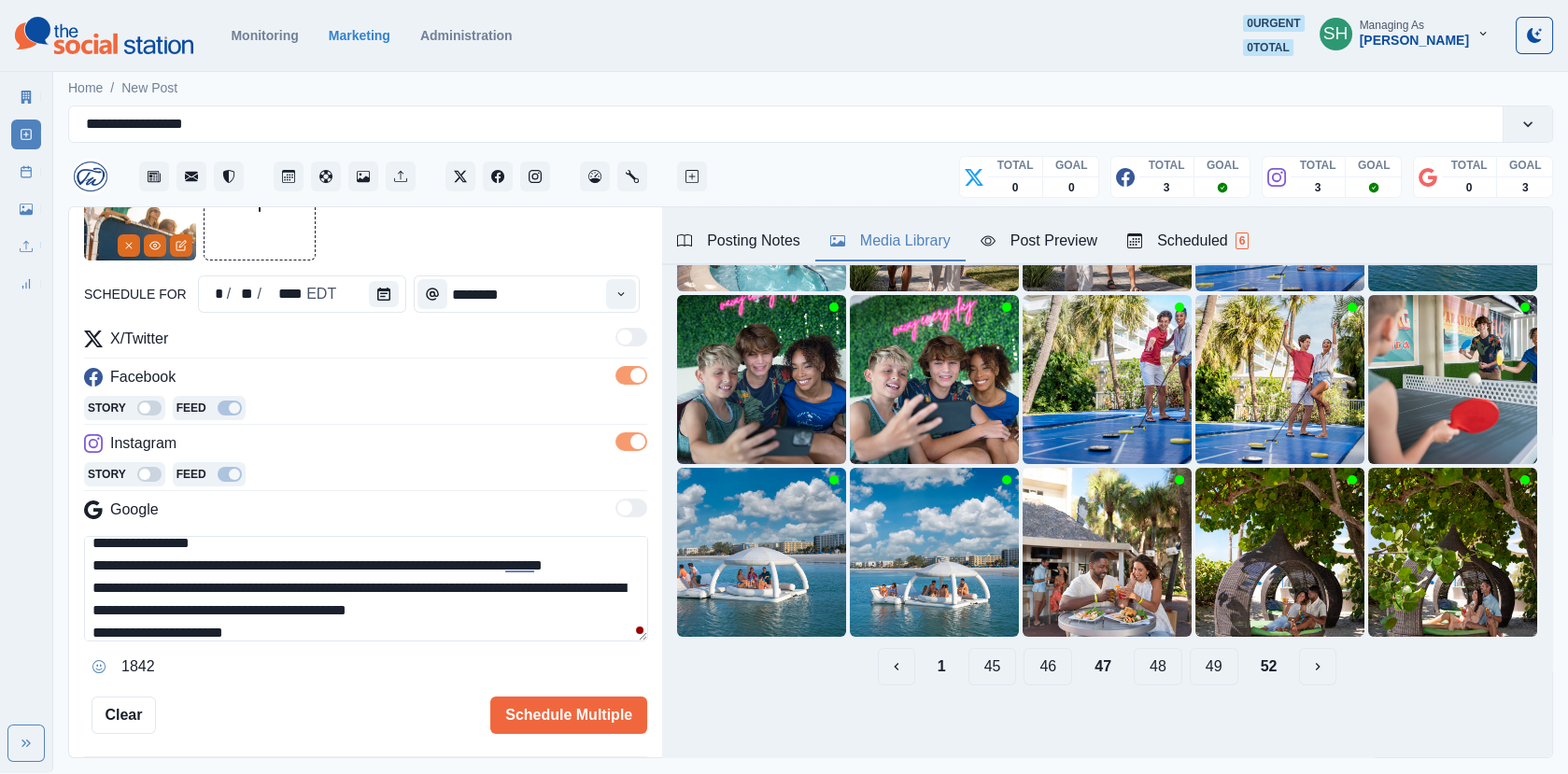
click at [1161, 673] on button "48" at bounding box center [1158, 665] width 49 height 37
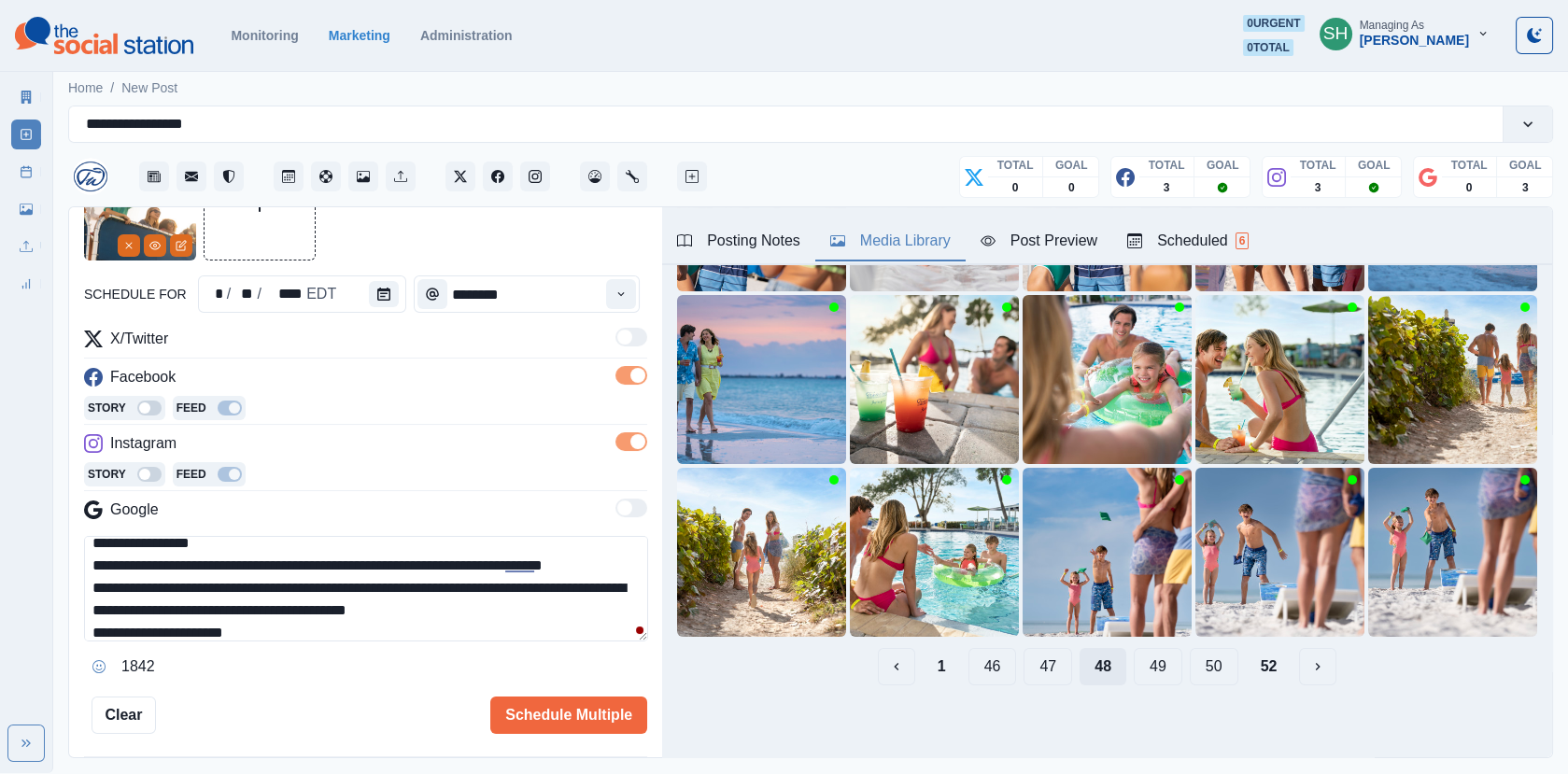
click at [1161, 673] on button "49" at bounding box center [1158, 665] width 49 height 37
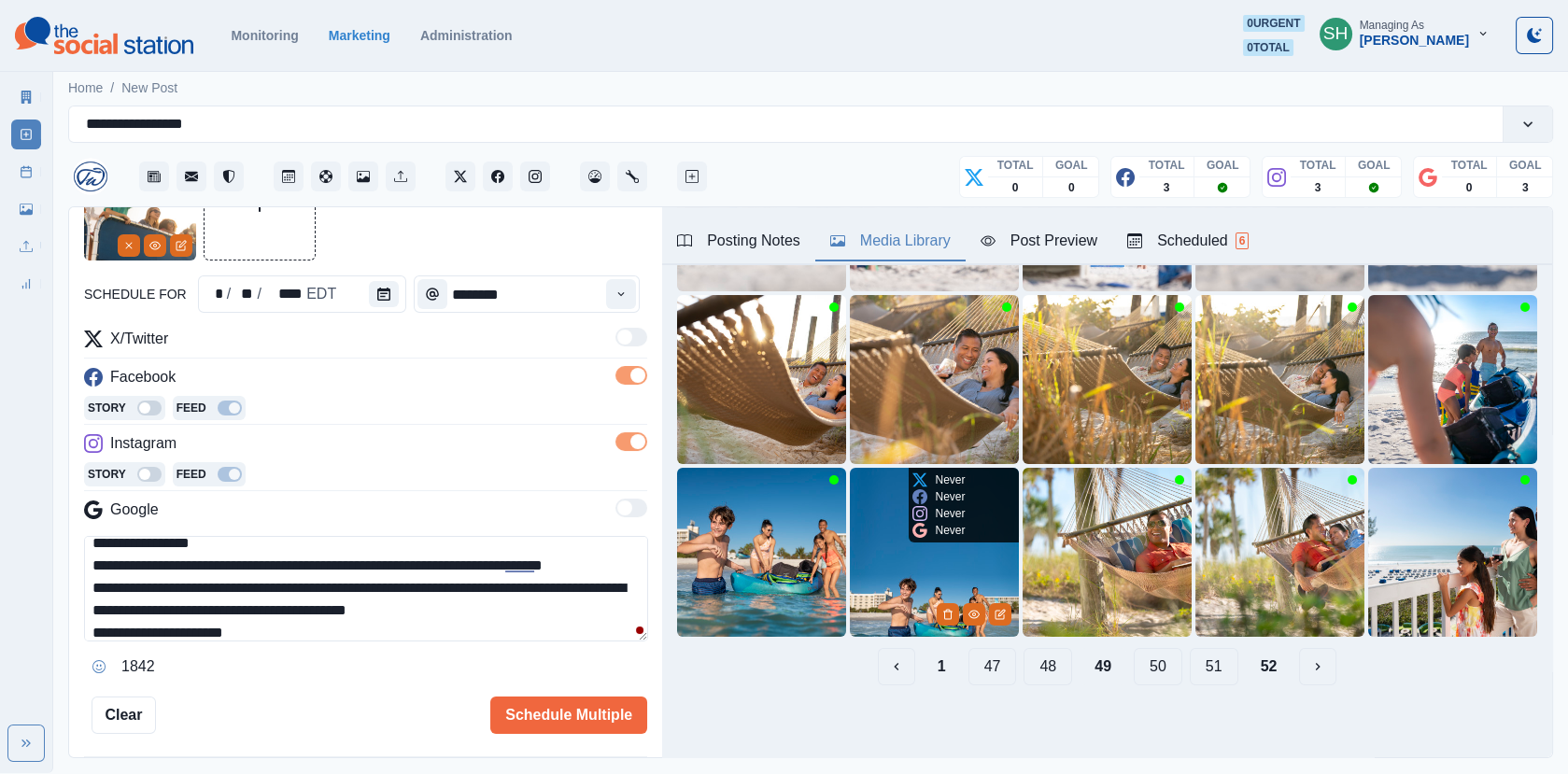
click at [1012, 567] on img at bounding box center [934, 552] width 169 height 169
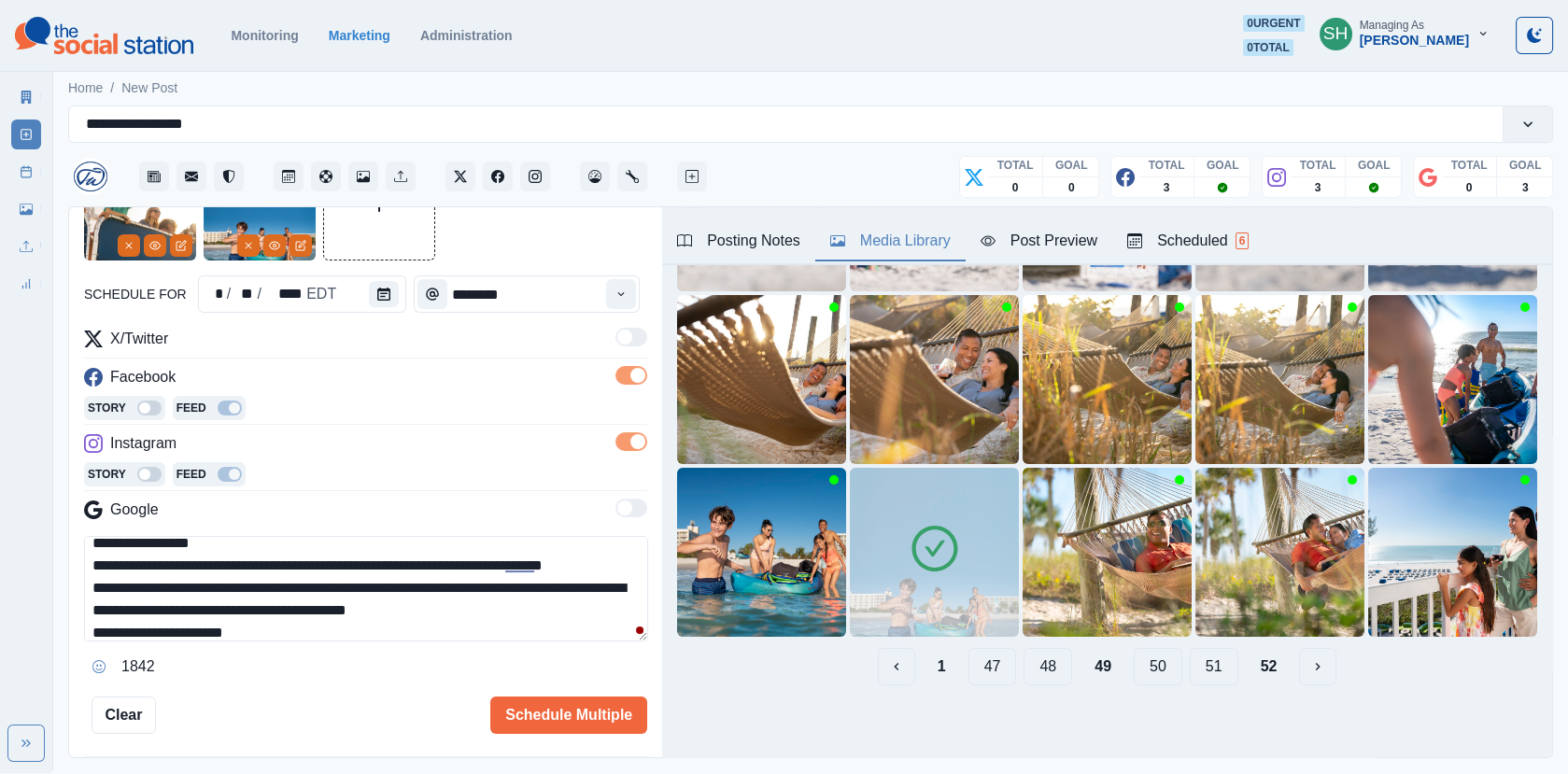
click at [1066, 217] on div "Posting Notes Media Library Post Preview Scheduled 6" at bounding box center [1107, 236] width 890 height 58
click at [1066, 230] on div "Post Preview" at bounding box center [1038, 240] width 116 height 22
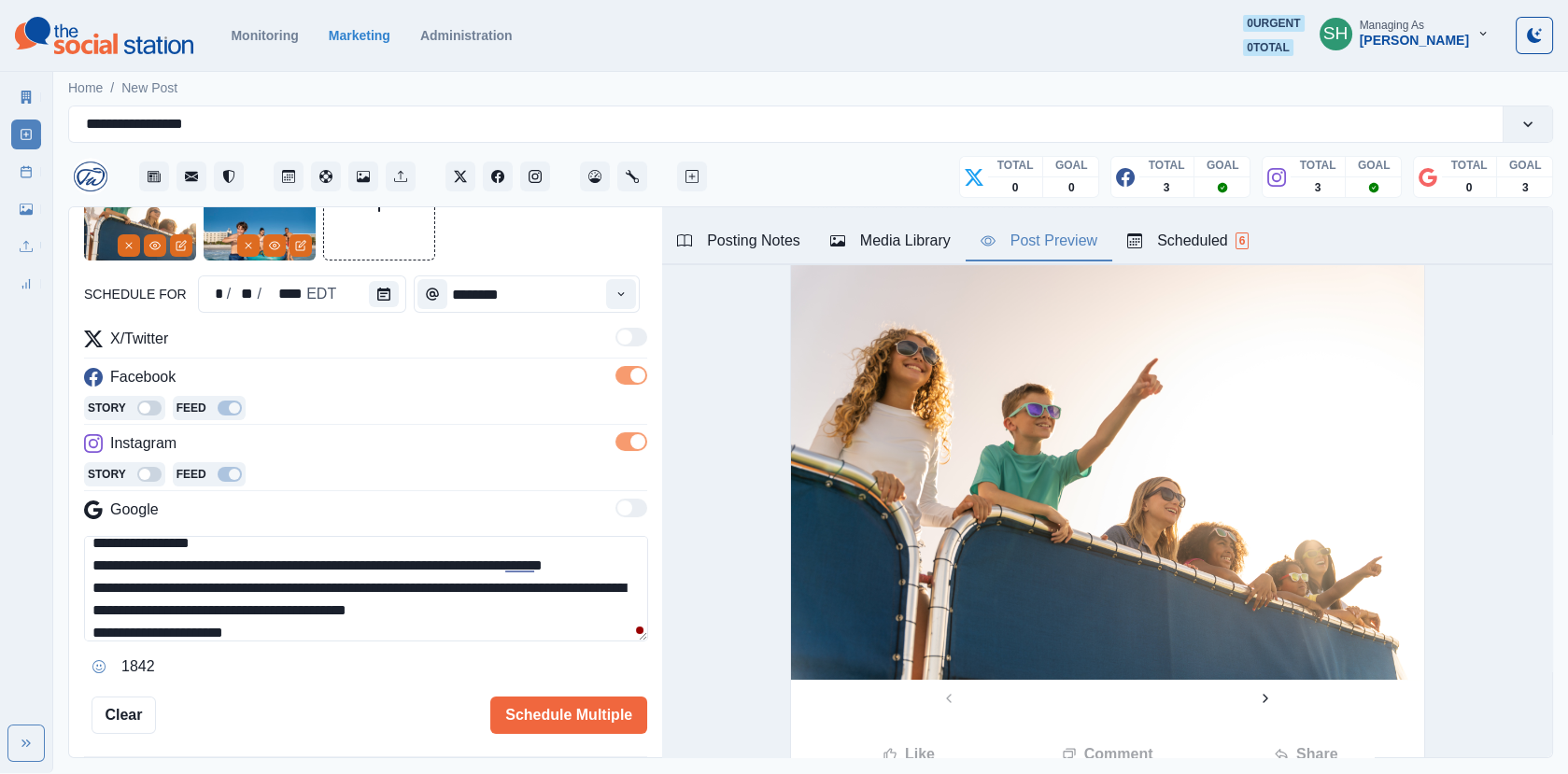
scroll to position [329, 0]
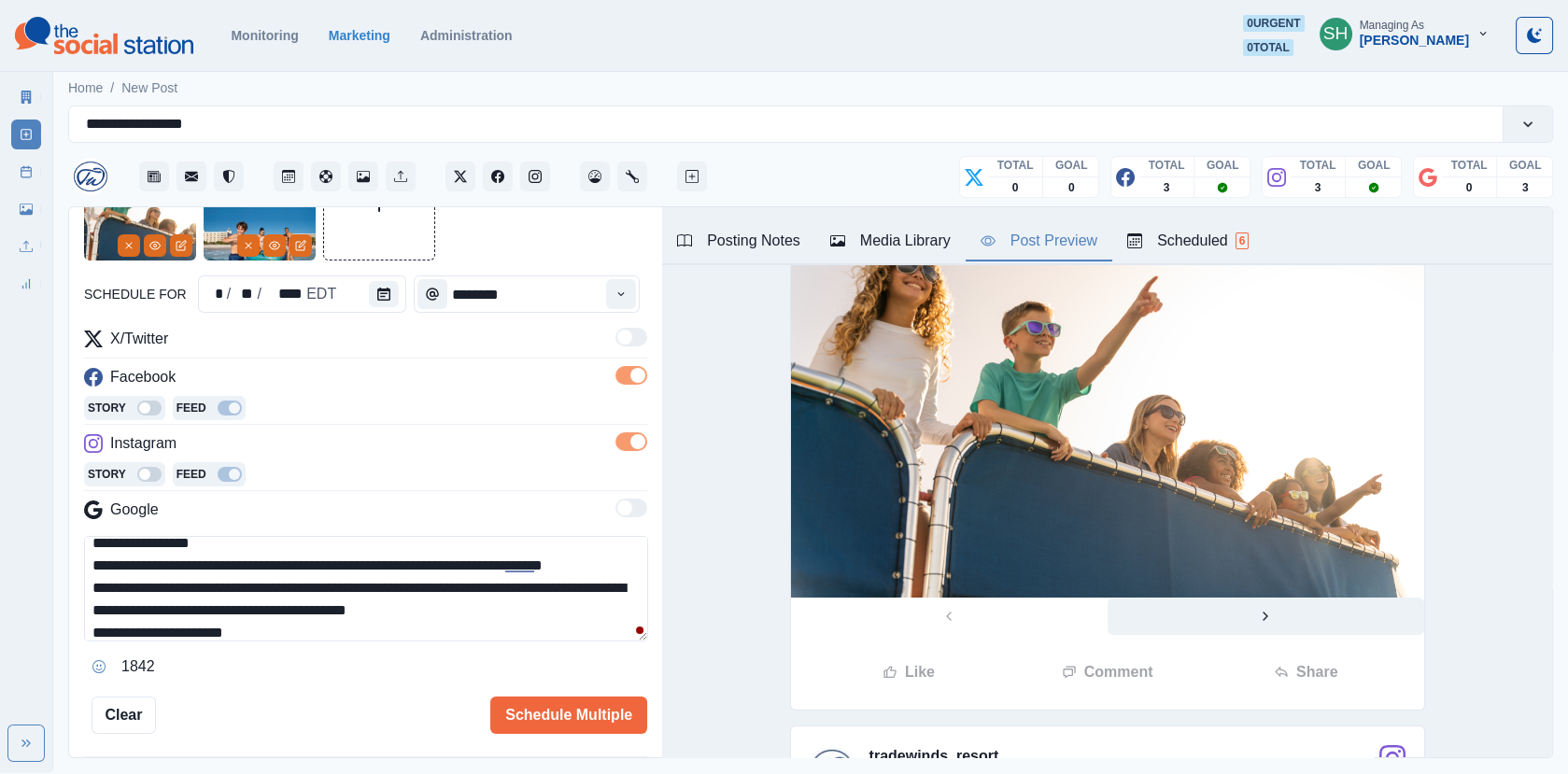
click at [1249, 616] on button "Next" at bounding box center [1264, 616] width 316 height 37
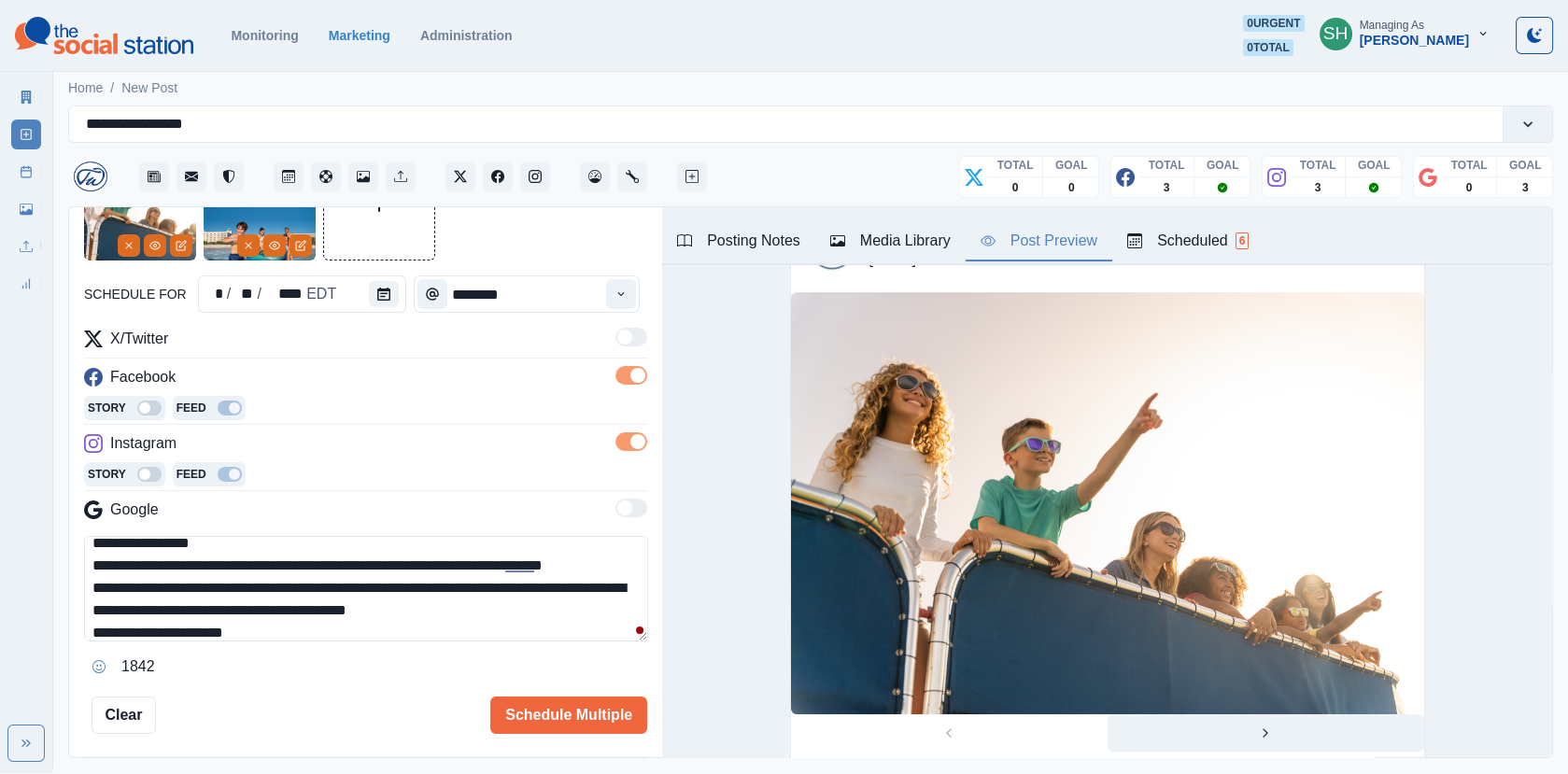
scroll to position [1241, 0]
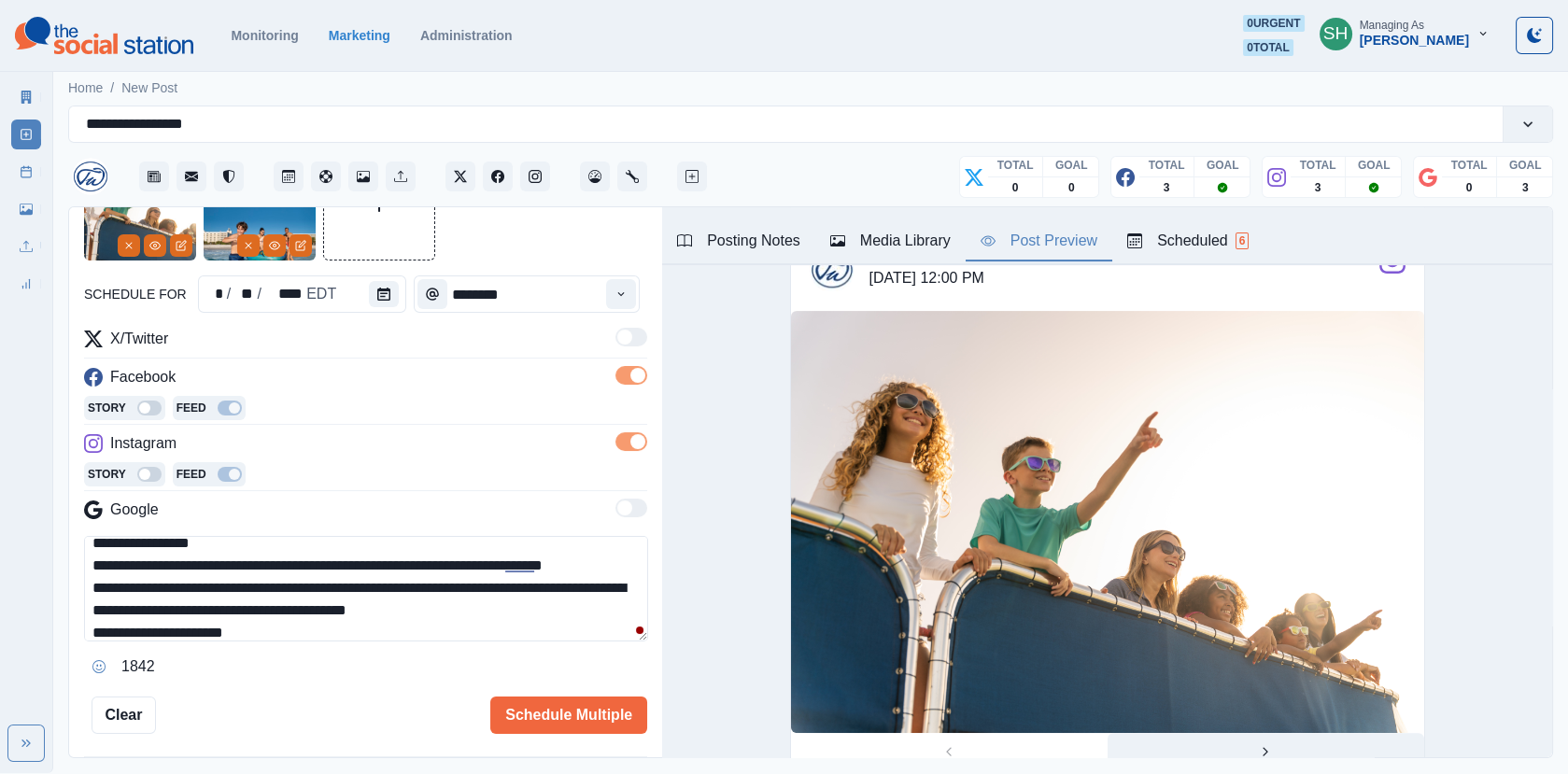
click at [1268, 733] on button "Next" at bounding box center [1264, 751] width 316 height 37
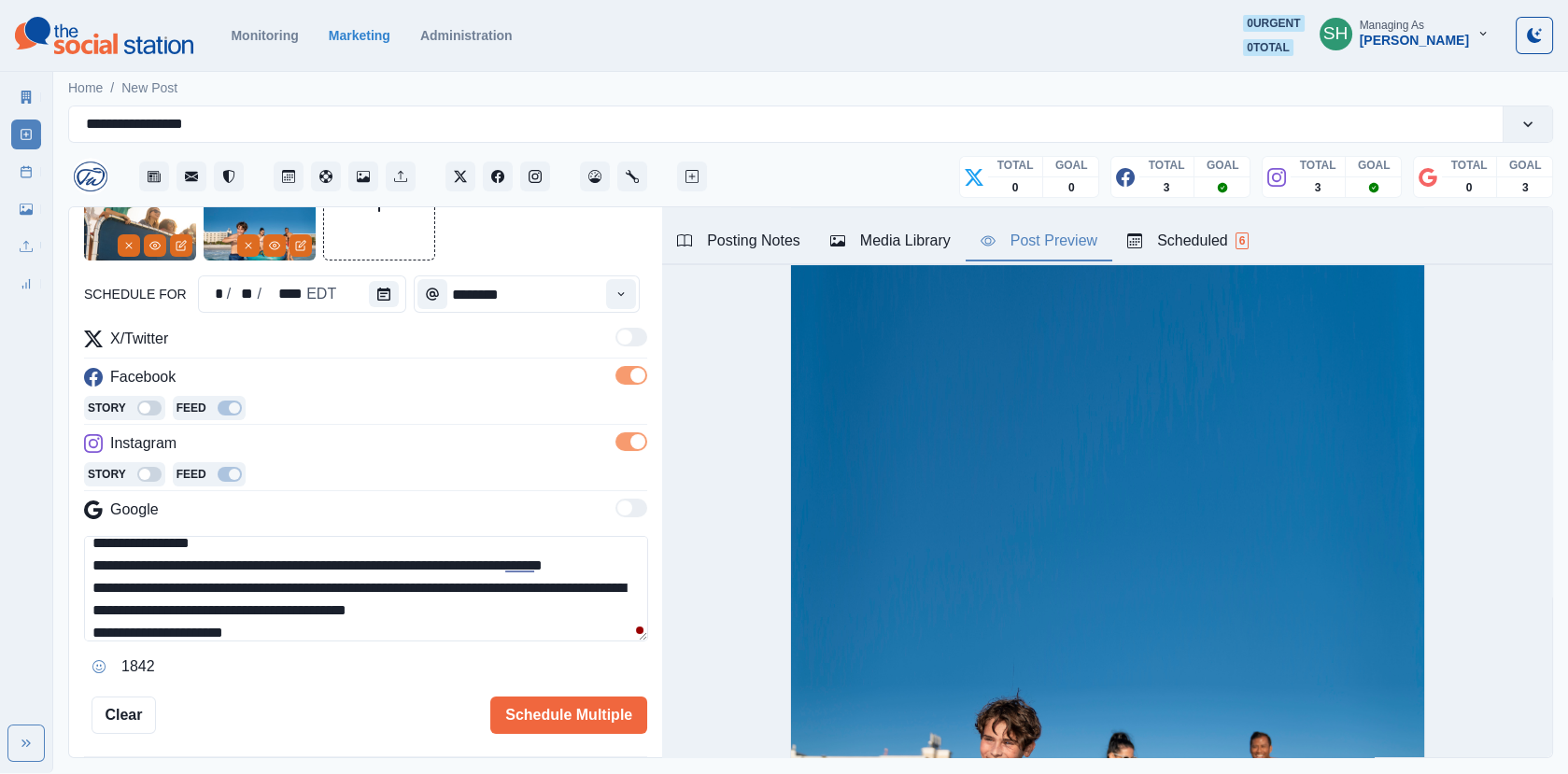
scroll to position [579, 0]
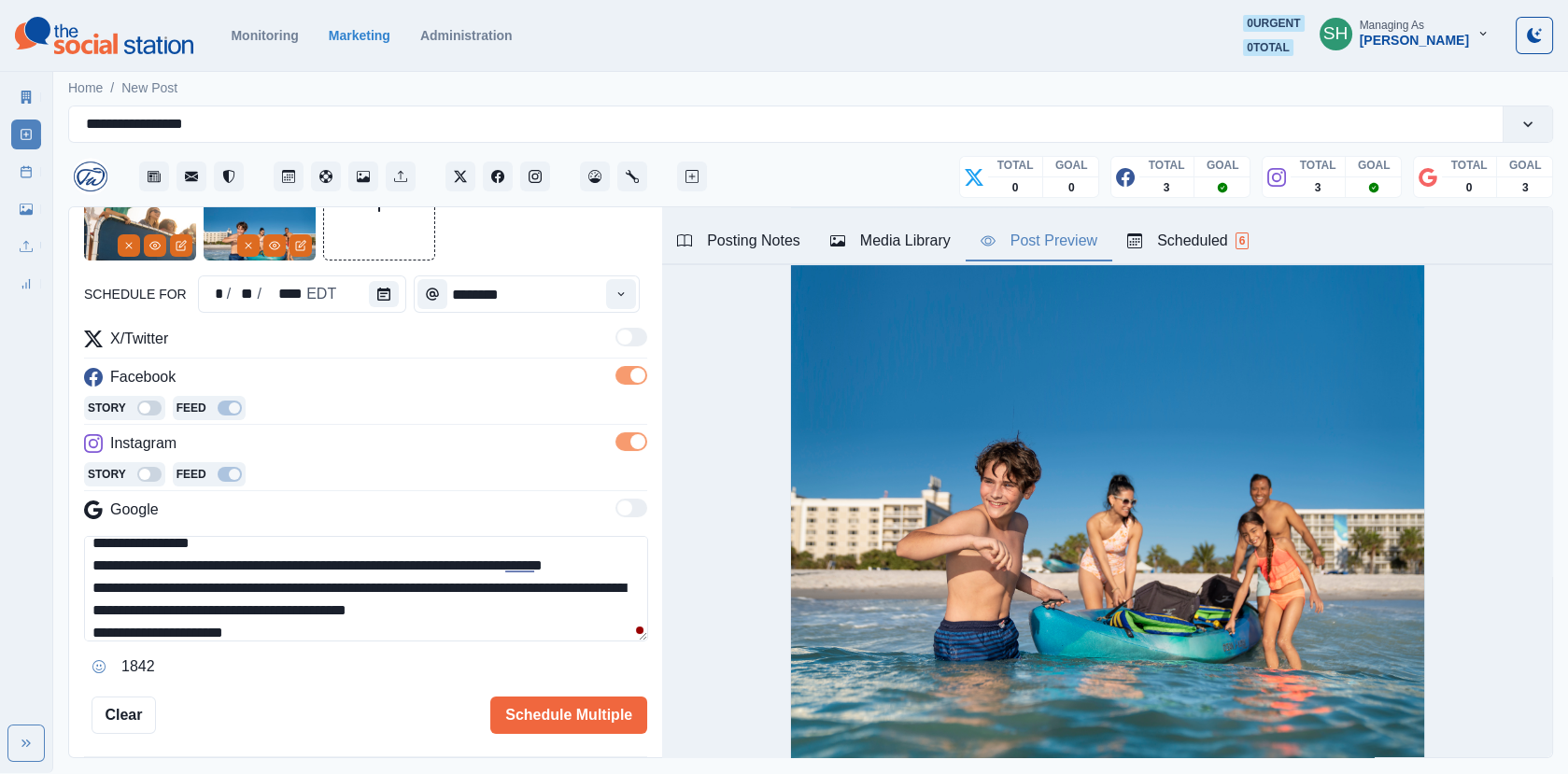
click at [988, 762] on button "Previous" at bounding box center [948, 780] width 316 height 37
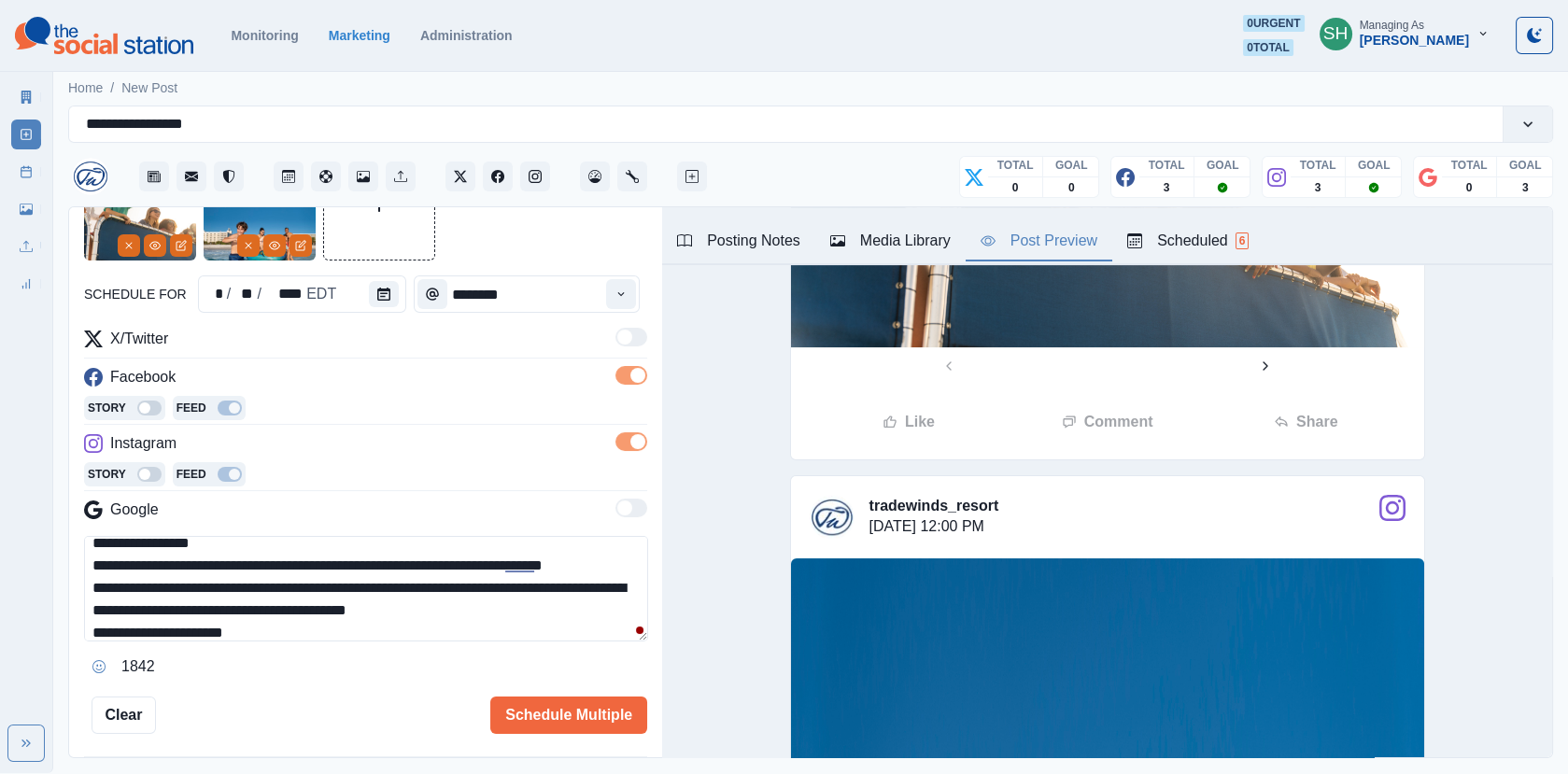
scroll to position [371, 0]
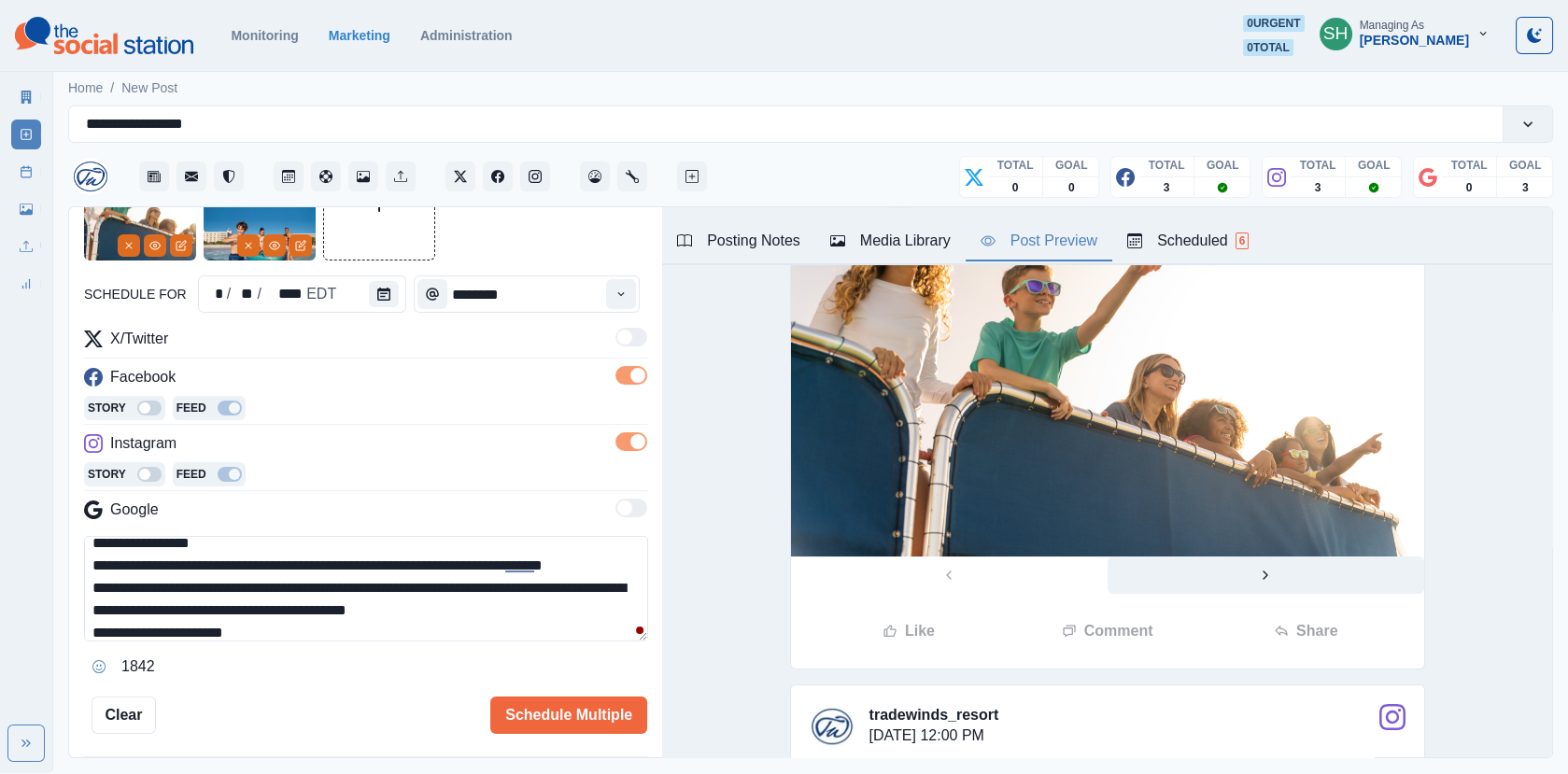
click at [1228, 580] on button "Next" at bounding box center [1264, 574] width 316 height 37
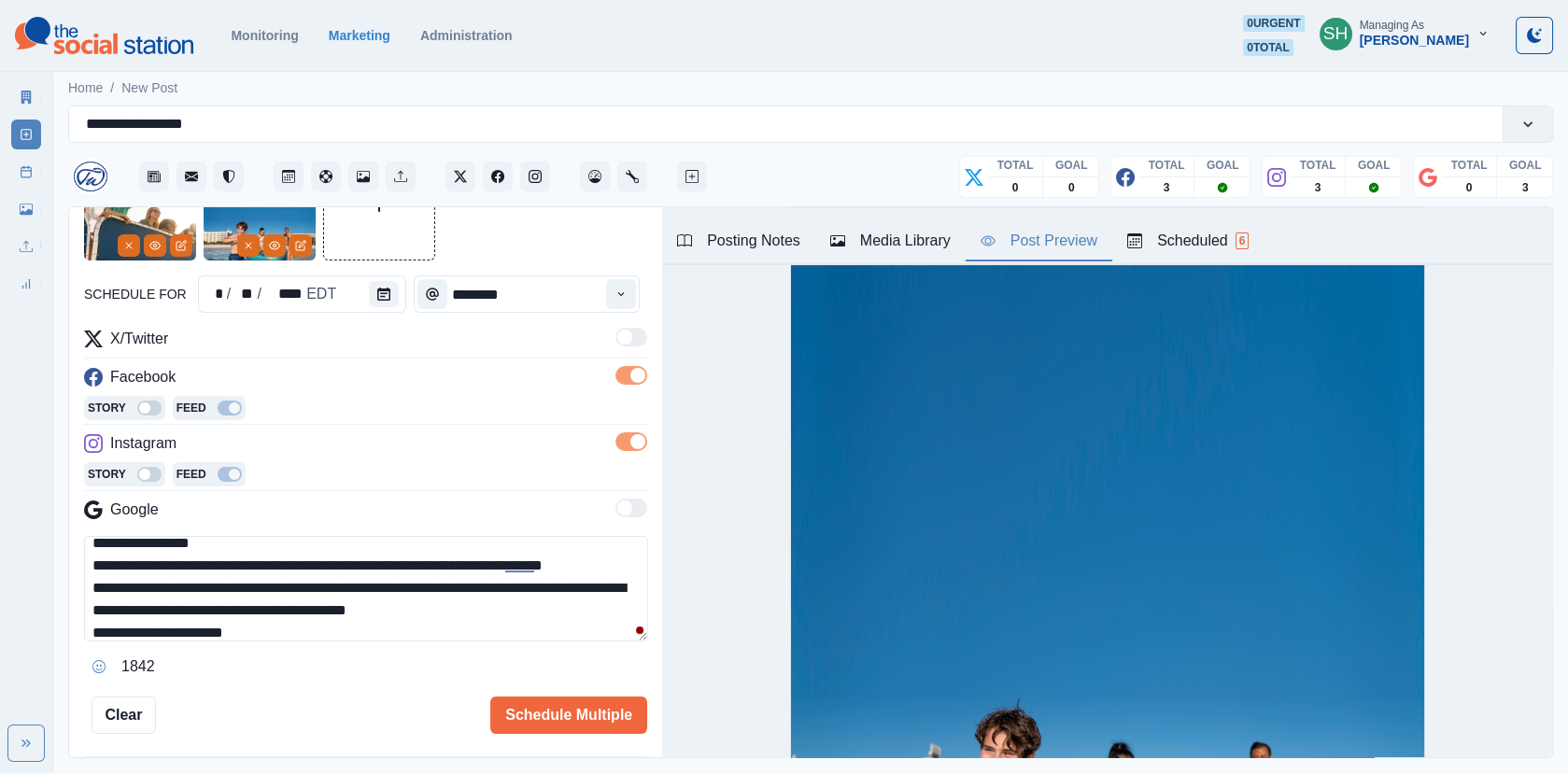
scroll to position [0, 0]
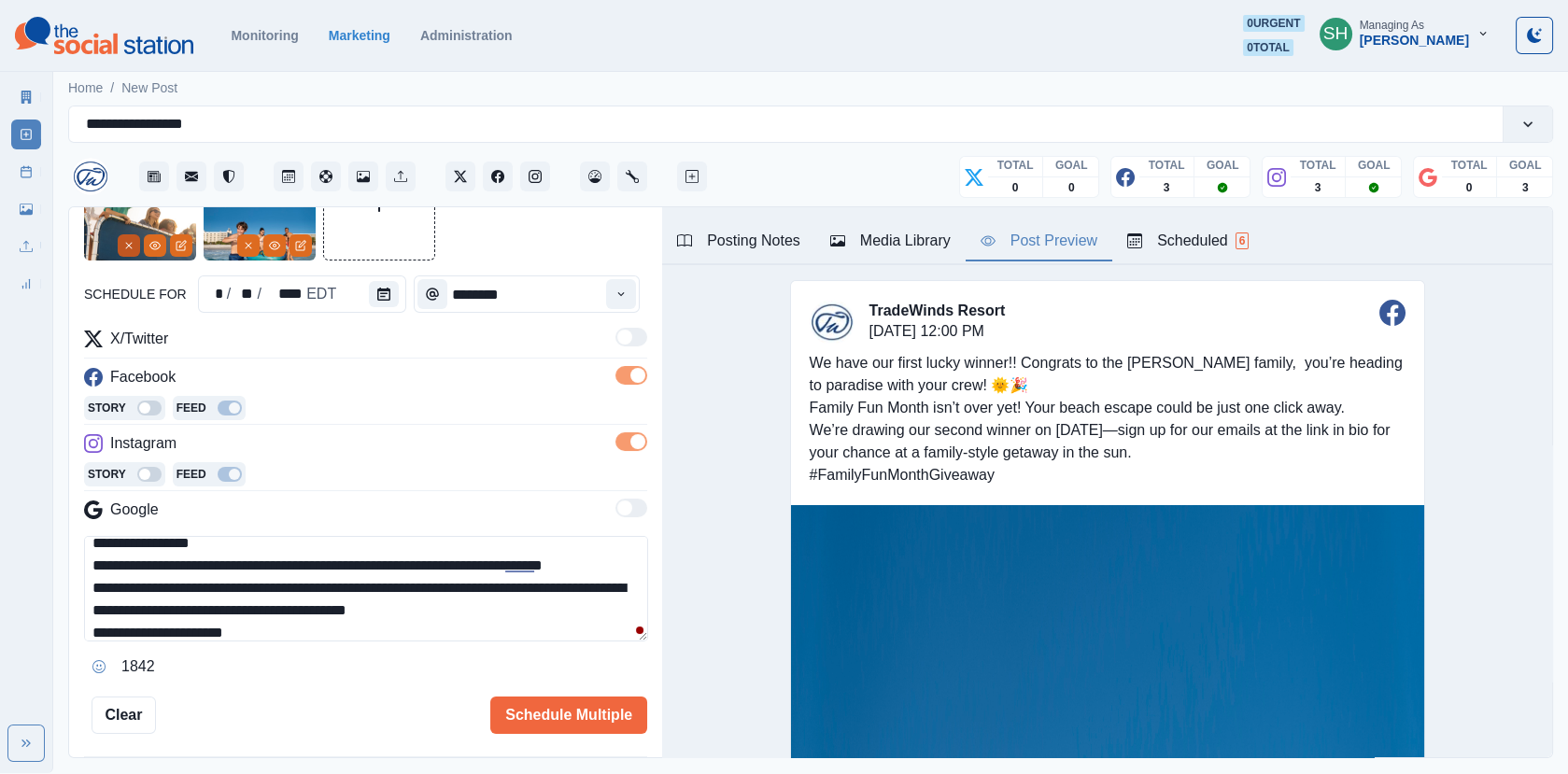
click at [127, 243] on line "Remove" at bounding box center [129, 246] width 6 height 6
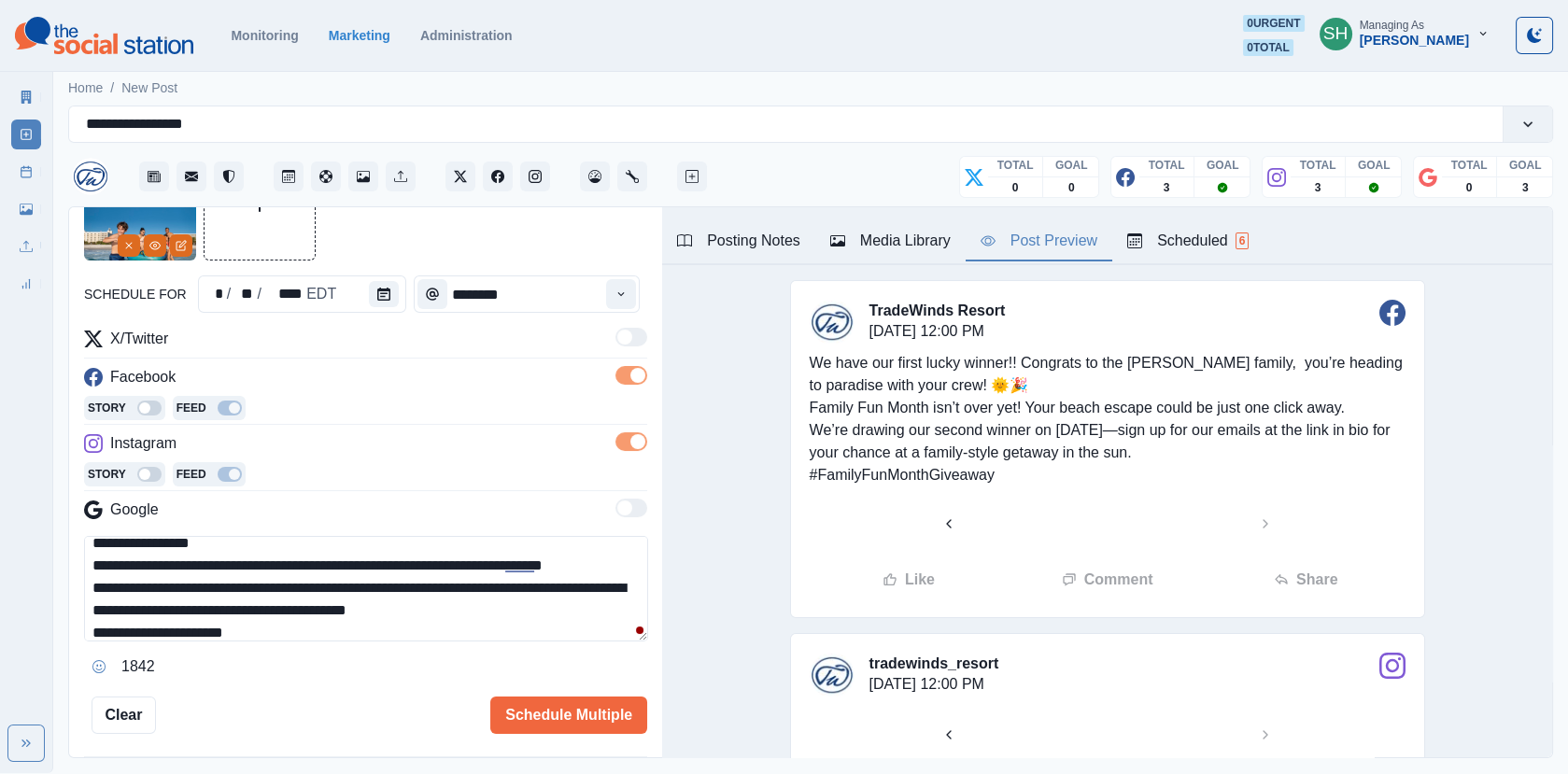
click at [852, 246] on div "Media Library" at bounding box center [890, 240] width 120 height 22
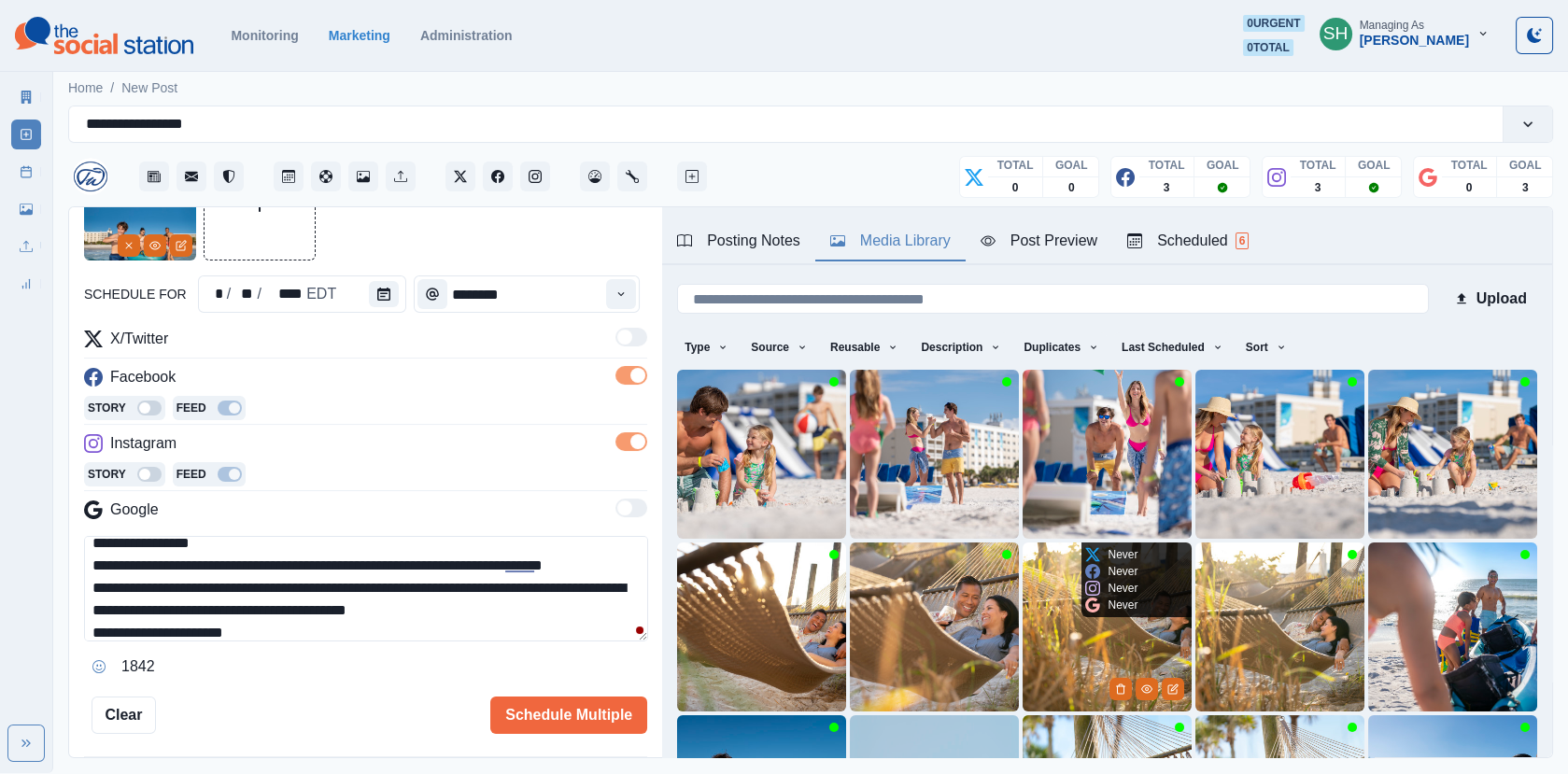
scroll to position [248, 0]
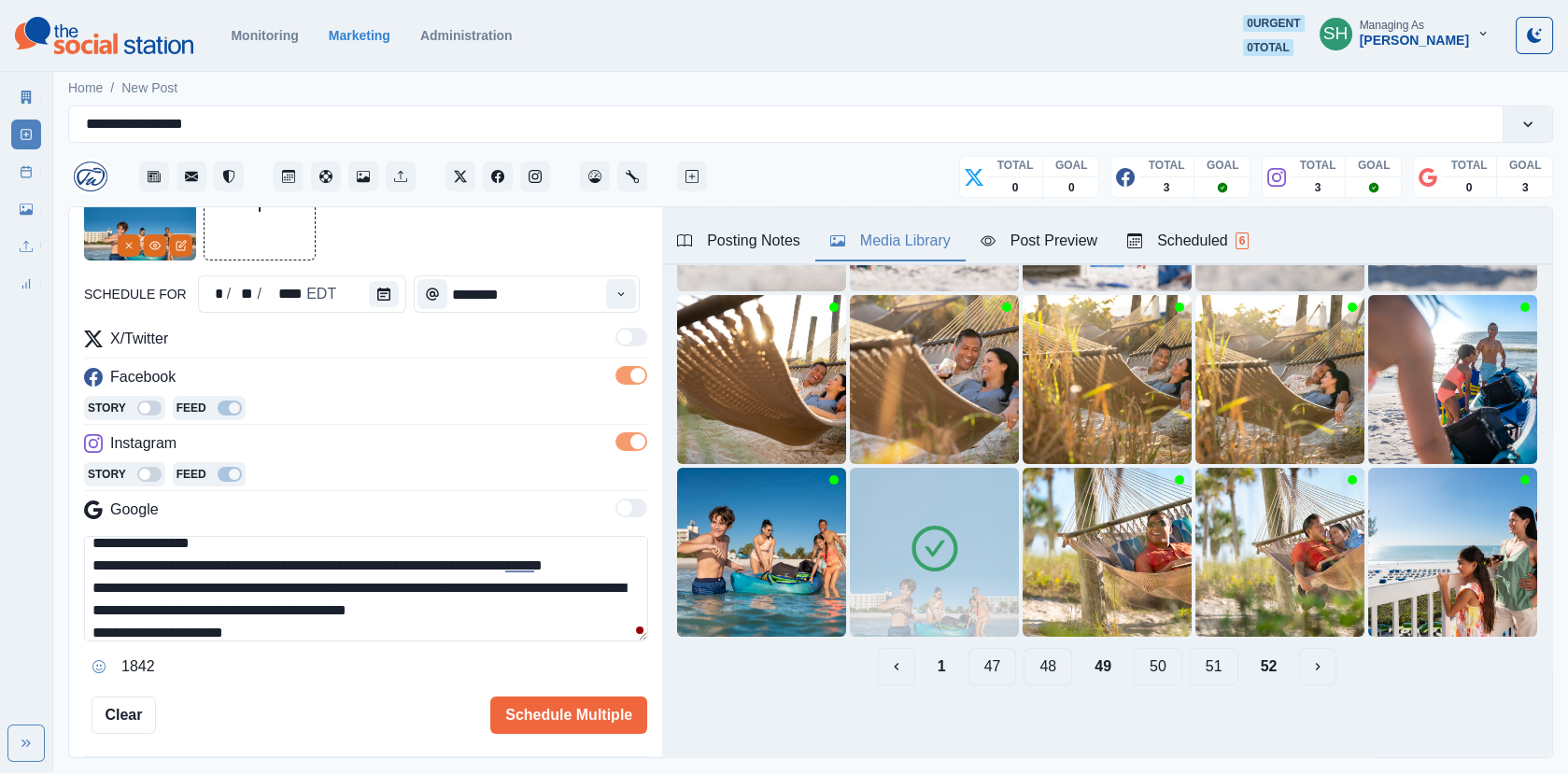
click at [1001, 230] on div "Post Preview" at bounding box center [1038, 240] width 116 height 22
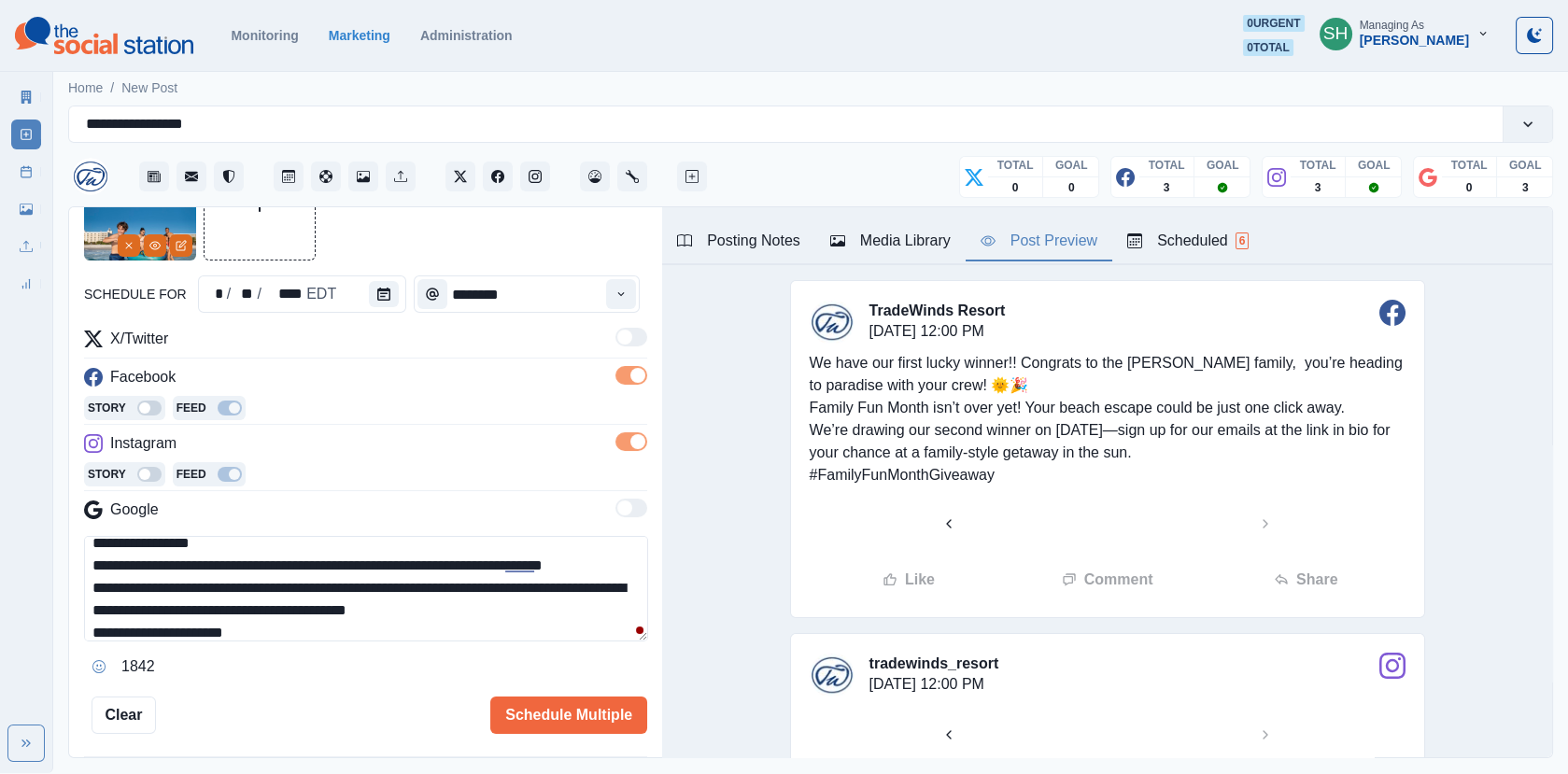
scroll to position [337, 0]
click at [965, 515] on button "Previous" at bounding box center [948, 523] width 316 height 37
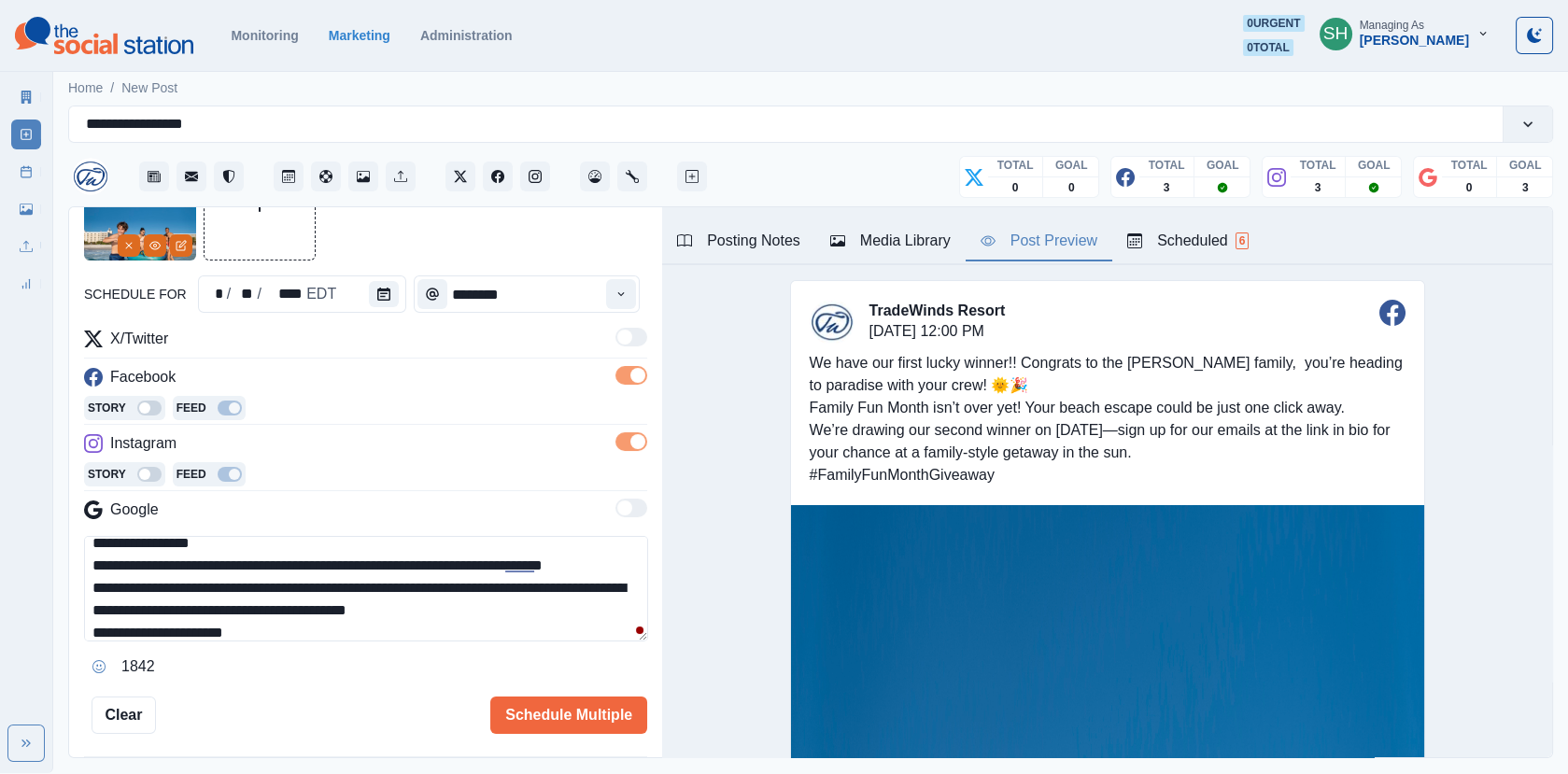
click at [896, 250] on div "Media Library" at bounding box center [890, 240] width 120 height 22
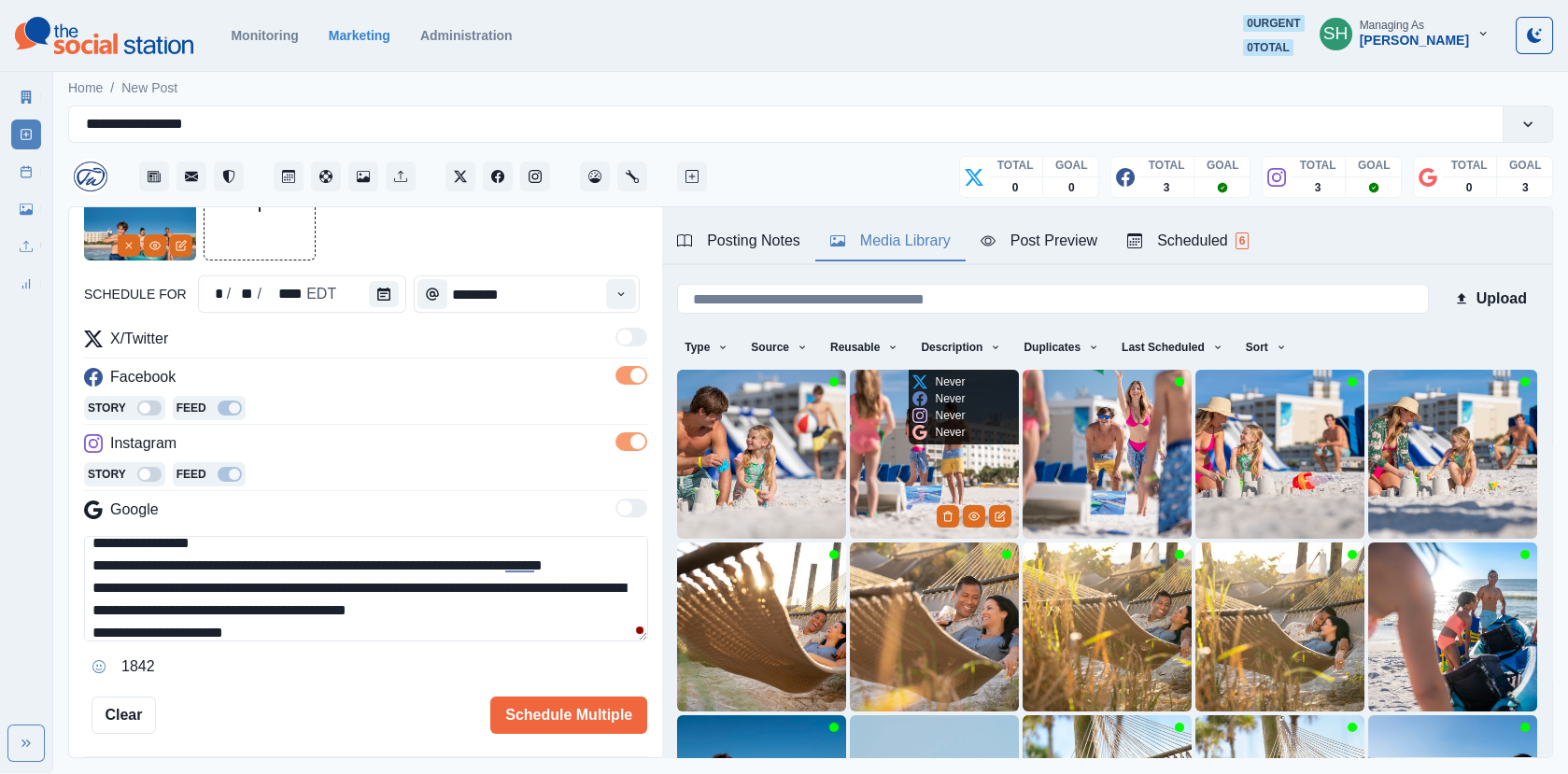
scroll to position [248, 0]
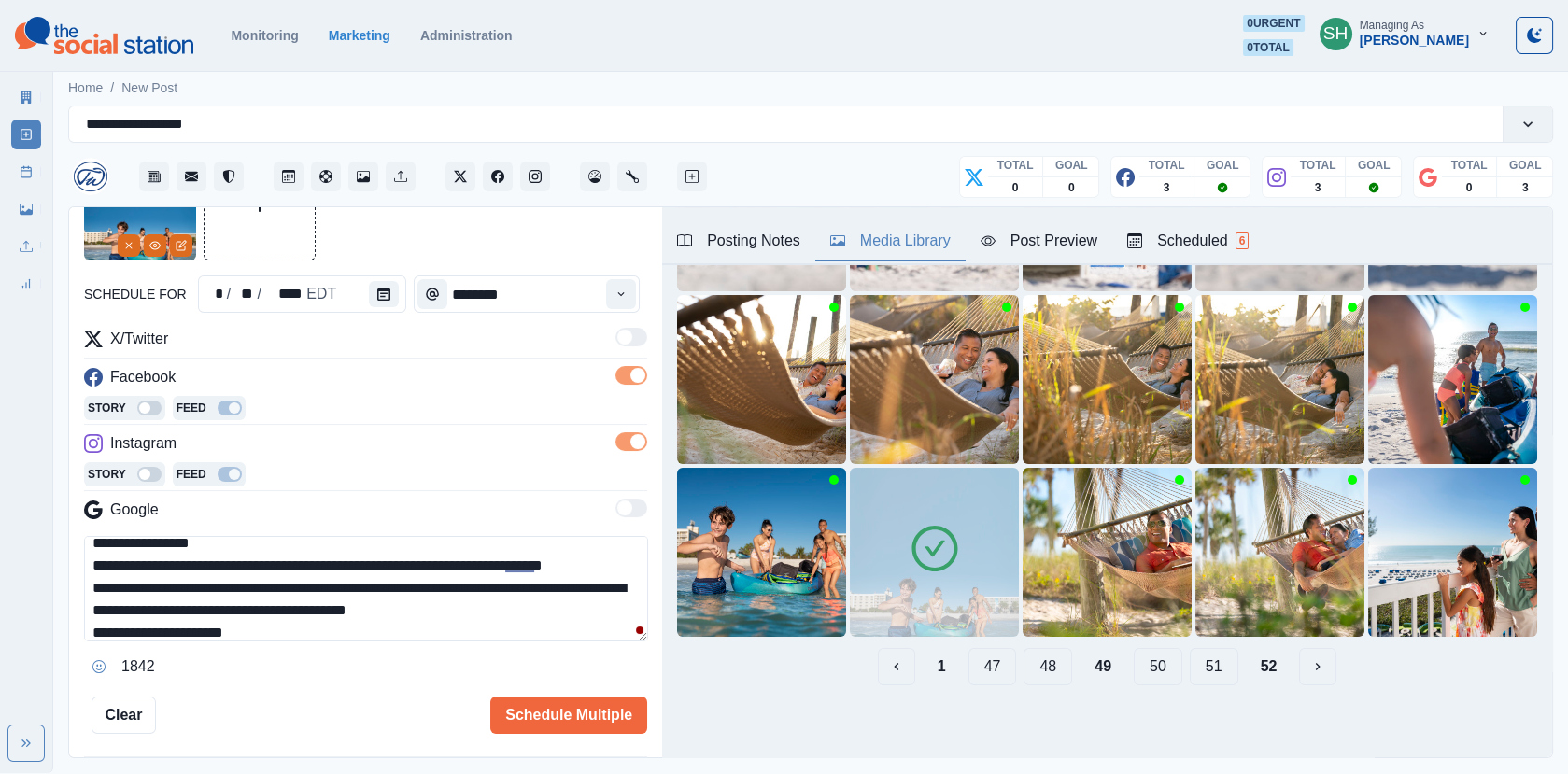
click at [987, 544] on img at bounding box center [934, 552] width 169 height 169
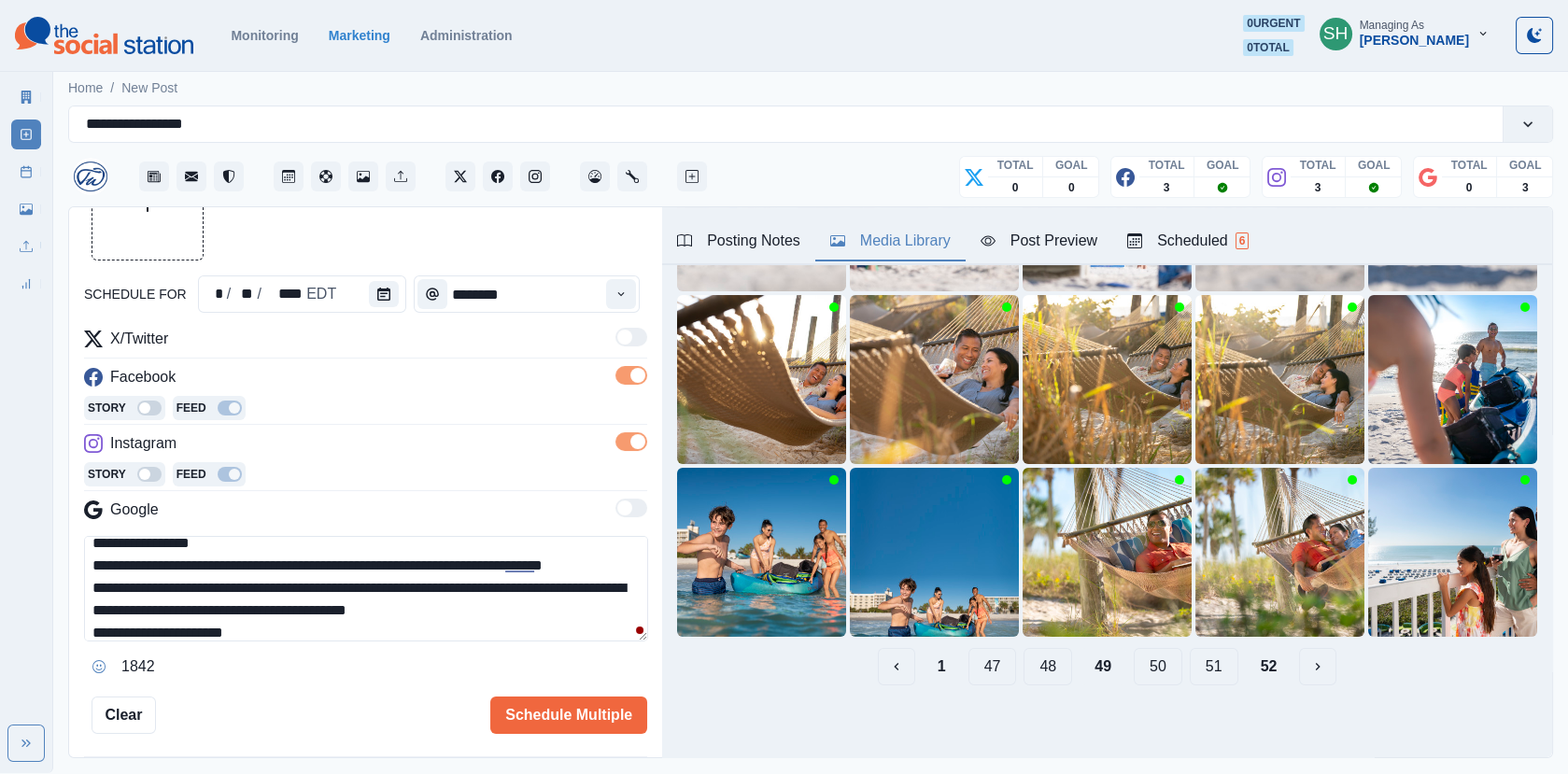
click at [1147, 677] on button "50" at bounding box center [1158, 665] width 49 height 37
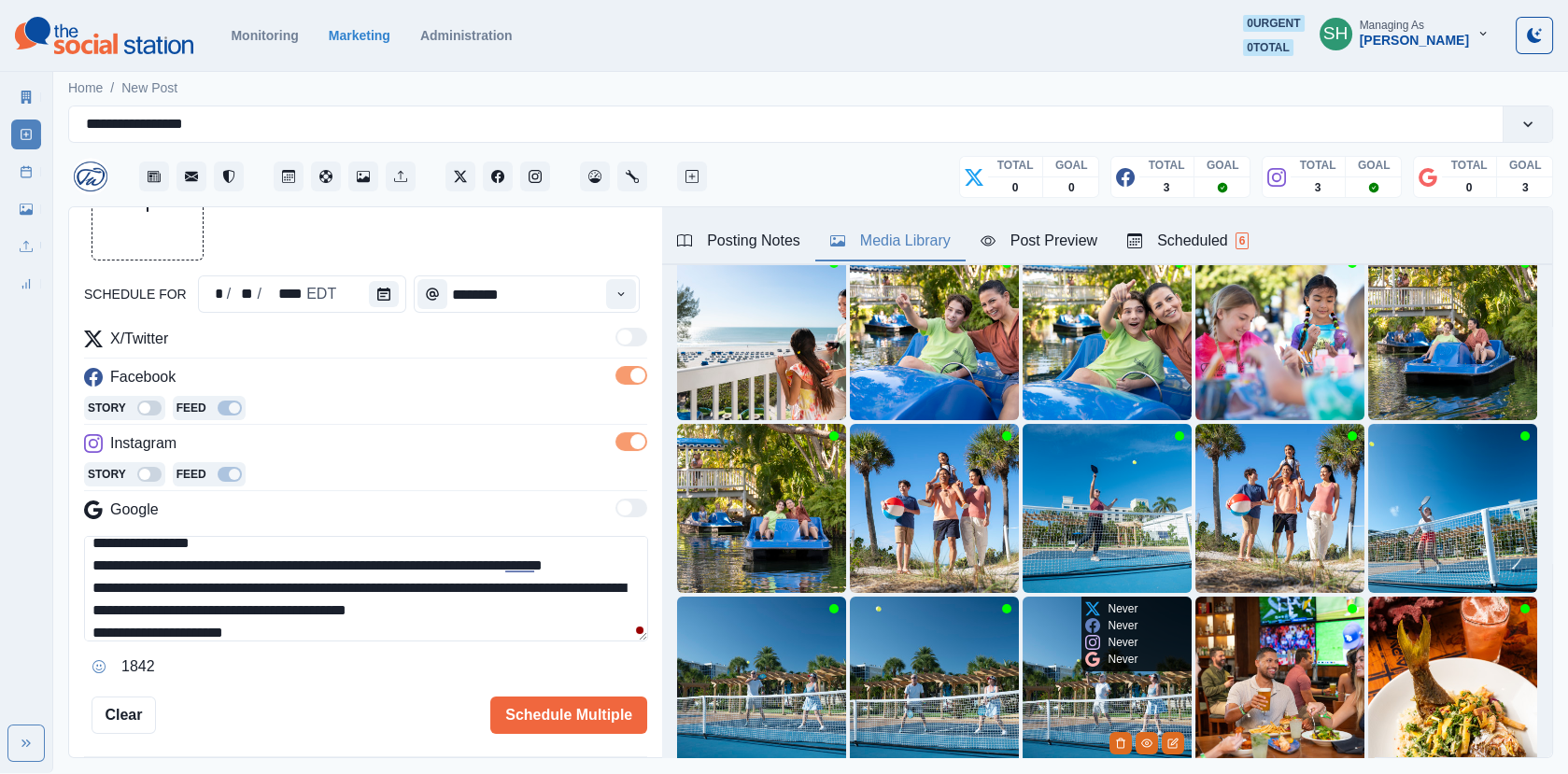
scroll to position [149, 0]
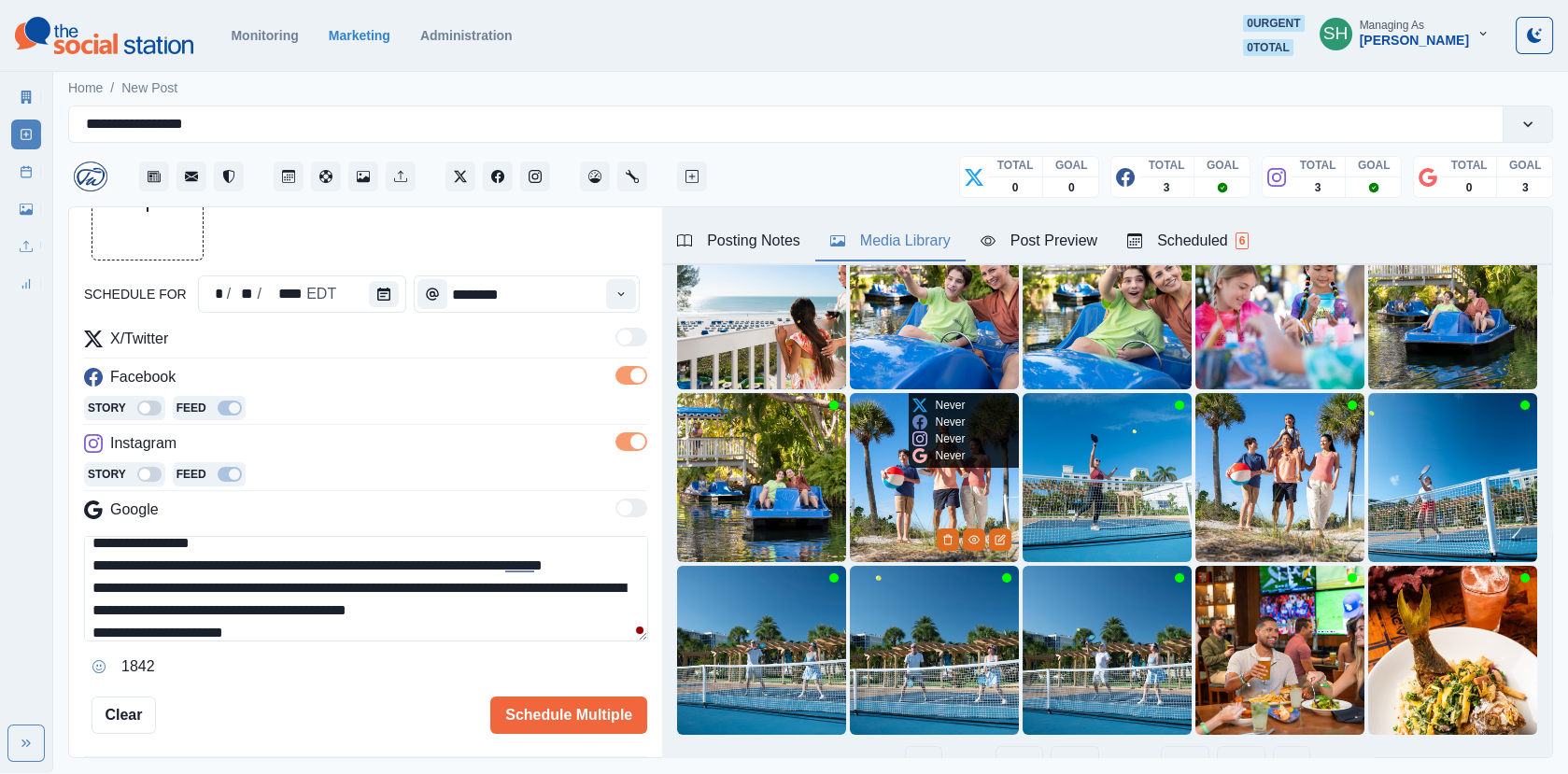
click at [983, 495] on img at bounding box center [934, 477] width 169 height 169
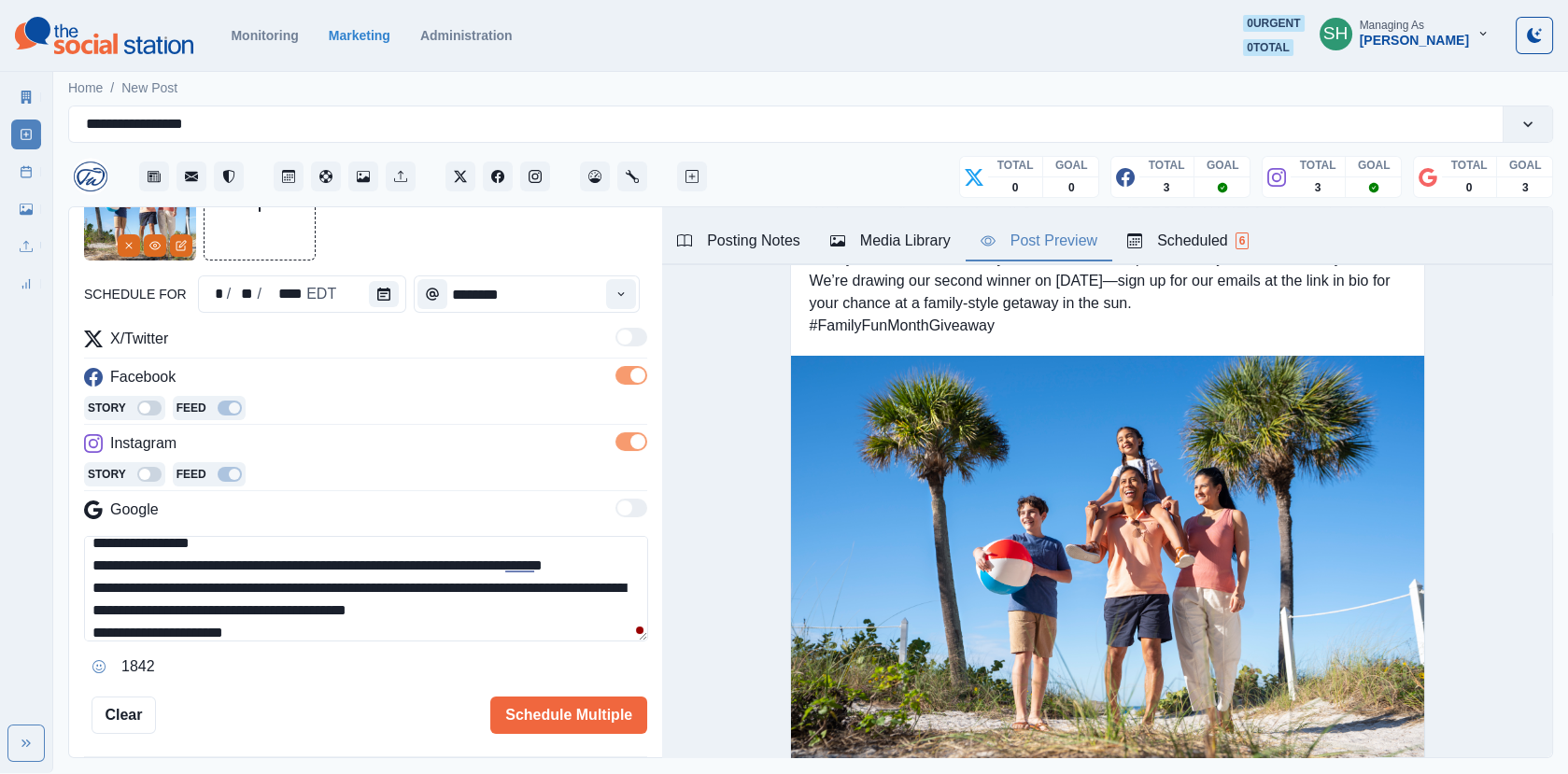
click at [1077, 254] on button "Post Preview" at bounding box center [1039, 241] width 147 height 39
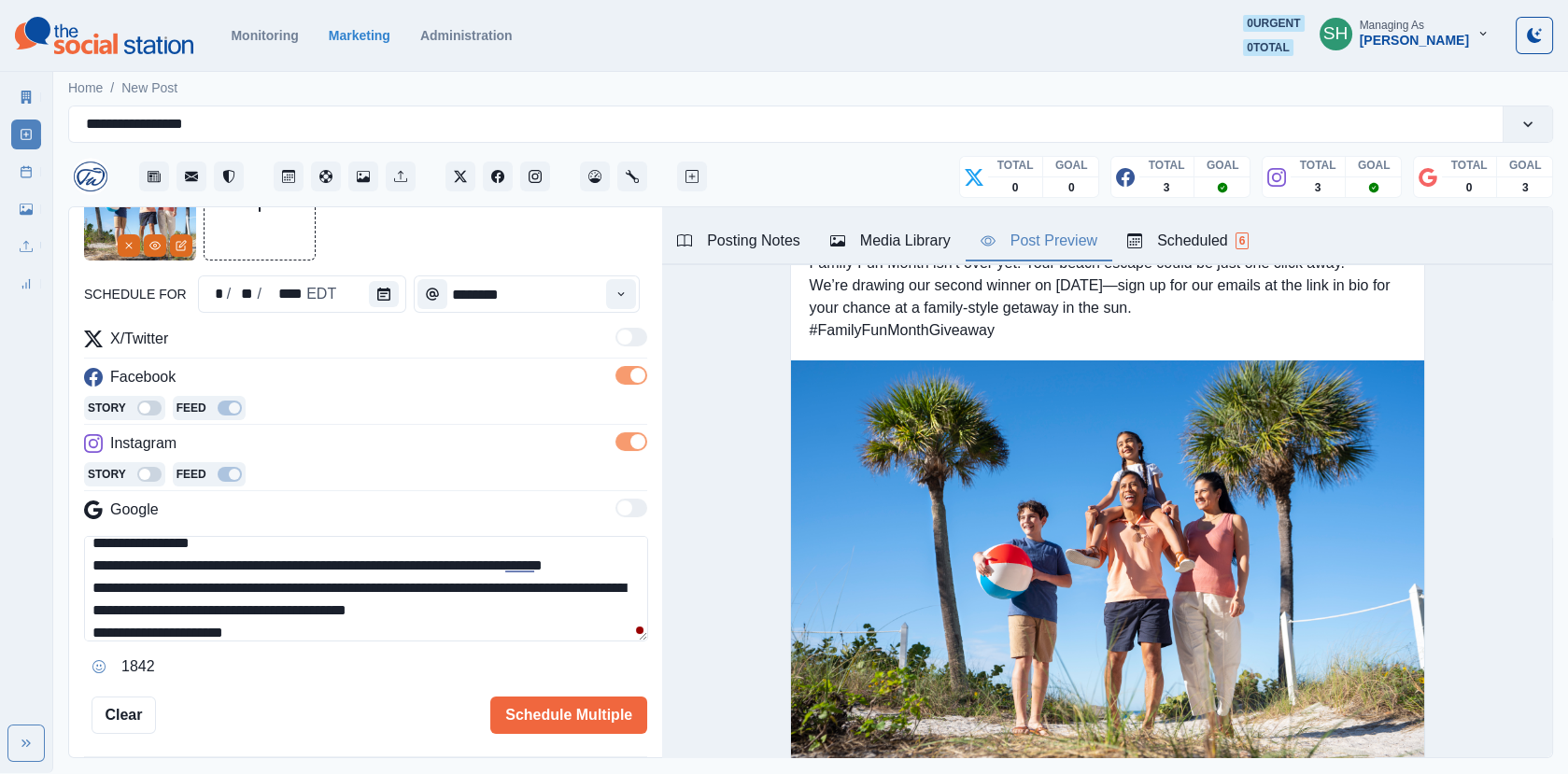
scroll to position [0, 0]
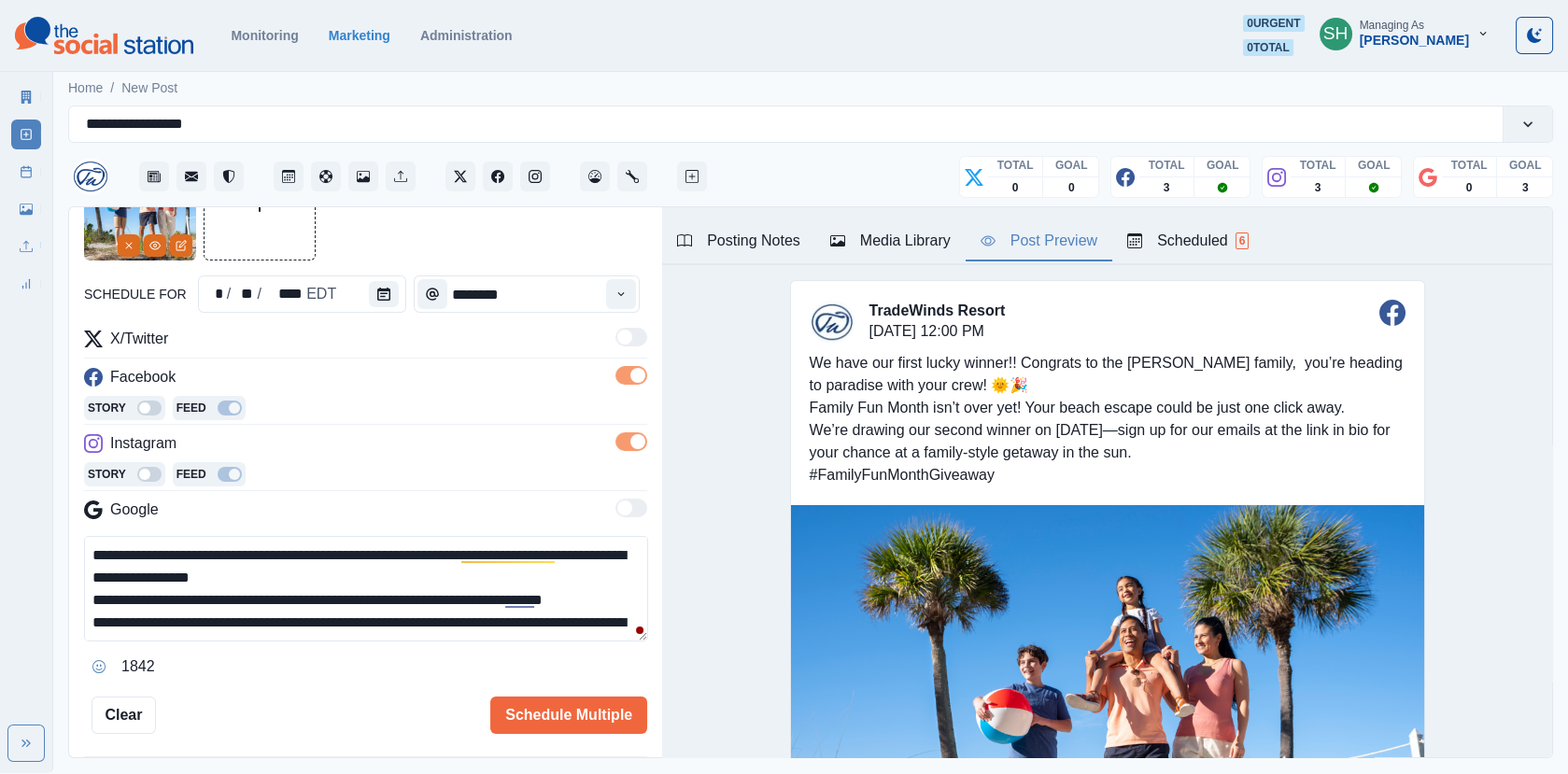
click at [324, 570] on textarea "**********" at bounding box center [365, 589] width 564 height 106
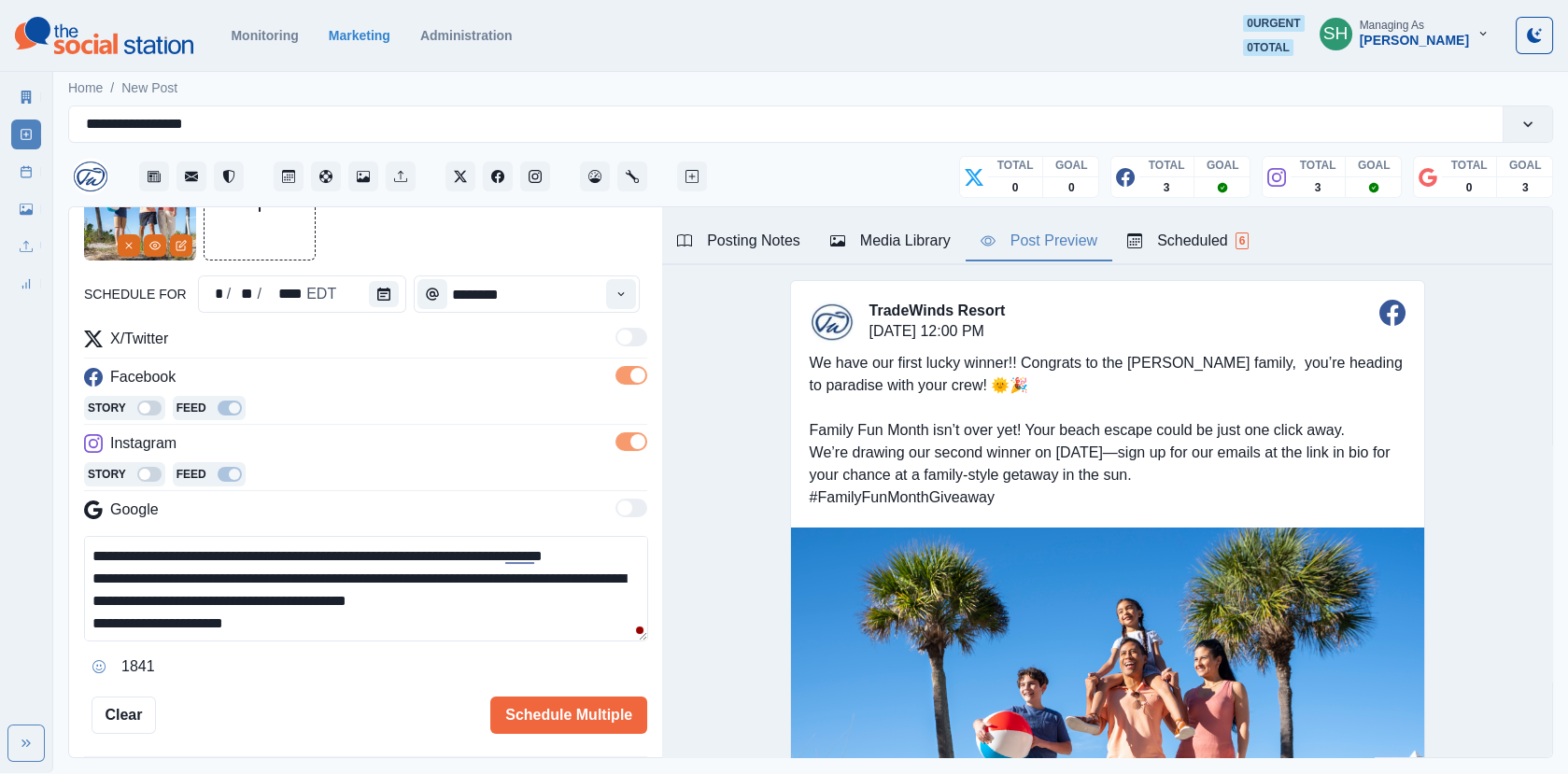
click at [530, 599] on textarea "**********" at bounding box center [365, 589] width 564 height 106
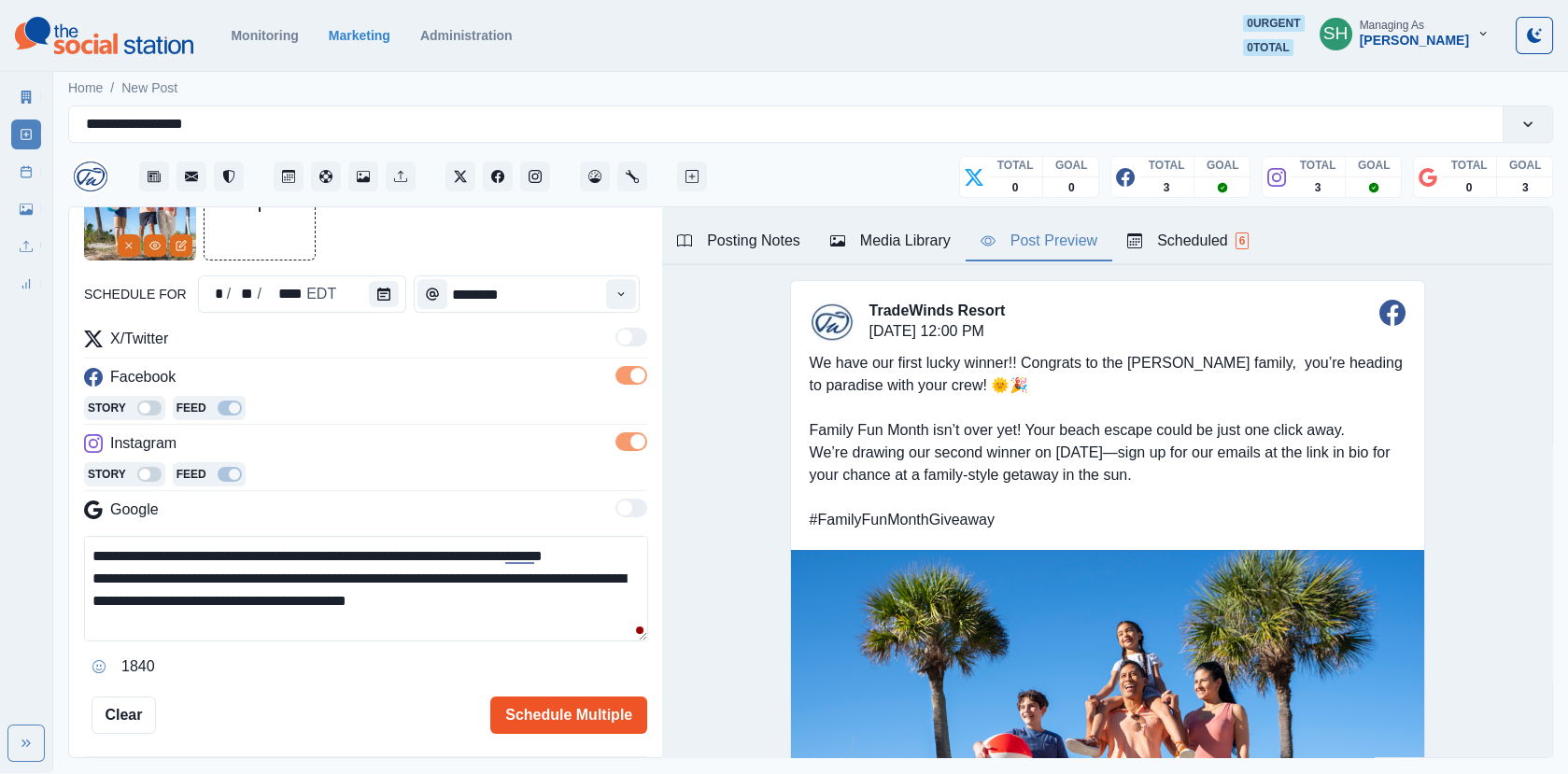
type textarea "**********"
click at [591, 702] on button "Schedule Multiple" at bounding box center [568, 714] width 157 height 37
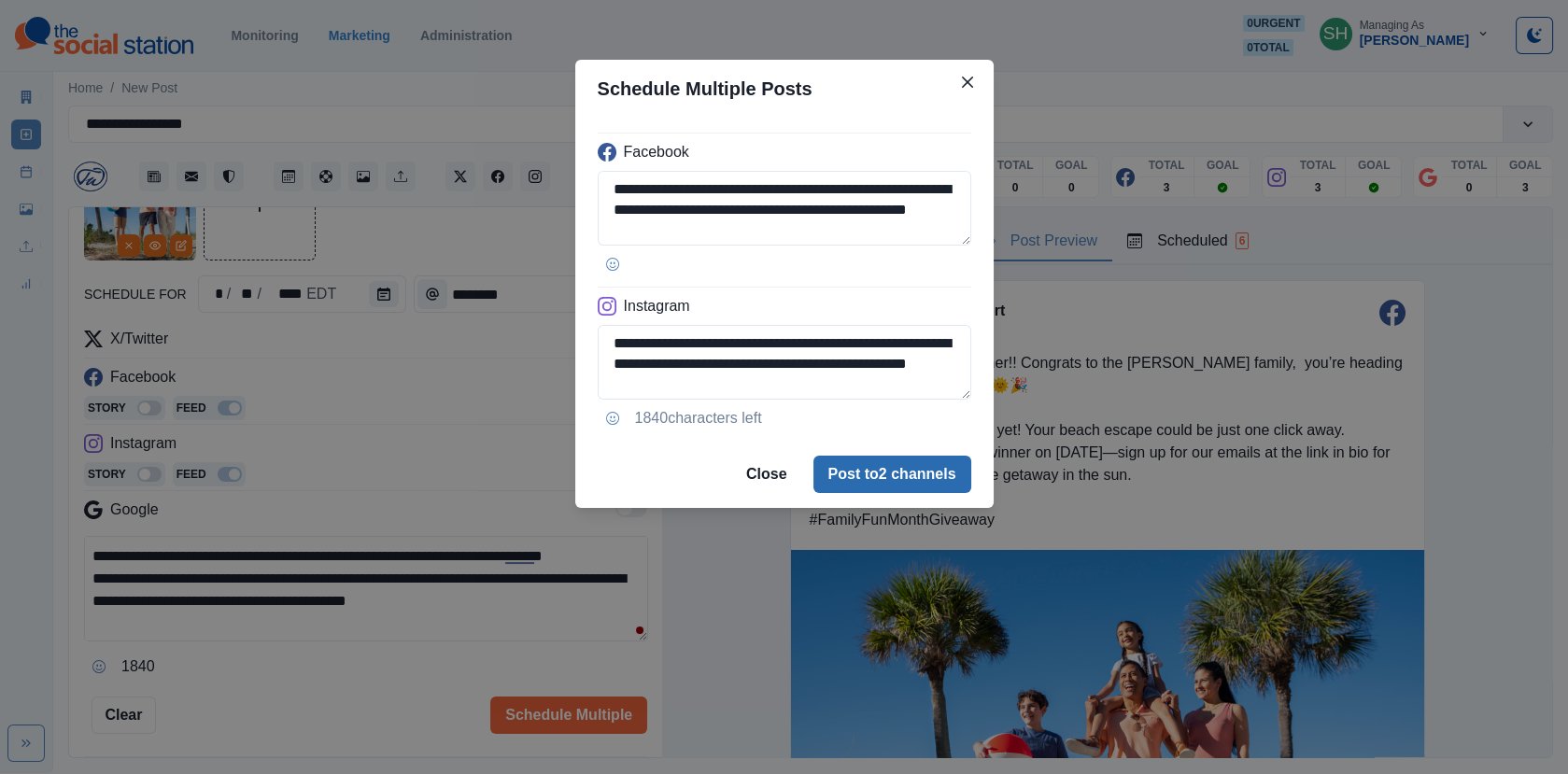
click at [907, 478] on button "Post to 2 channels" at bounding box center [892, 473] width 158 height 37
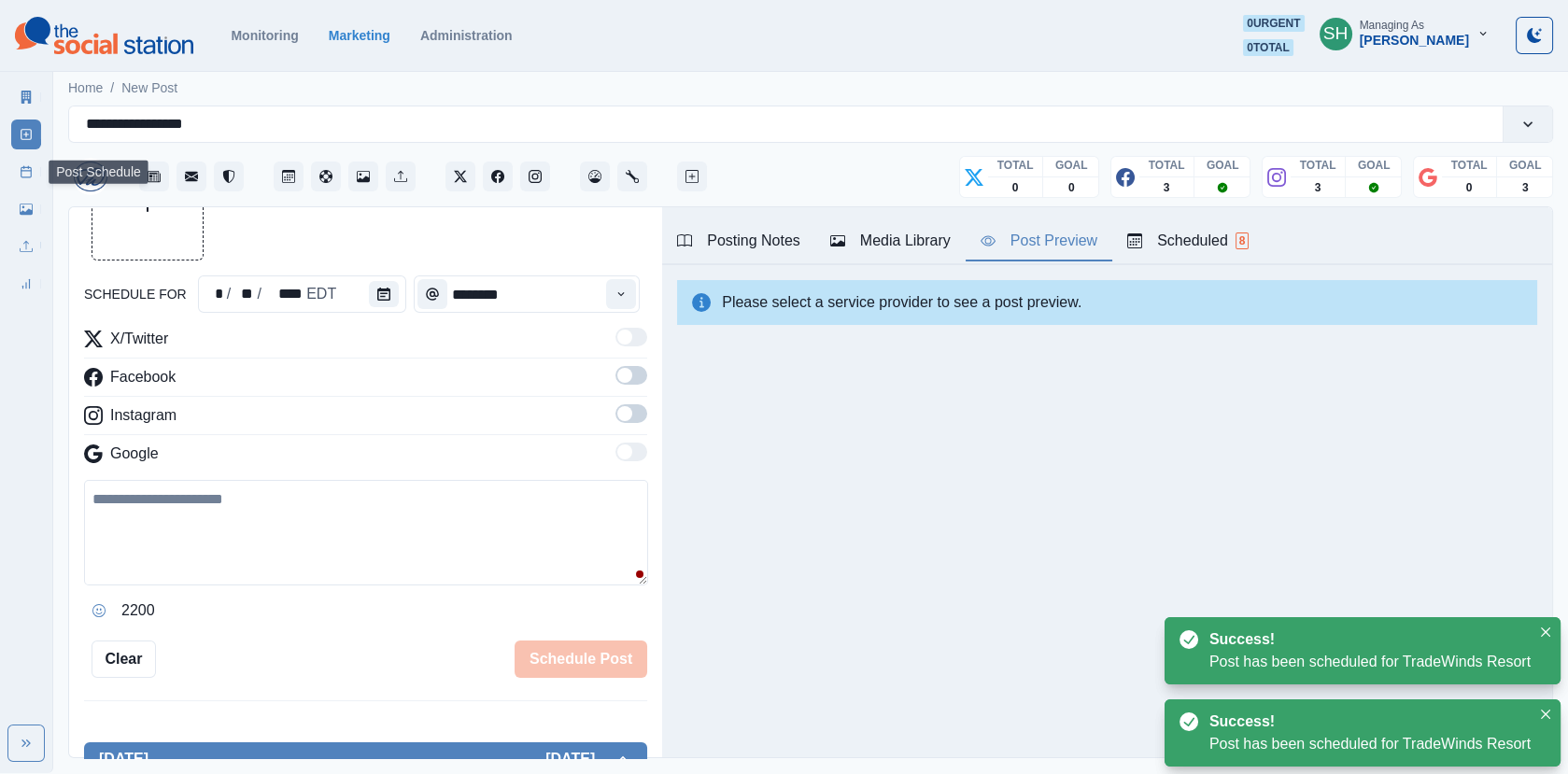
click at [20, 165] on icon at bounding box center [26, 172] width 13 height 13
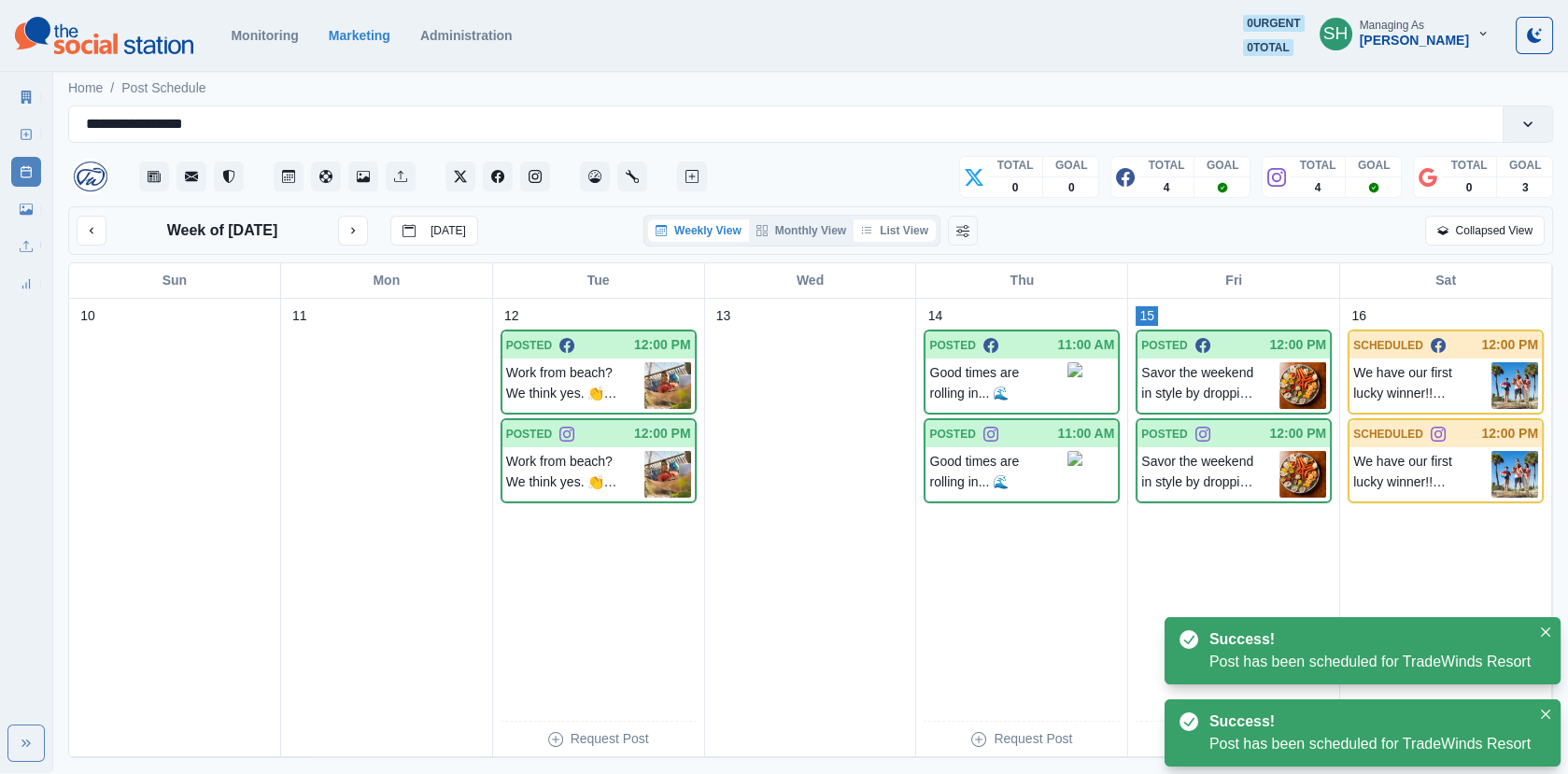
click at [920, 225] on button "List View" at bounding box center [894, 230] width 83 height 22
